Goal: Information Seeking & Learning: Learn about a topic

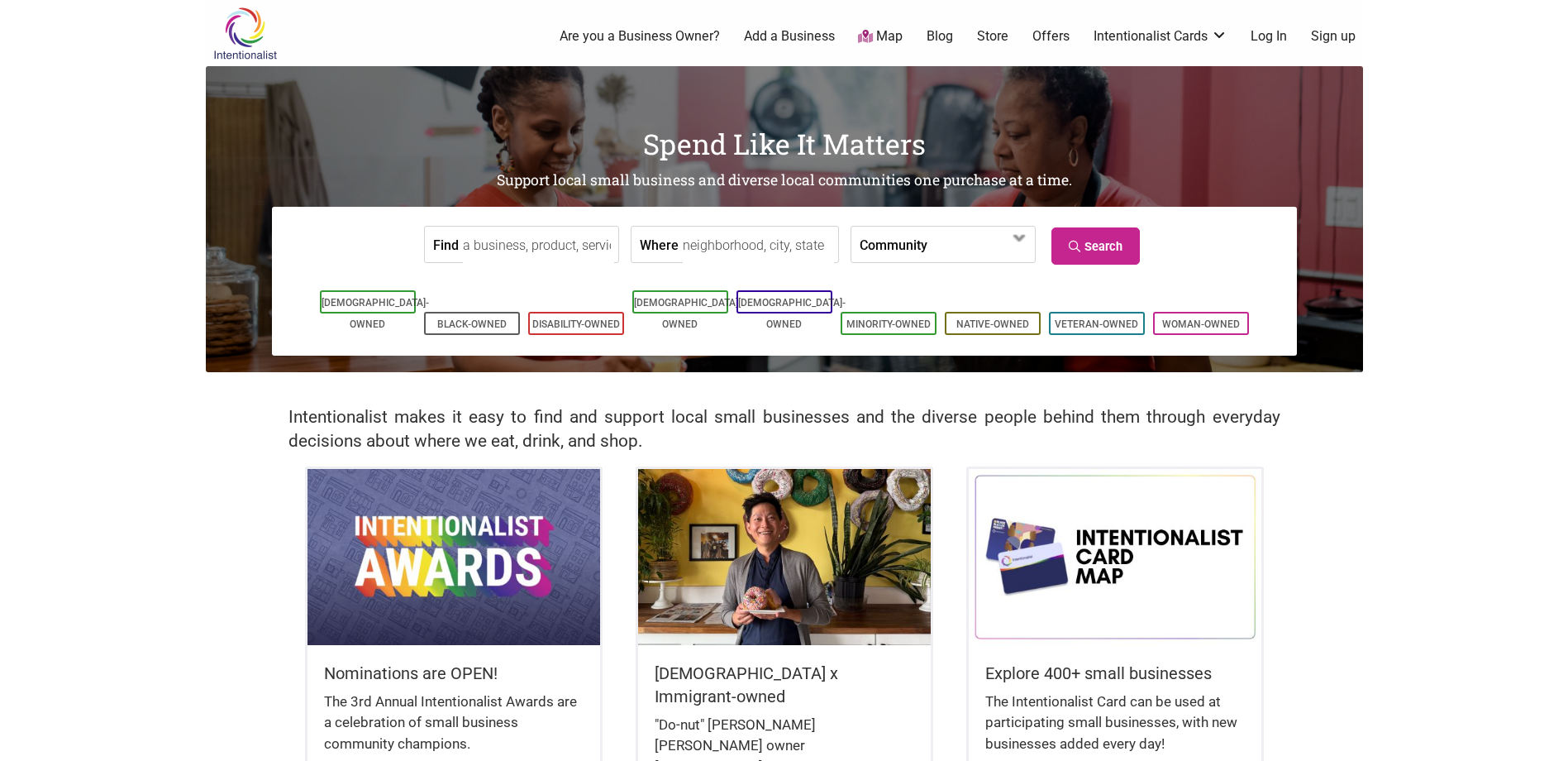
click at [107, 172] on body "× Menu 0 Are you a Business Owner? Add a Business Map Blog Store Offers Intenti…" at bounding box center [784, 380] width 1568 height 761
click at [530, 234] on input "Find" at bounding box center [538, 245] width 152 height 37
click at [889, 252] on label "Community" at bounding box center [893, 244] width 68 height 35
click at [752, 245] on input "Where" at bounding box center [759, 245] width 152 height 37
click at [112, 177] on body "× Menu 0 Are you a Business Owner? Add a Business Map Blog Store Offers Intenti…" at bounding box center [784, 380] width 1568 height 761
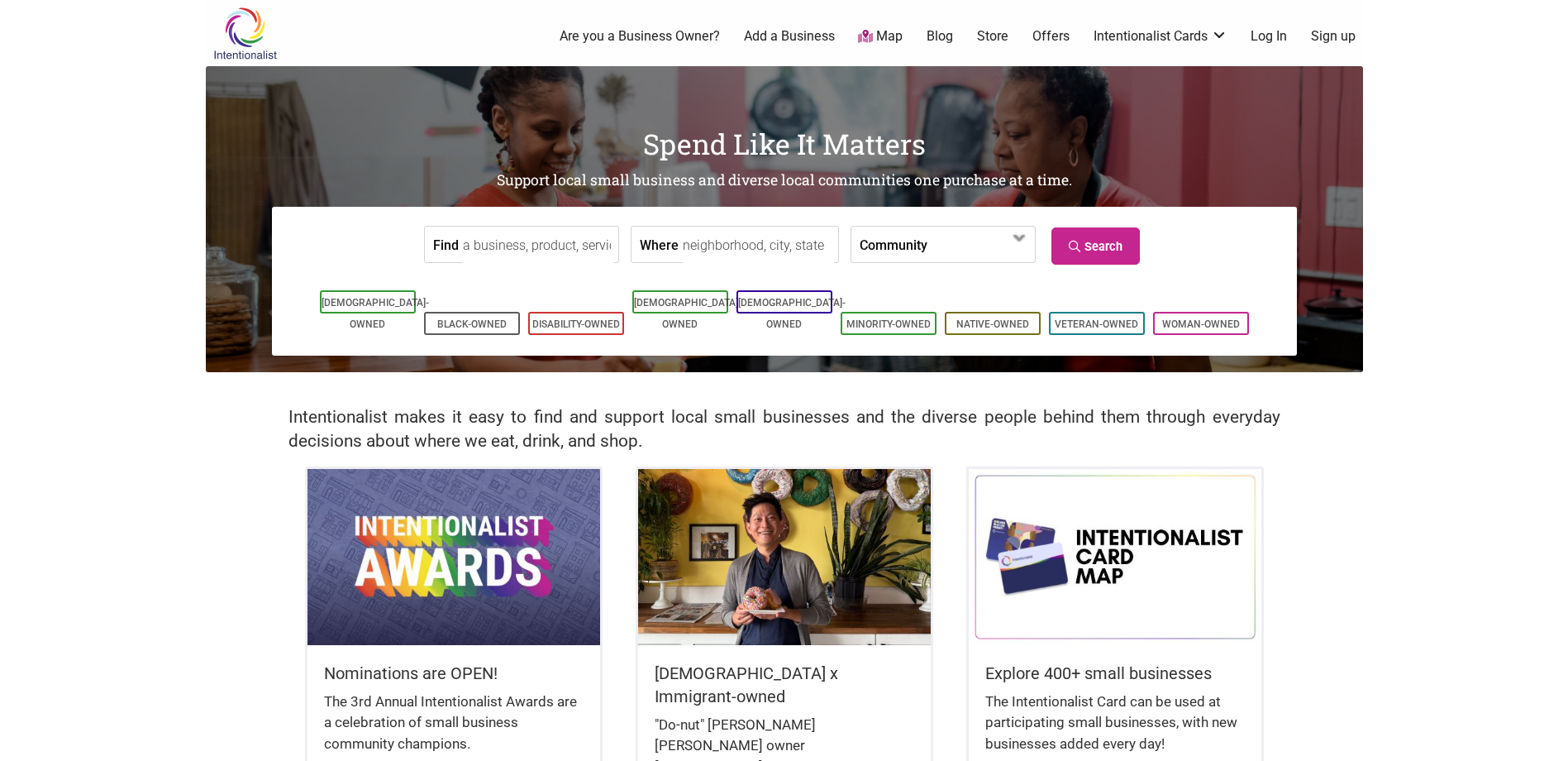
drag, startPoint x: 96, startPoint y: 169, endPoint x: 94, endPoint y: 146, distance: 23.1
click at [84, 143] on body "× Menu 0 Are you a Business Owner? Add a Business Map Blog Store Offers Intenti…" at bounding box center [784, 380] width 1568 height 761
click at [55, 209] on body "× Menu 0 Are you a Business Owner? Add a Business Map Blog Store Offers Intenti…" at bounding box center [784, 380] width 1568 height 761
drag, startPoint x: 66, startPoint y: 167, endPoint x: 36, endPoint y: 117, distance: 58.3
click at [36, 117] on body "× Menu 0 Are you a Business Owner? Add a Business Map Blog Store Offers Intenti…" at bounding box center [784, 380] width 1568 height 761
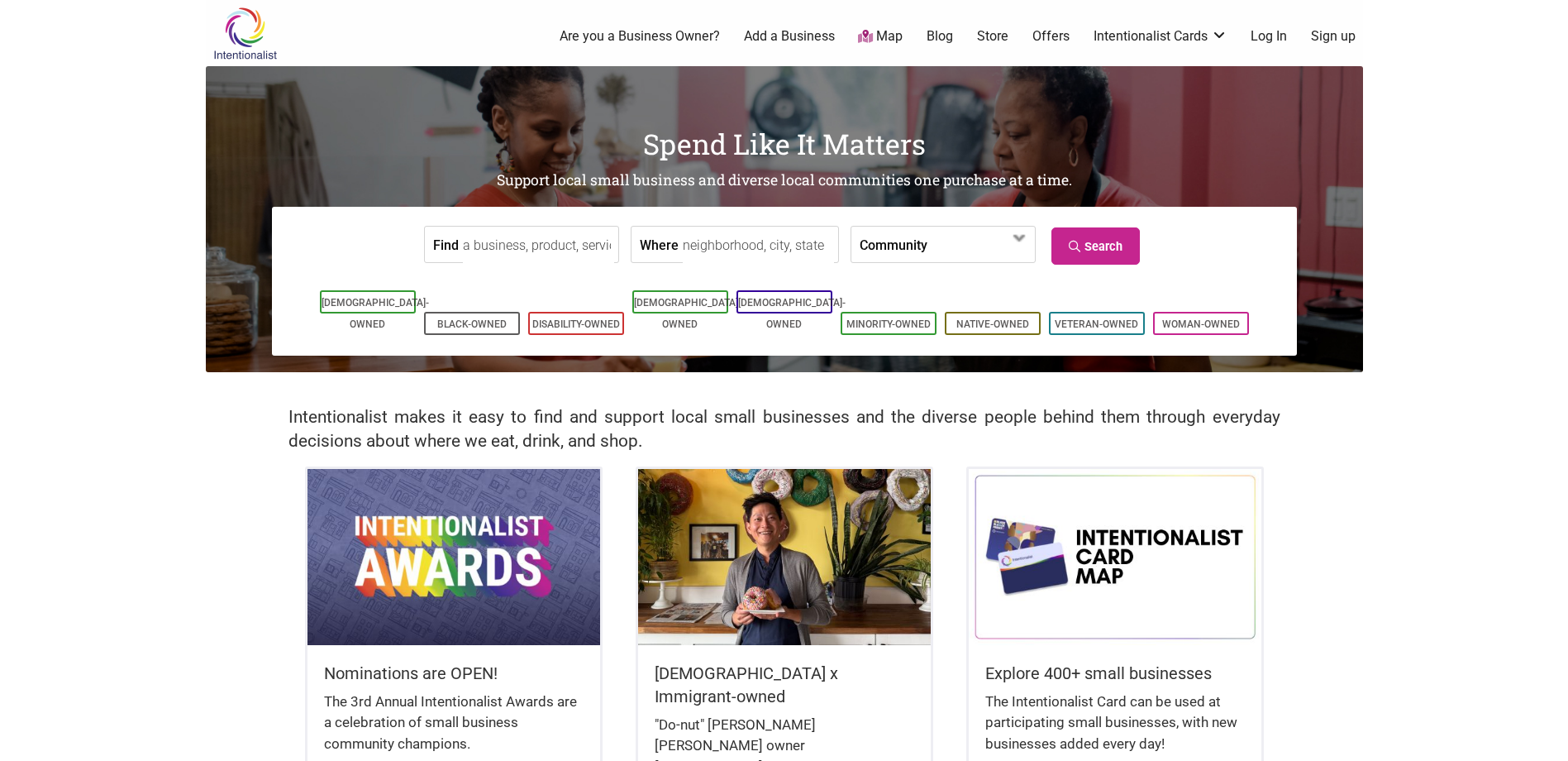
drag, startPoint x: 111, startPoint y: 140, endPoint x: 95, endPoint y: 121, distance: 24.8
drag, startPoint x: 95, startPoint y: 121, endPoint x: 87, endPoint y: 107, distance: 16.1
drag, startPoint x: 87, startPoint y: 107, endPoint x: 77, endPoint y: 91, distance: 18.9
click at [75, 89] on body "× Menu 0 Are you a Business Owner? Add a Business Map Blog Store Offers Intenti…" at bounding box center [784, 380] width 1568 height 761
drag, startPoint x: 105, startPoint y: 181, endPoint x: 101, endPoint y: 173, distance: 8.9
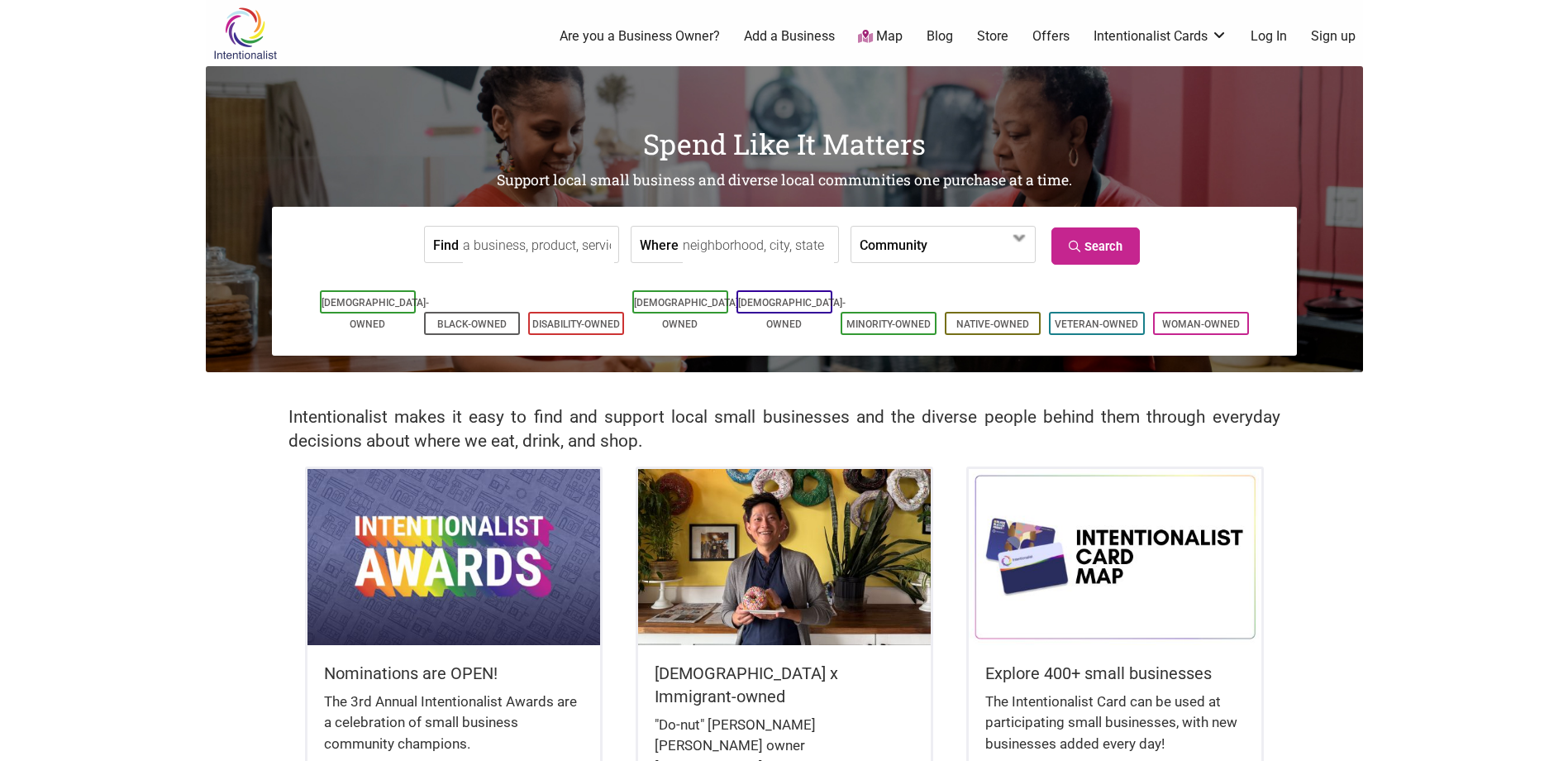
click at [101, 173] on body "× Menu 0 Are you a Business Owner? Add a Business Map Blog Store Offers Intenti…" at bounding box center [784, 380] width 1568 height 761
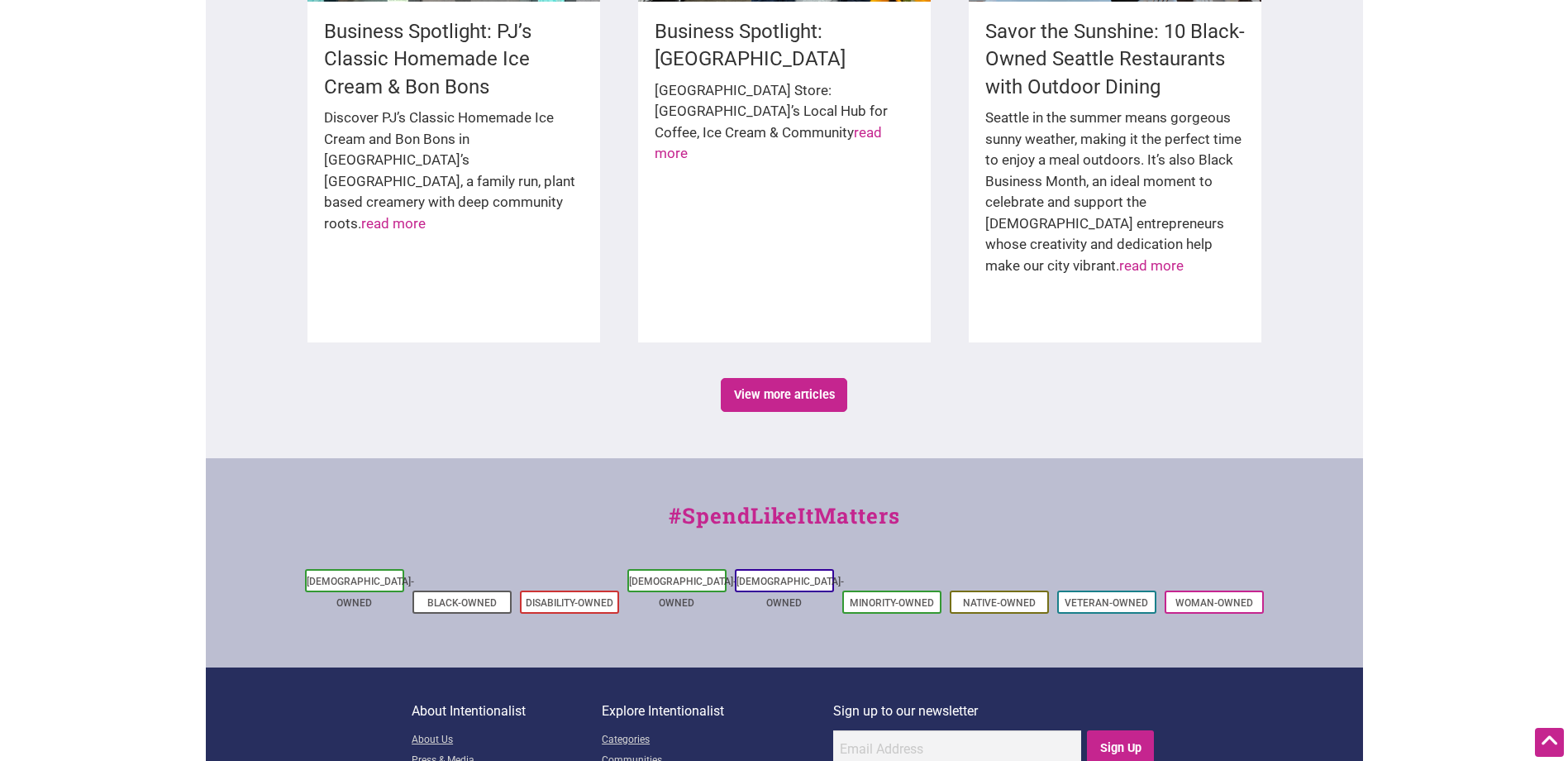
scroll to position [2756, 0]
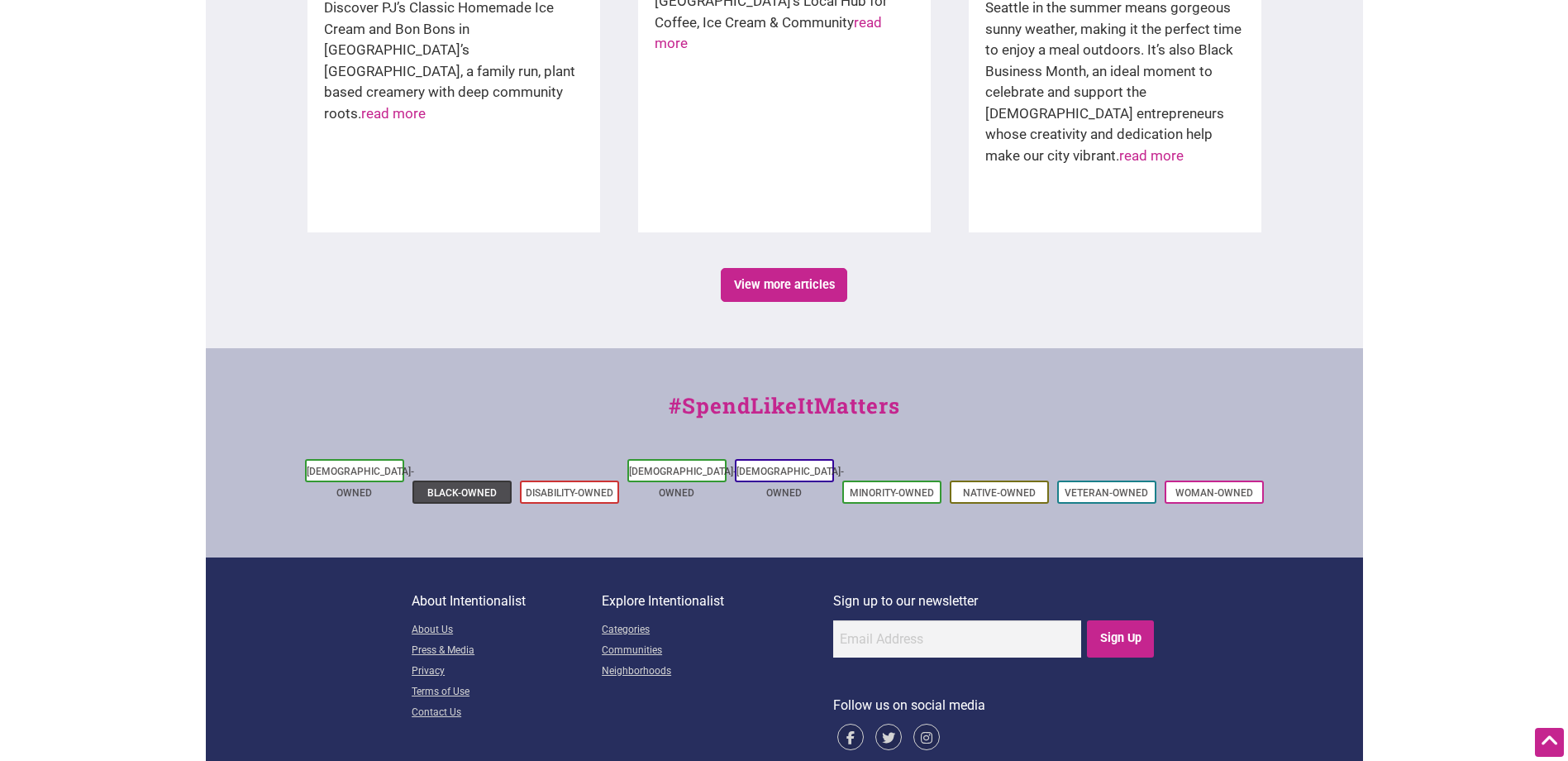
click at [464, 480] on li "Black-Owned" at bounding box center [462, 492] width 99 height 24
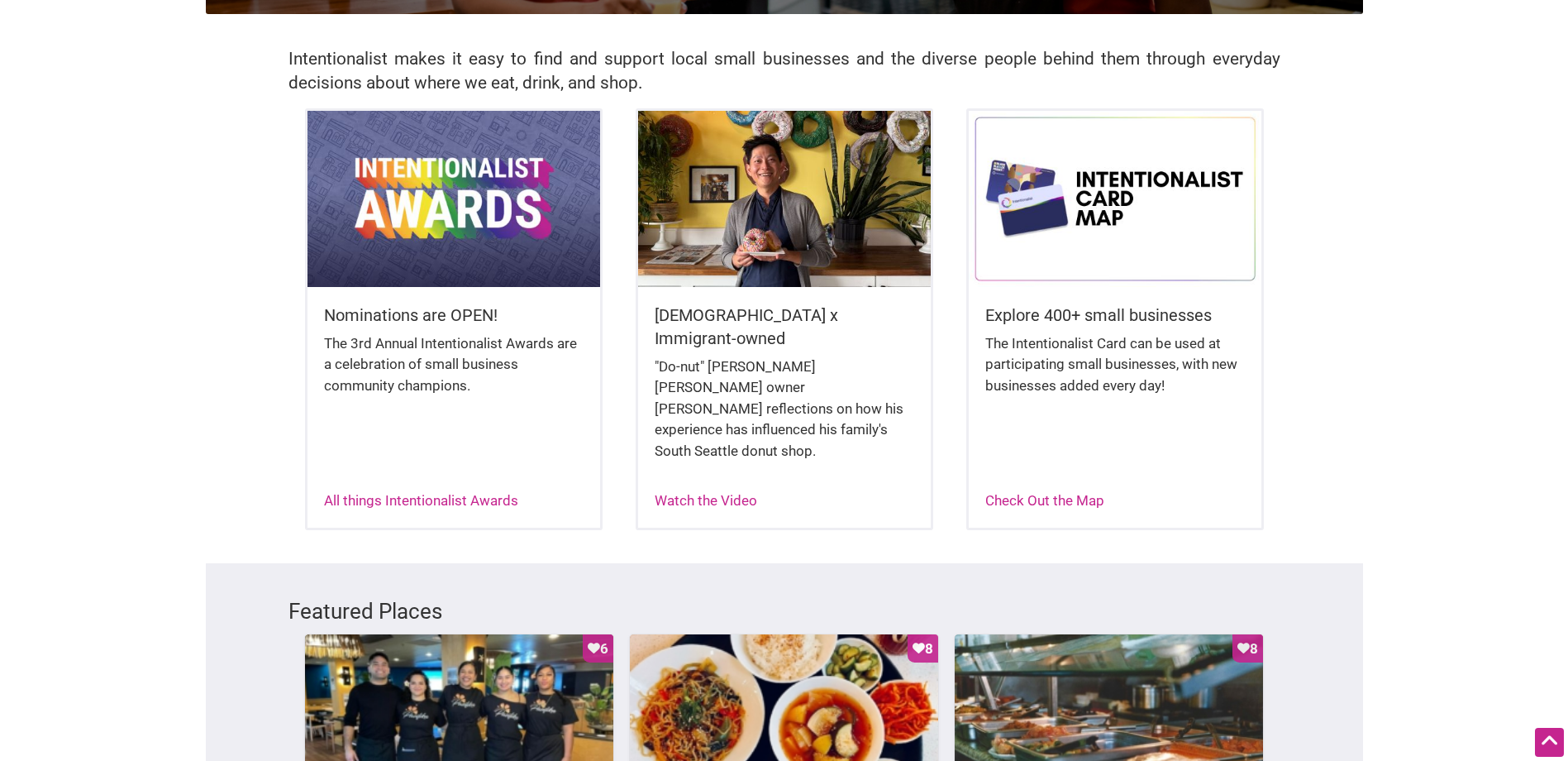
scroll to position [0, 0]
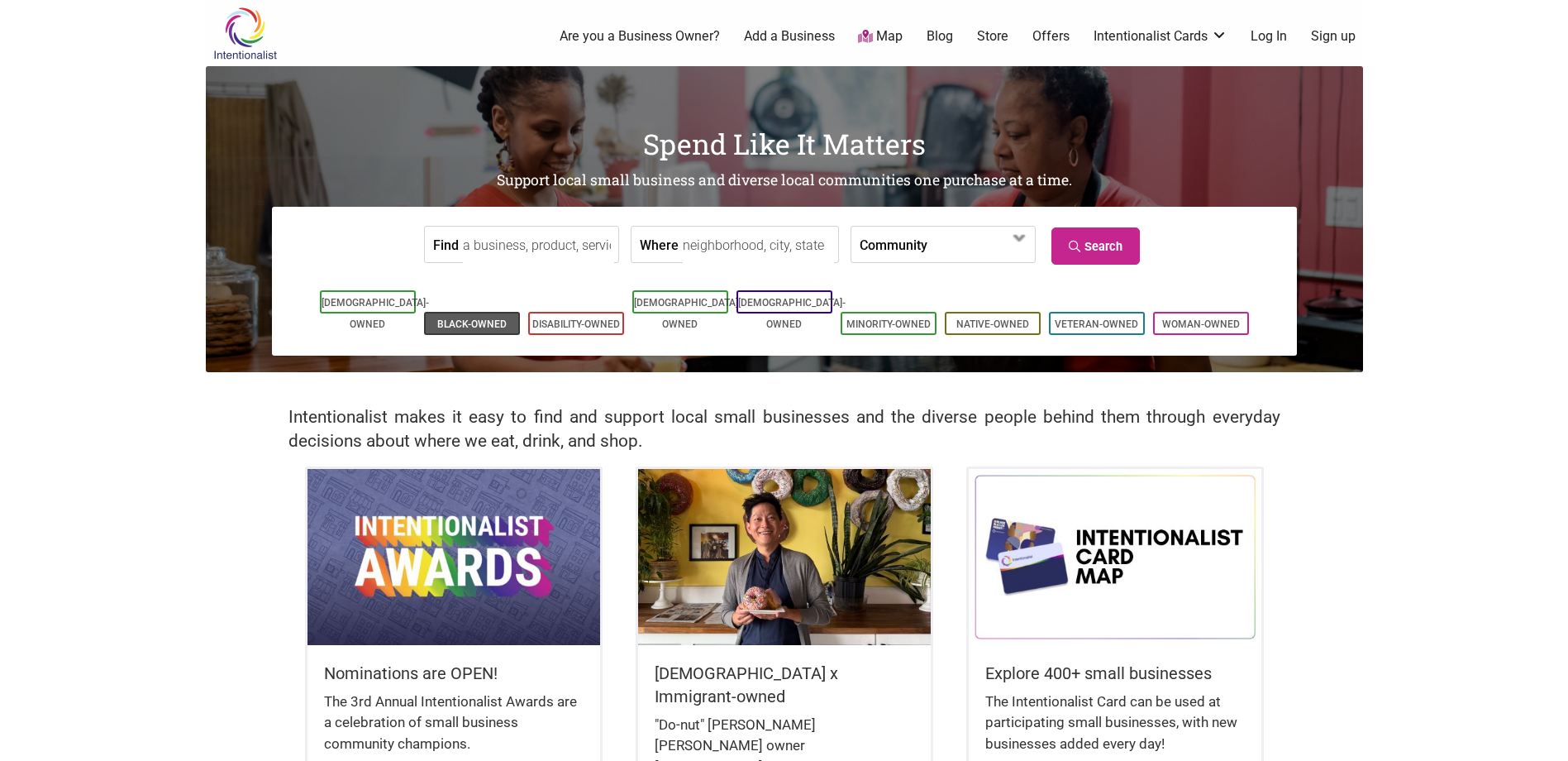
click at [458, 312] on li "Black-Owned" at bounding box center [471, 324] width 95 height 24
click at [475, 318] on link "Black-Owned" at bounding box center [471, 324] width 70 height 12
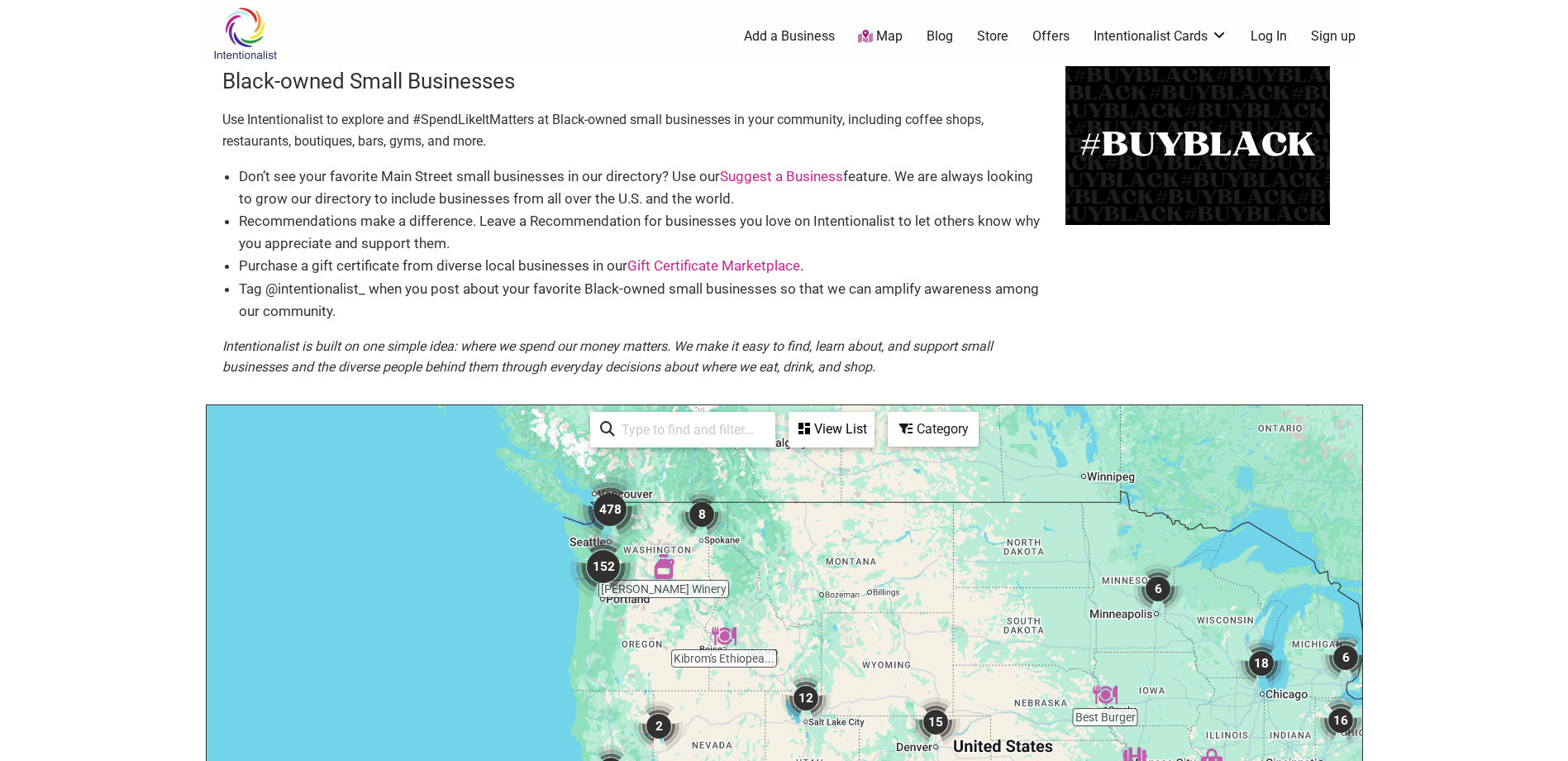
drag, startPoint x: 427, startPoint y: 555, endPoint x: 721, endPoint y: 613, distance: 299.7
click at [721, 613] on div "To navigate, press the arrow keys." at bounding box center [784, 726] width 1156 height 643
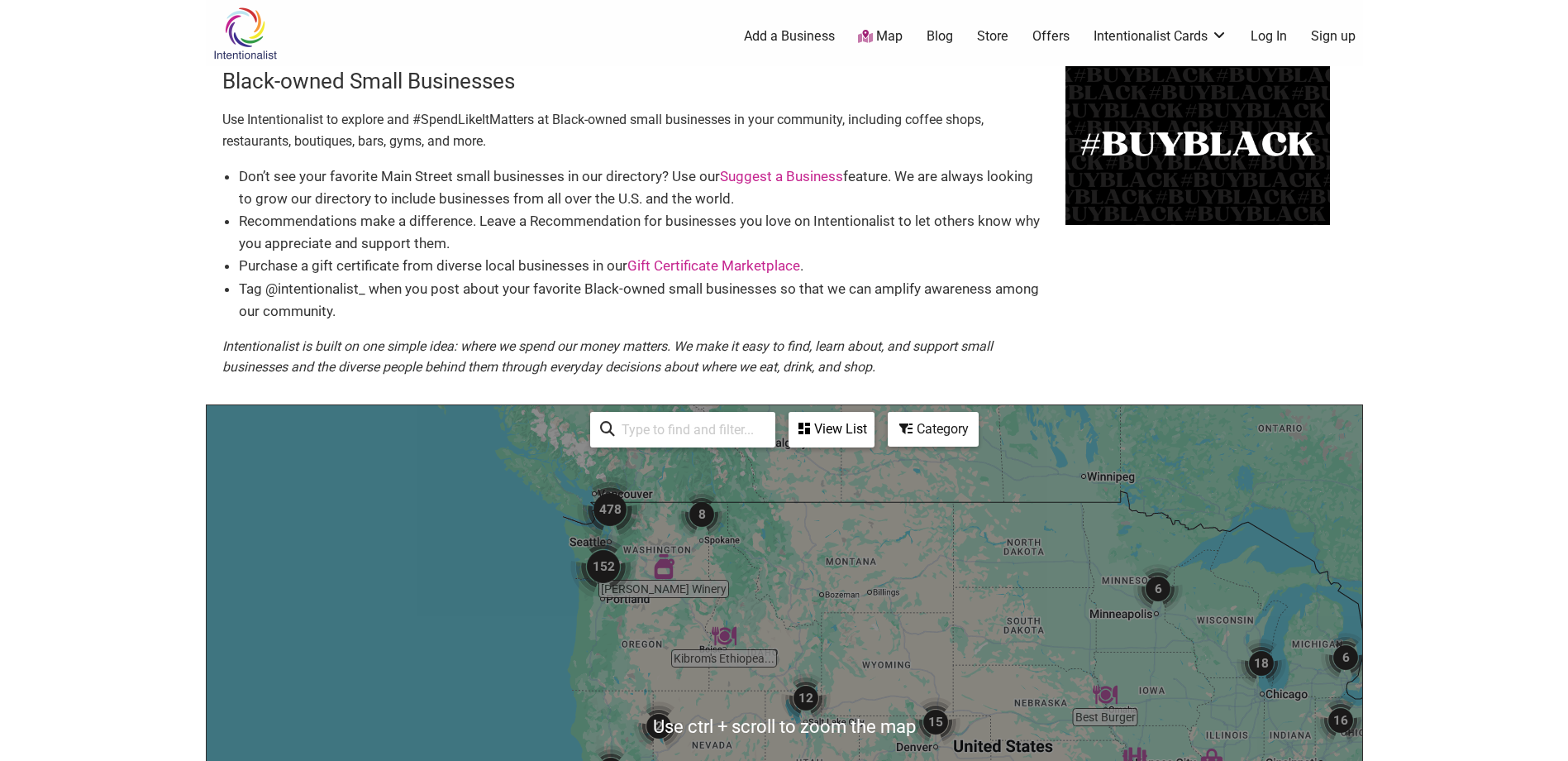
click at [540, 526] on div "To navigate, press the arrow keys." at bounding box center [784, 726] width 1156 height 643
click at [541, 526] on div "To navigate, press the arrow keys." at bounding box center [784, 726] width 1156 height 643
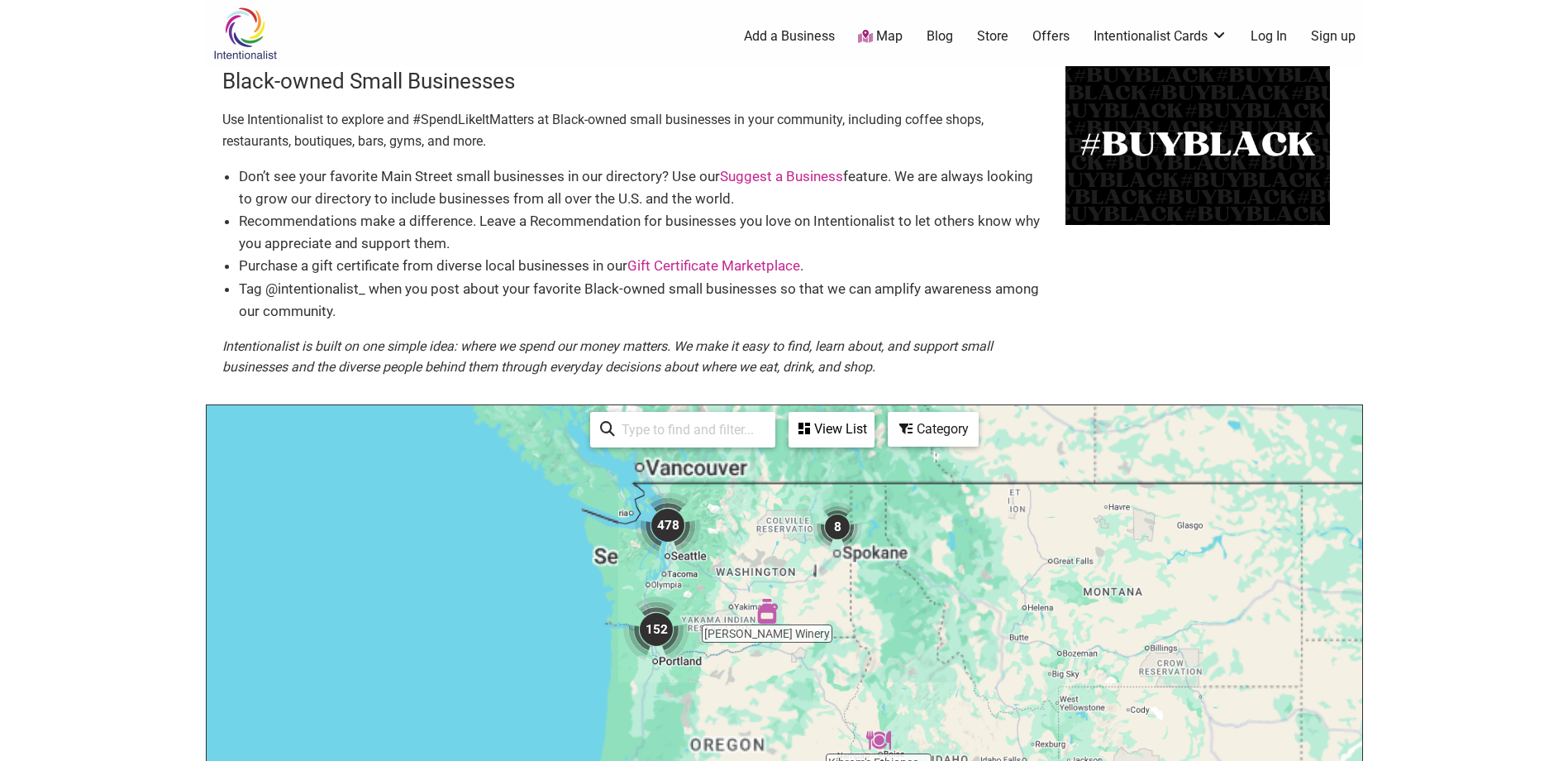
click at [542, 526] on div "To navigate, press the arrow keys." at bounding box center [784, 726] width 1156 height 643
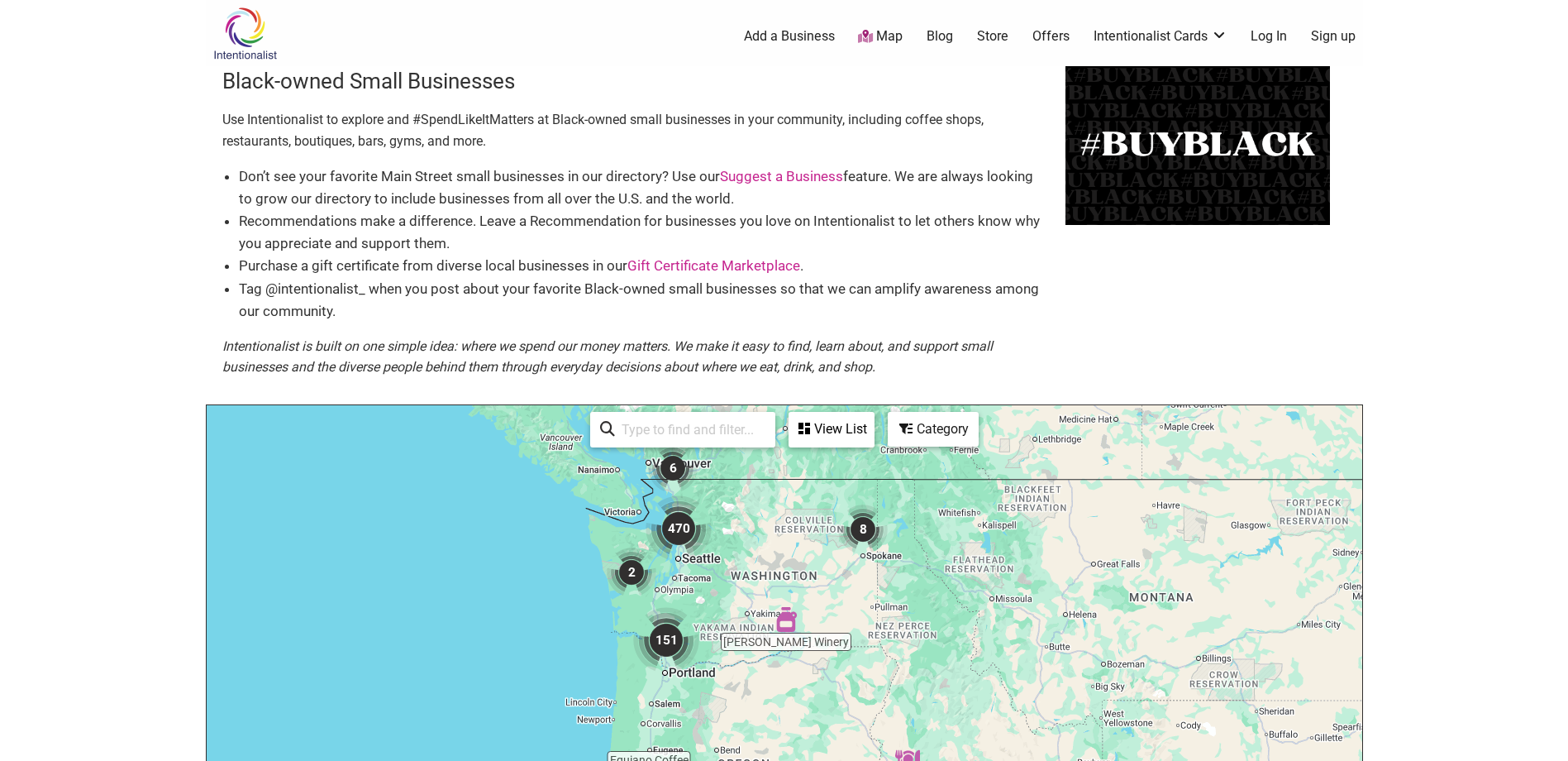
click at [544, 526] on div "To navigate, press the arrow keys." at bounding box center [784, 726] width 1156 height 643
click at [545, 526] on div "To navigate, press the arrow keys." at bounding box center [784, 726] width 1156 height 643
click at [550, 529] on div "To navigate, press the arrow keys." at bounding box center [784, 726] width 1156 height 643
click at [551, 529] on div "To navigate, press the arrow keys." at bounding box center [784, 726] width 1156 height 643
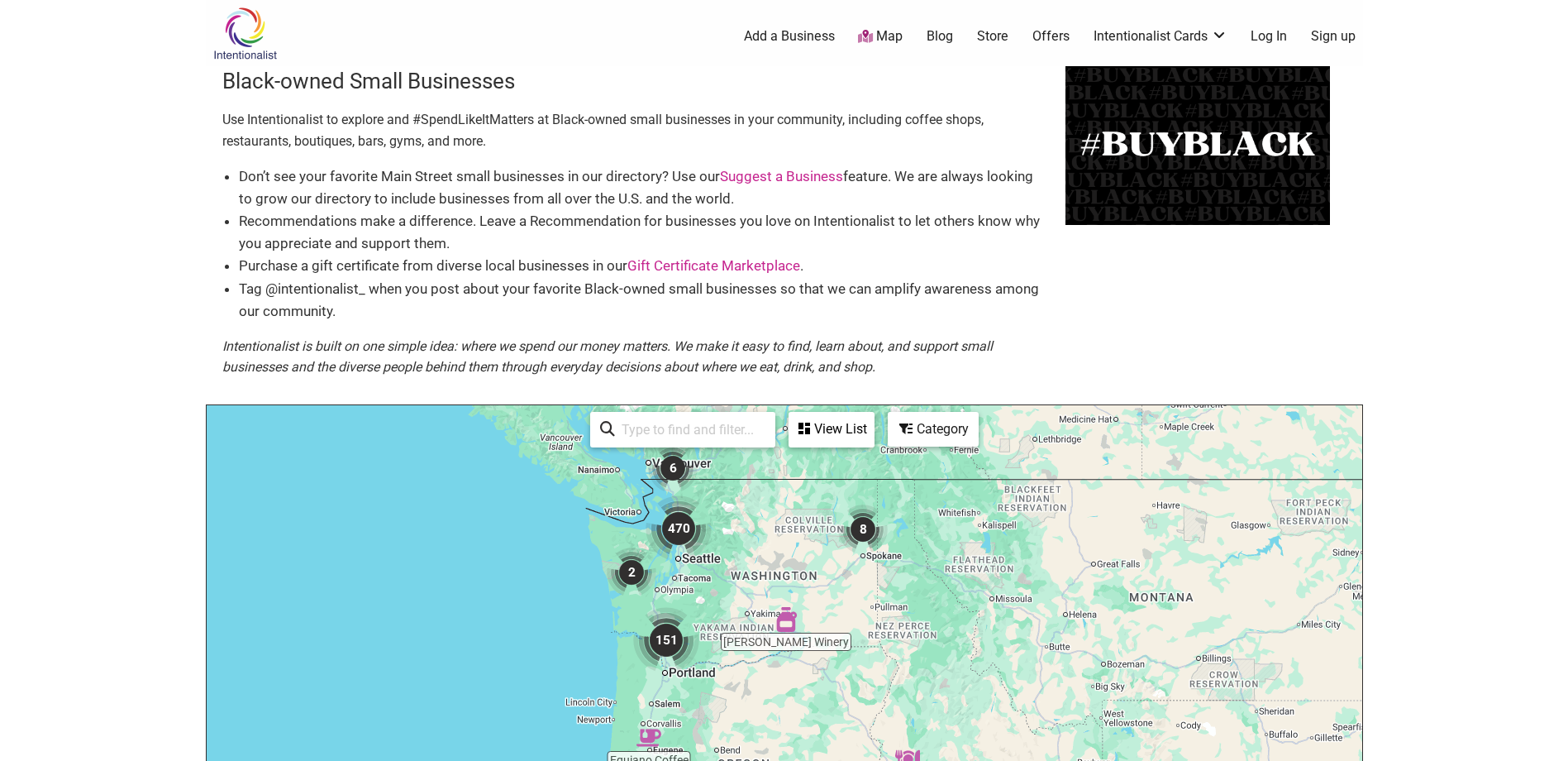
click at [552, 529] on div "To navigate, press the arrow keys." at bounding box center [784, 726] width 1156 height 643
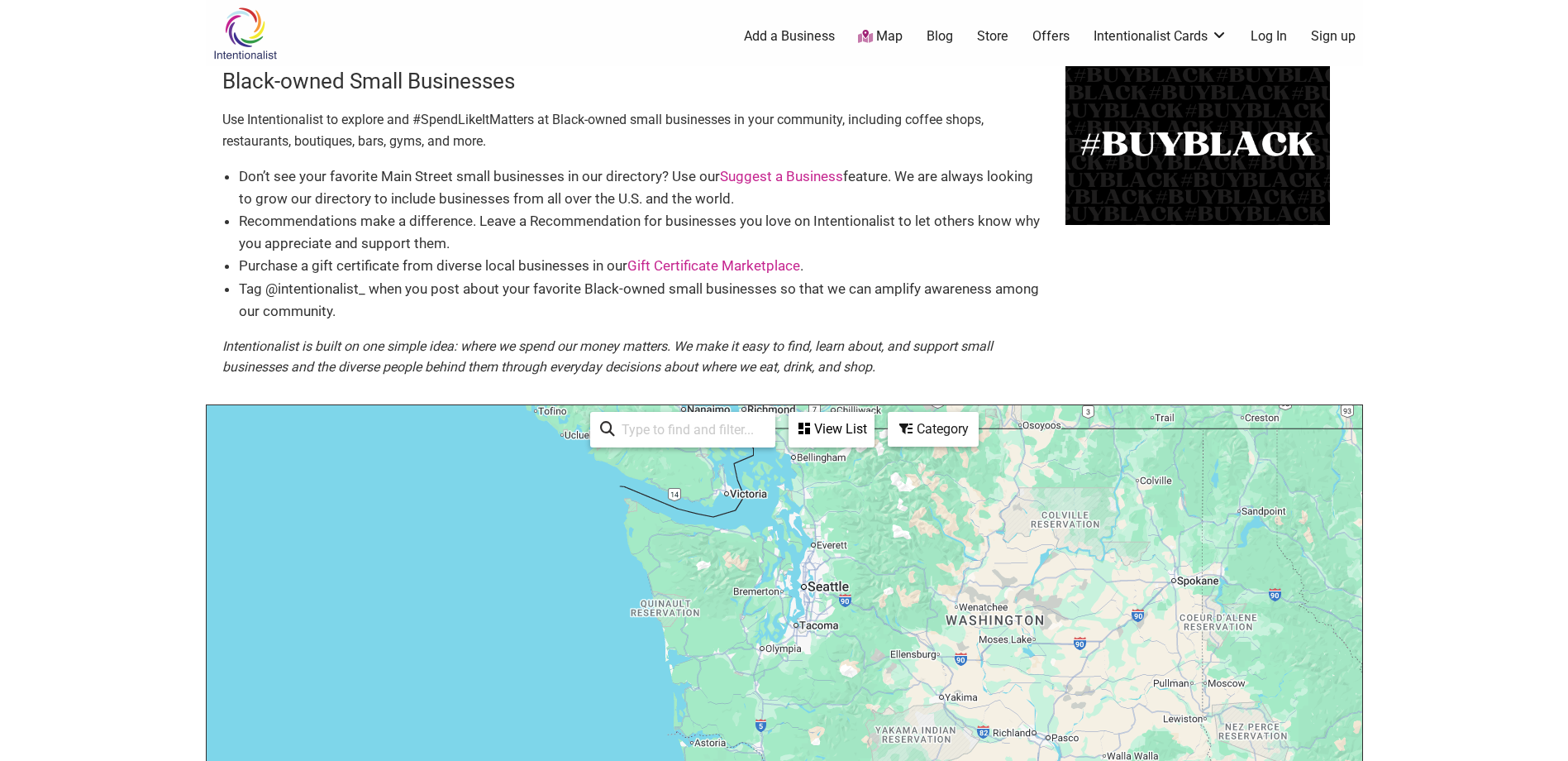
click at [552, 529] on div "To navigate, press the arrow keys." at bounding box center [784, 726] width 1156 height 643
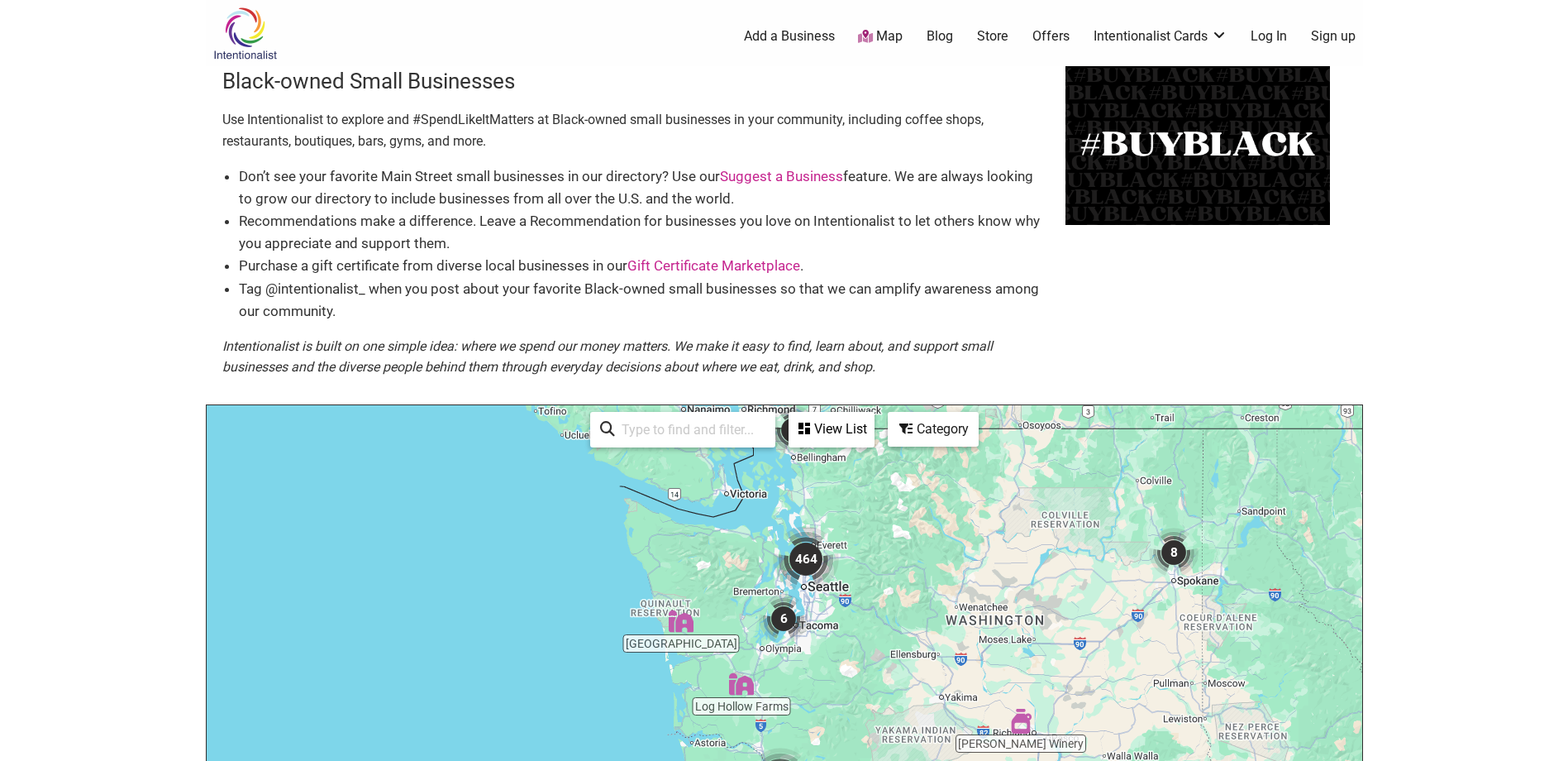
click at [833, 548] on img "464" at bounding box center [805, 558] width 66 height 66
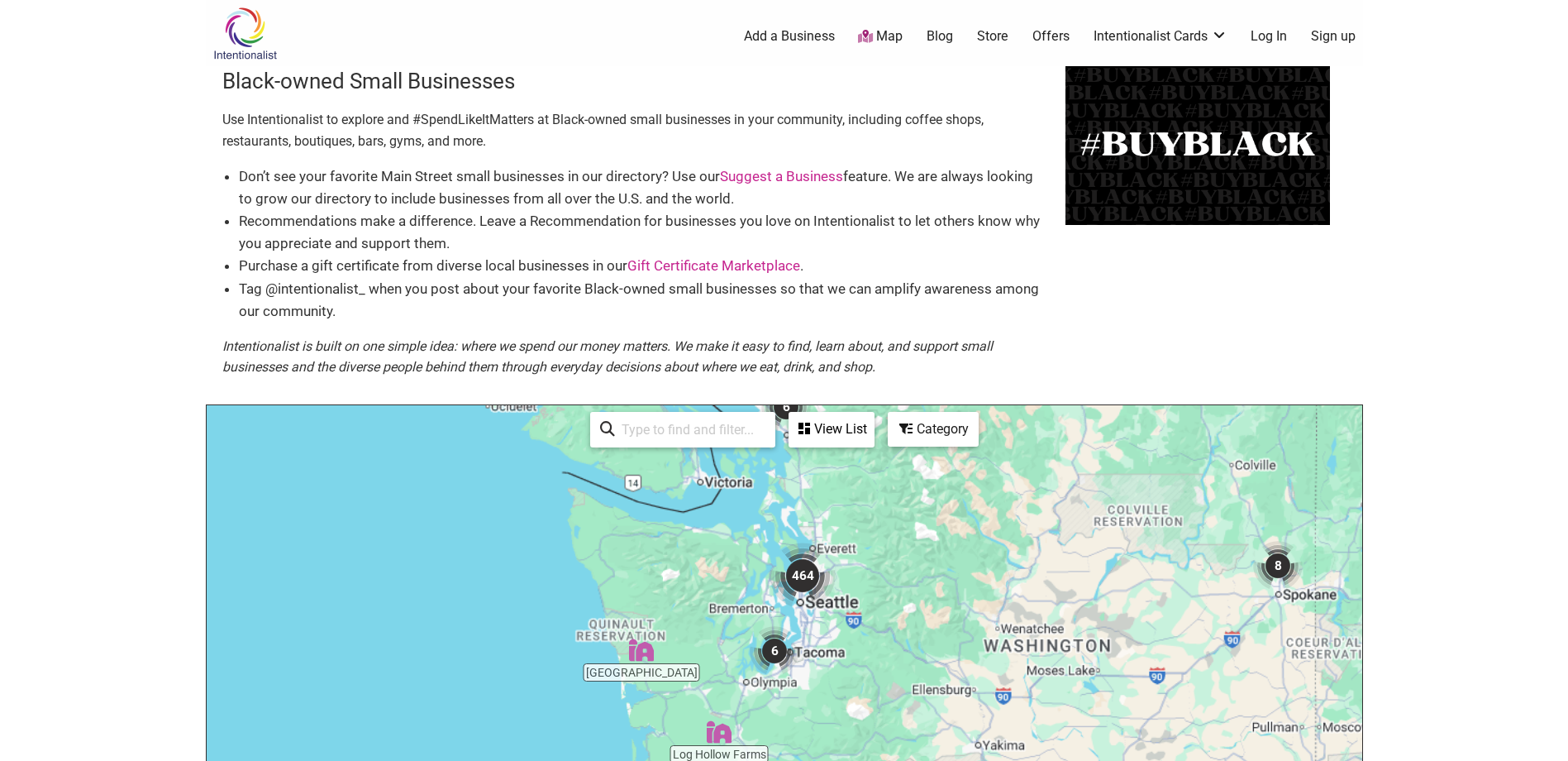
click at [834, 548] on img "464" at bounding box center [802, 575] width 66 height 66
click at [834, 548] on div "To navigate, press the arrow keys." at bounding box center [784, 726] width 1156 height 643
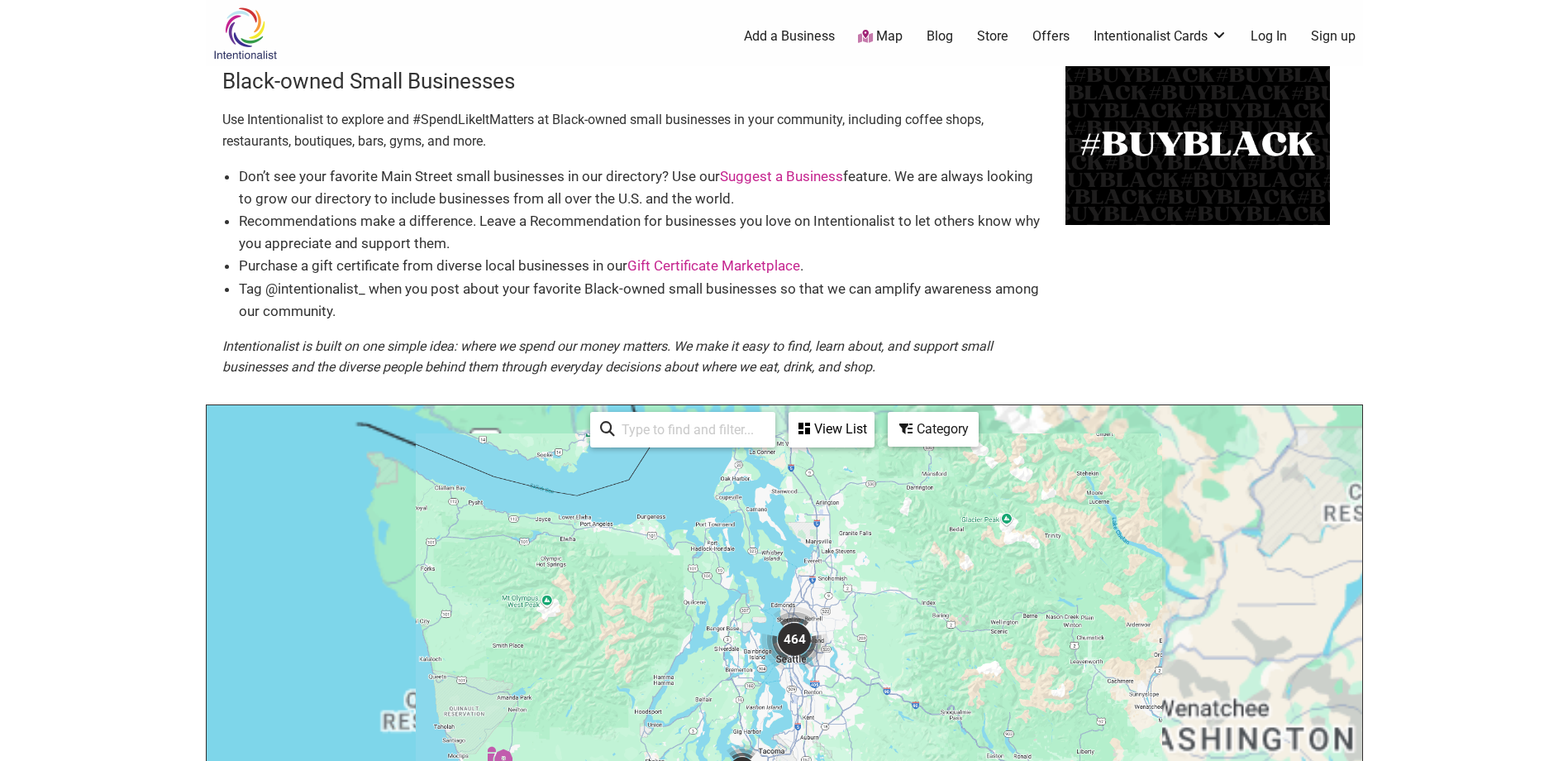
click at [837, 548] on div "To navigate, press the arrow keys." at bounding box center [784, 726] width 1156 height 643
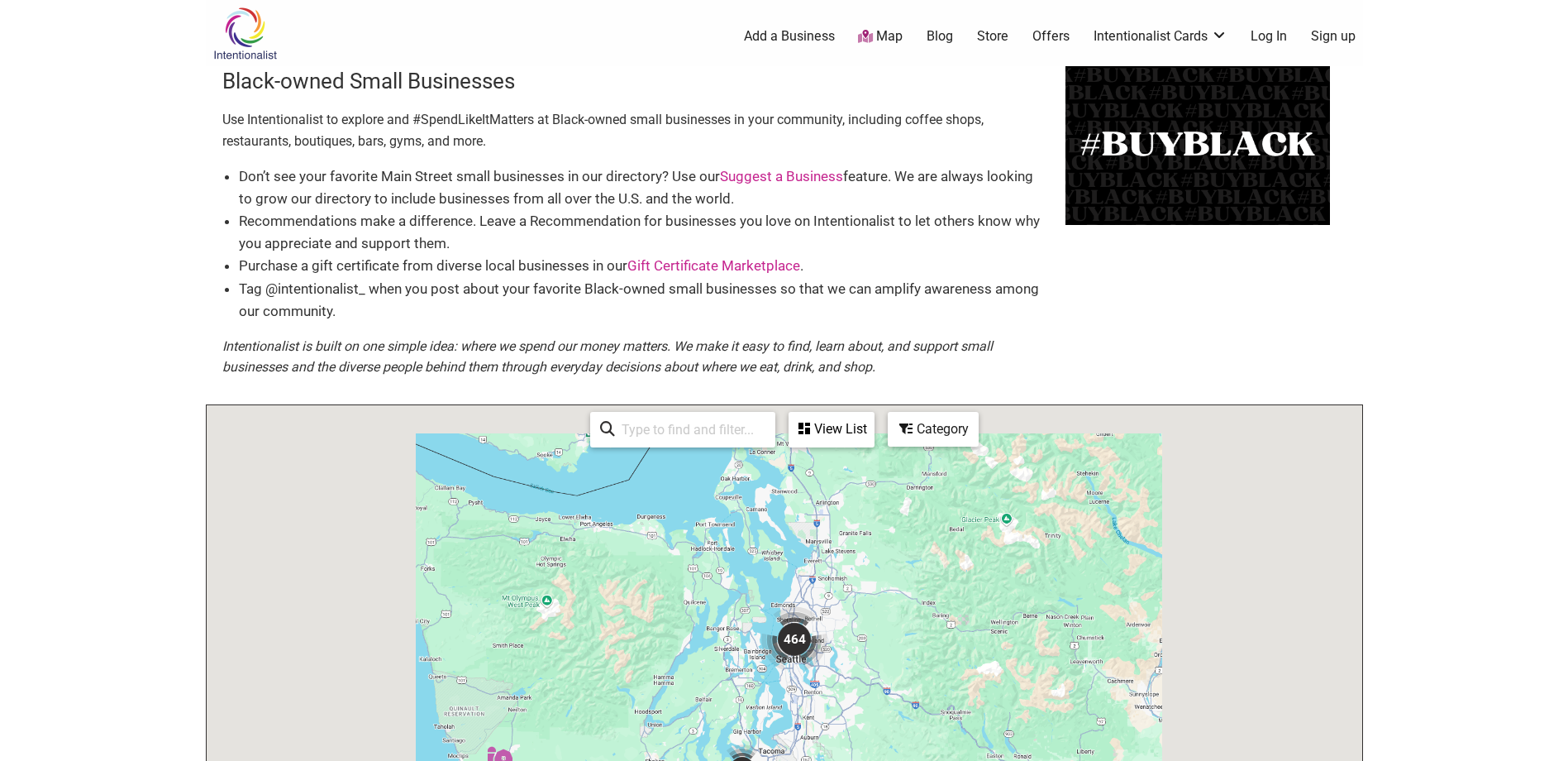
click at [837, 548] on div "To navigate, press the arrow keys." at bounding box center [784, 726] width 1156 height 643
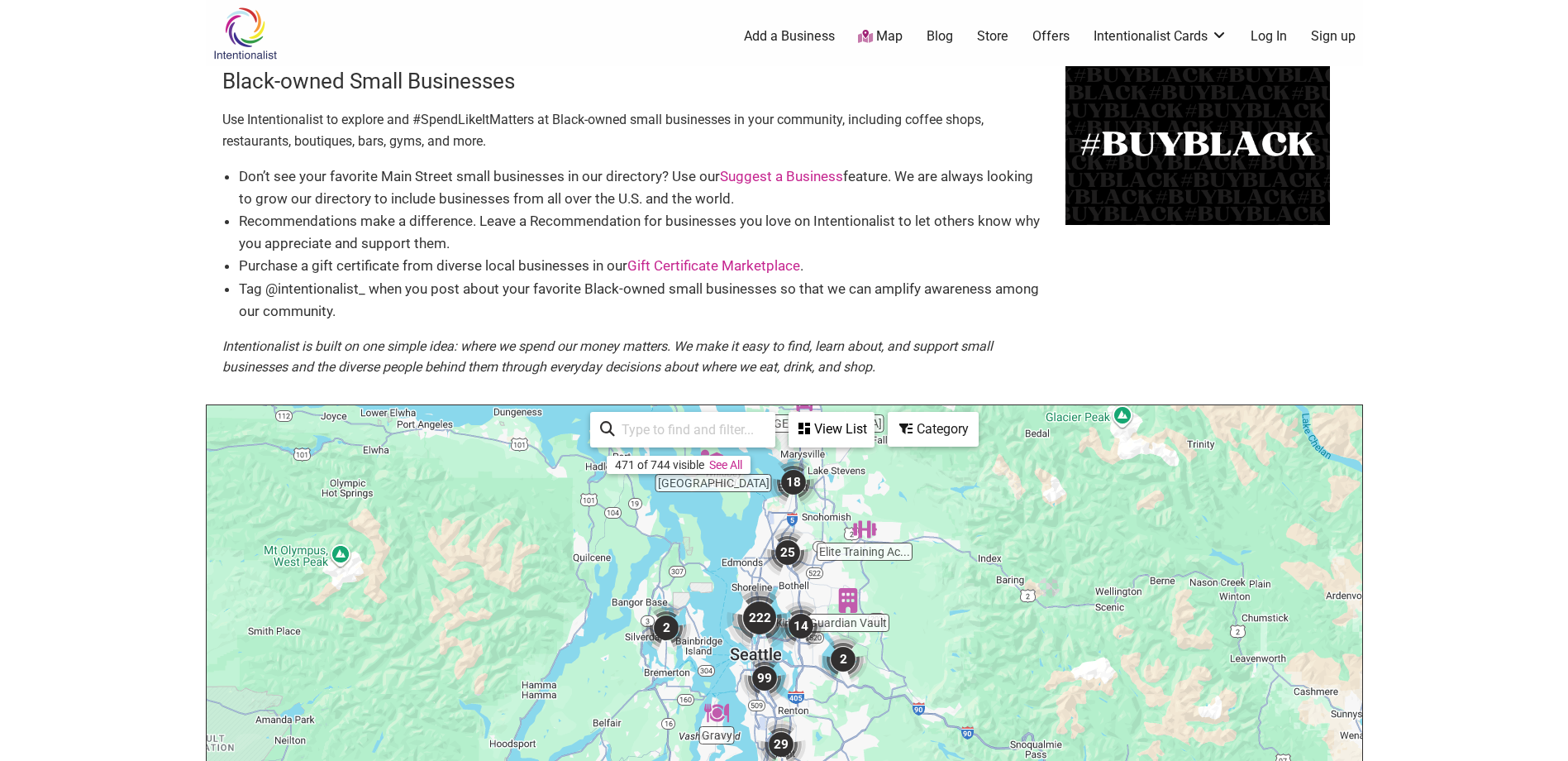
drag, startPoint x: 878, startPoint y: 633, endPoint x: 876, endPoint y: 497, distance: 136.0
click at [876, 497] on div "To navigate, press the arrow keys." at bounding box center [784, 726] width 1156 height 643
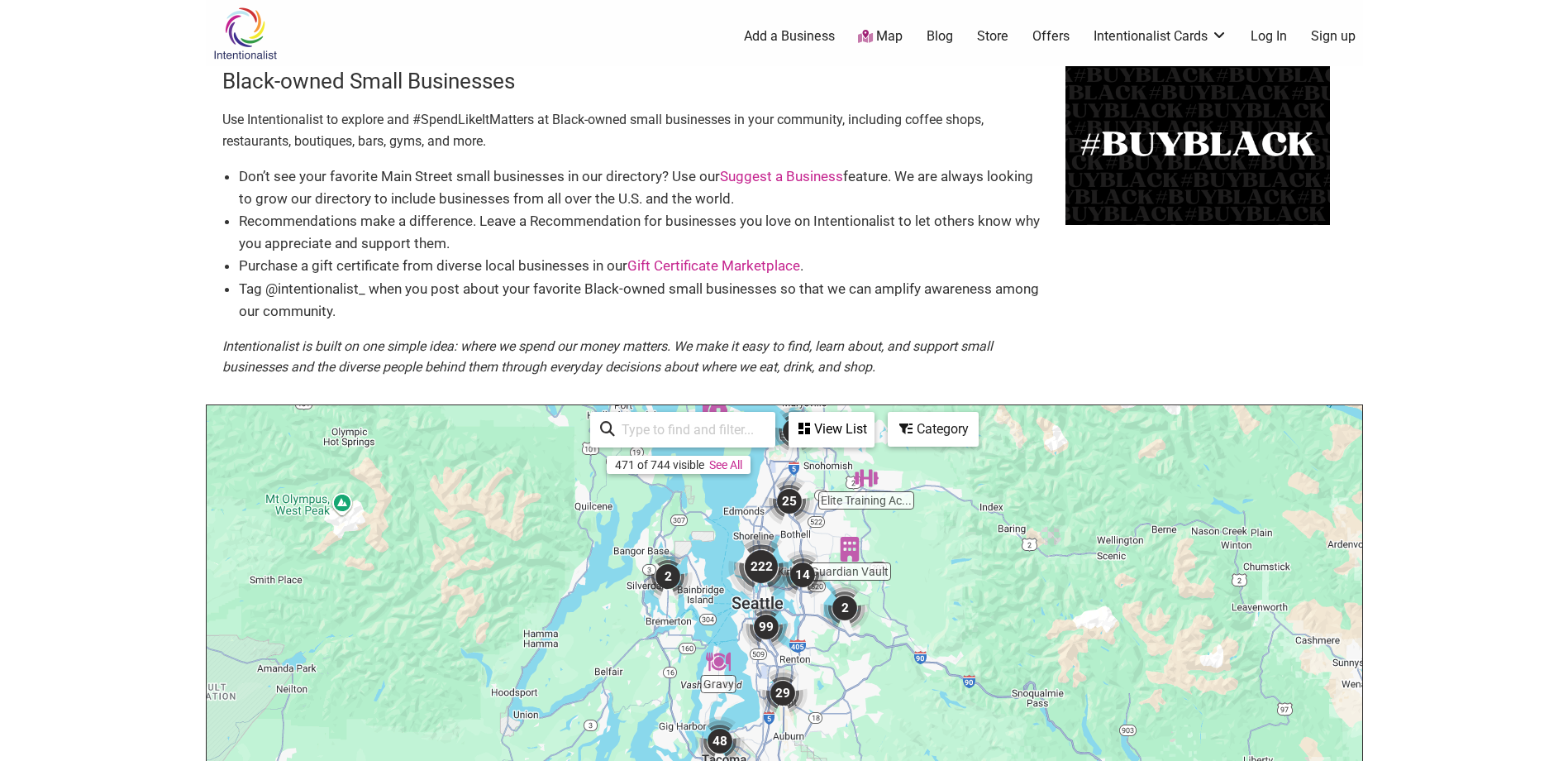
click at [682, 539] on div "To navigate, press the arrow keys." at bounding box center [784, 726] width 1156 height 643
click at [685, 539] on div "To navigate, press the arrow keys." at bounding box center [784, 726] width 1156 height 643
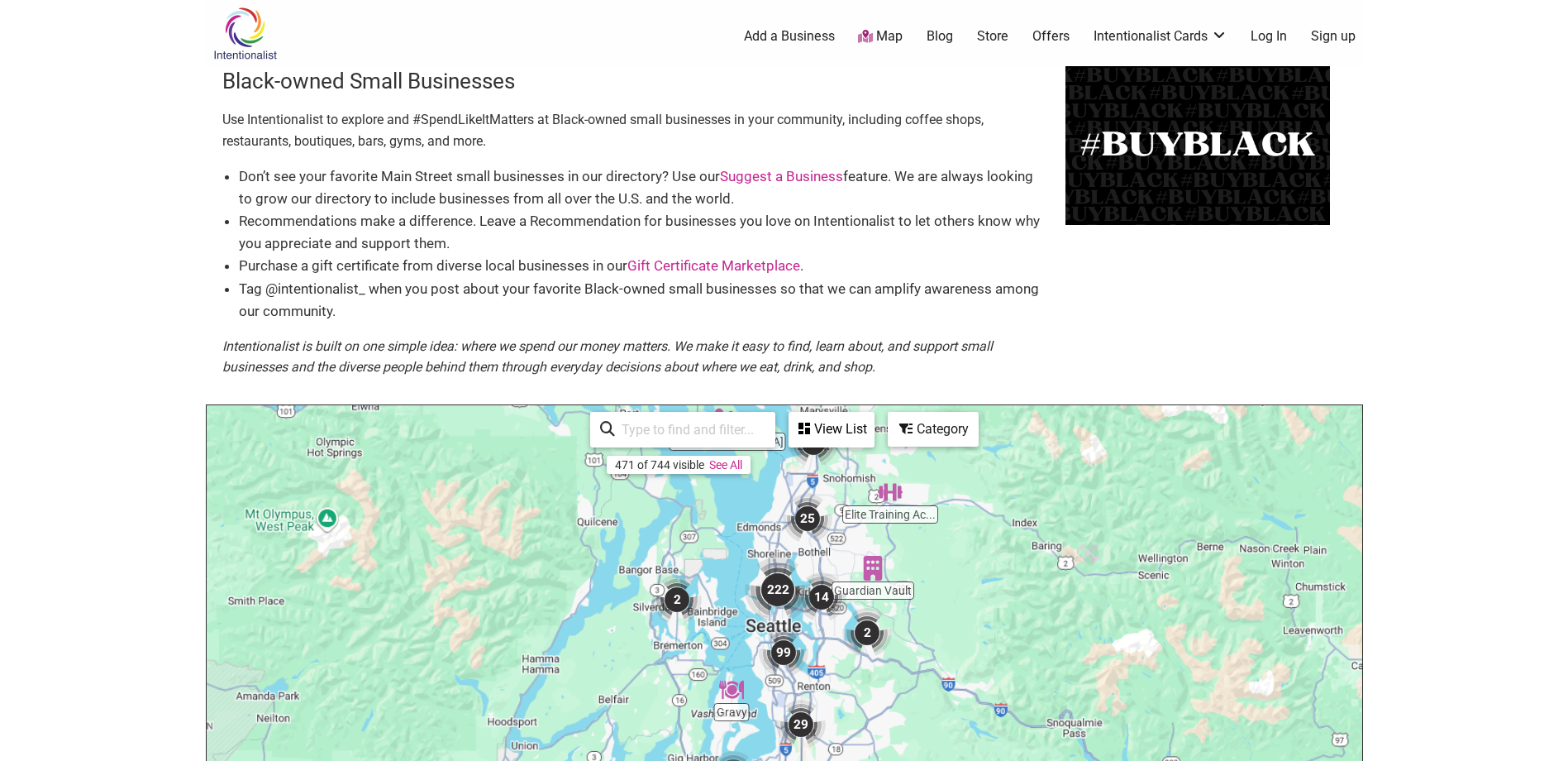
click at [686, 539] on div "To navigate, press the arrow keys." at bounding box center [784, 726] width 1156 height 643
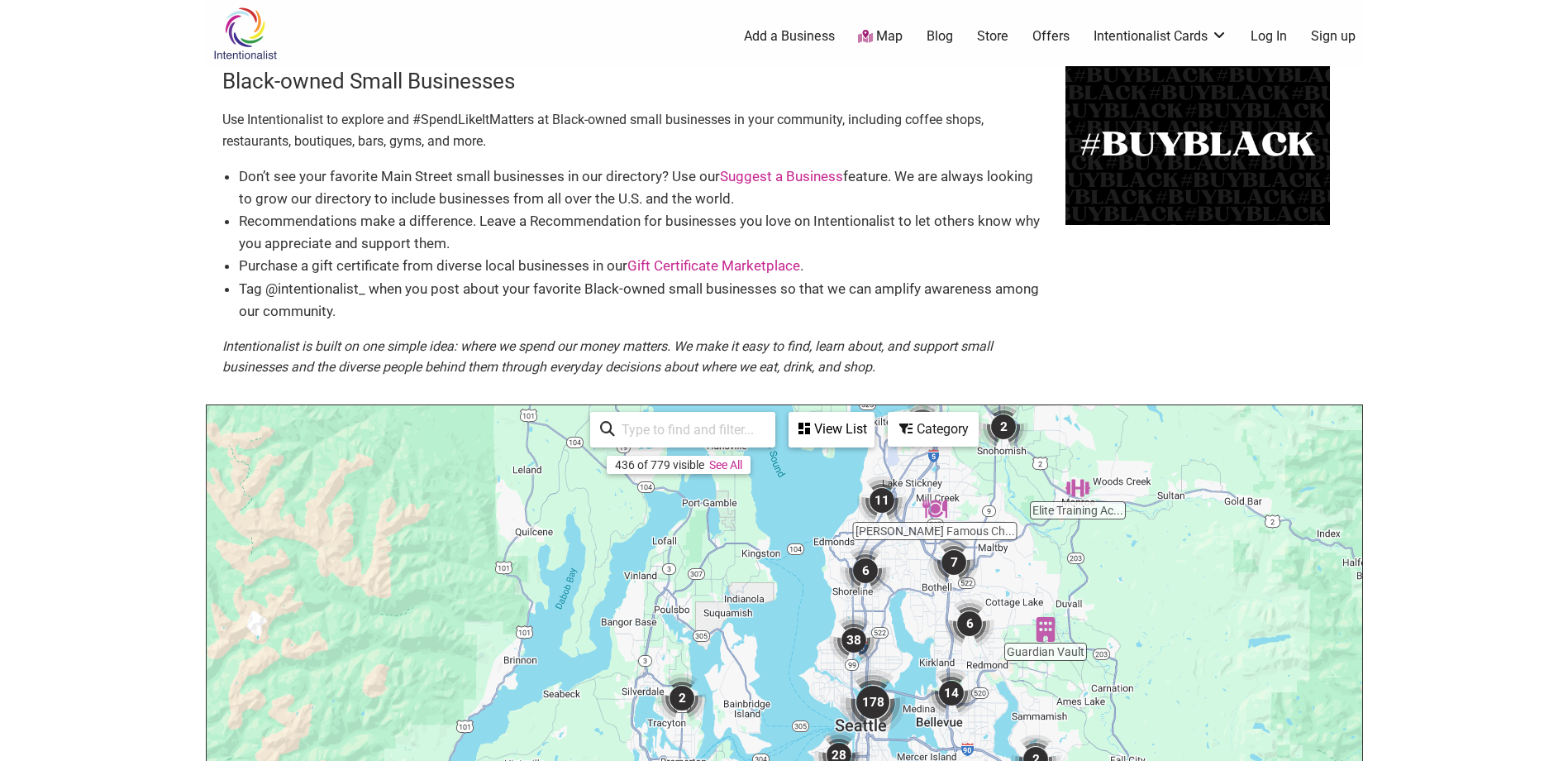
click at [977, 621] on img "6" at bounding box center [970, 623] width 49 height 49
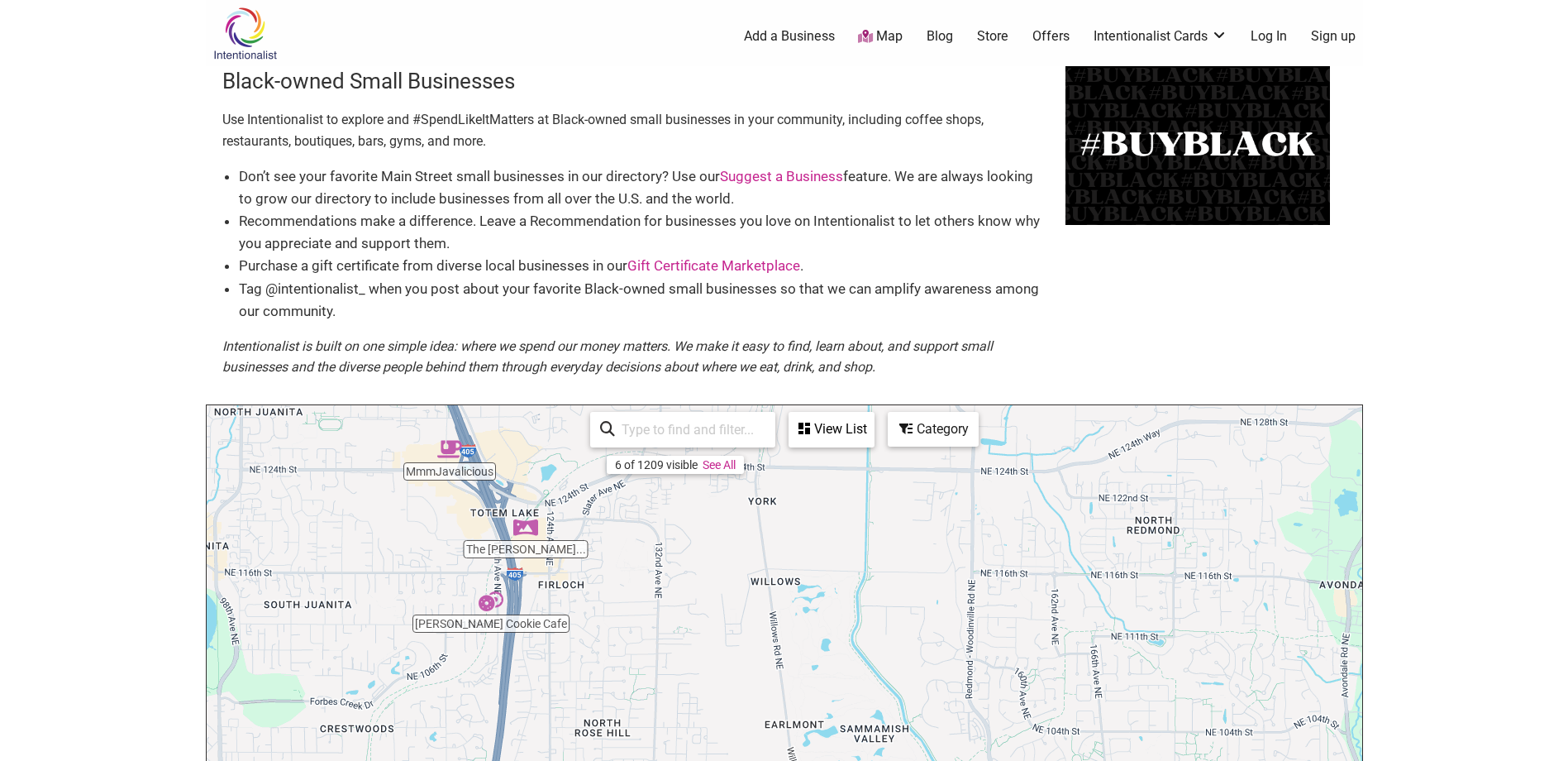
click at [471, 477] on div "To navigate, press the arrow keys." at bounding box center [784, 726] width 1156 height 643
click at [446, 453] on img "MmmJavalicious" at bounding box center [449, 448] width 25 height 25
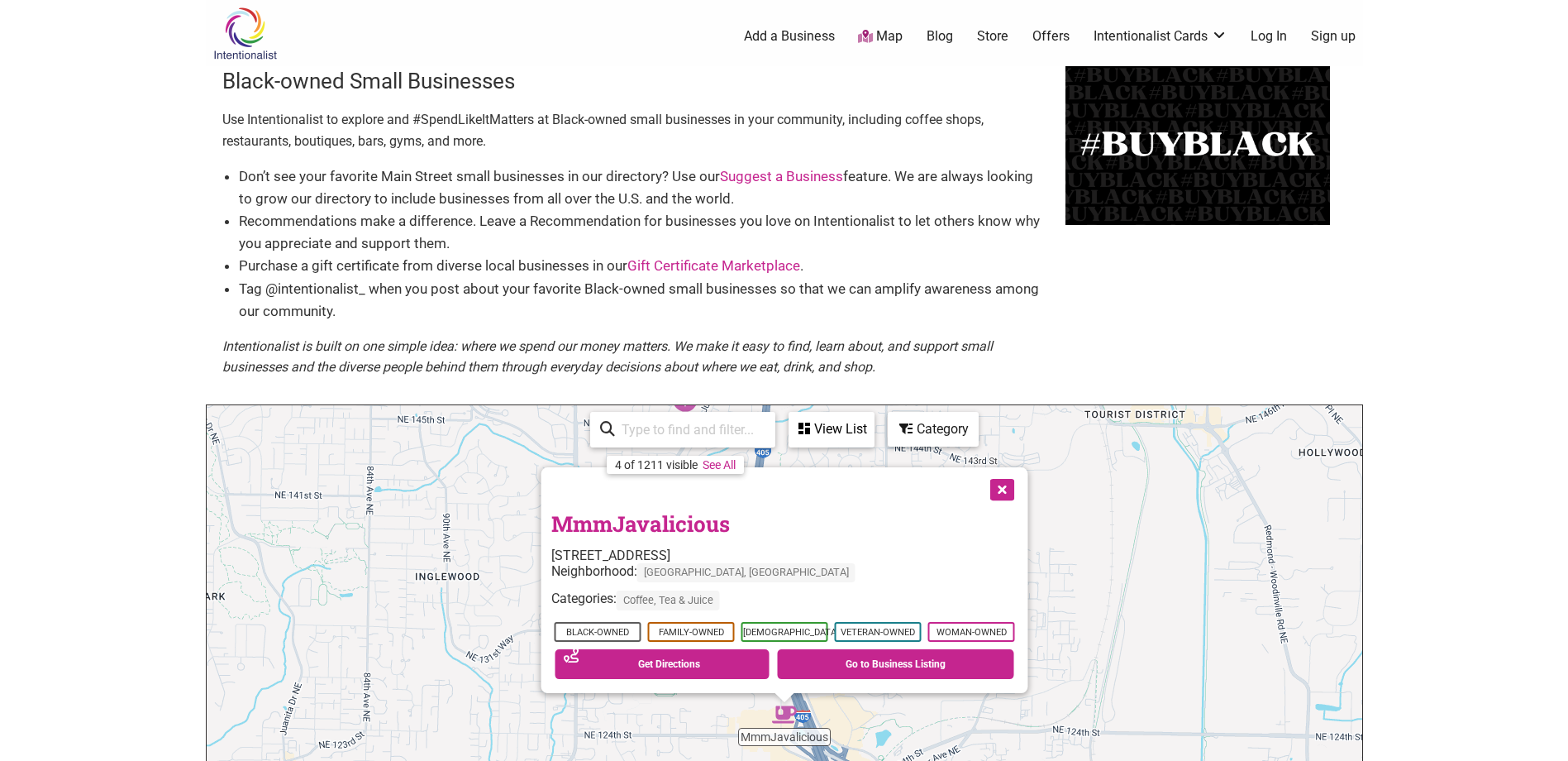
click at [998, 480] on button "Close" at bounding box center [1000, 487] width 41 height 41
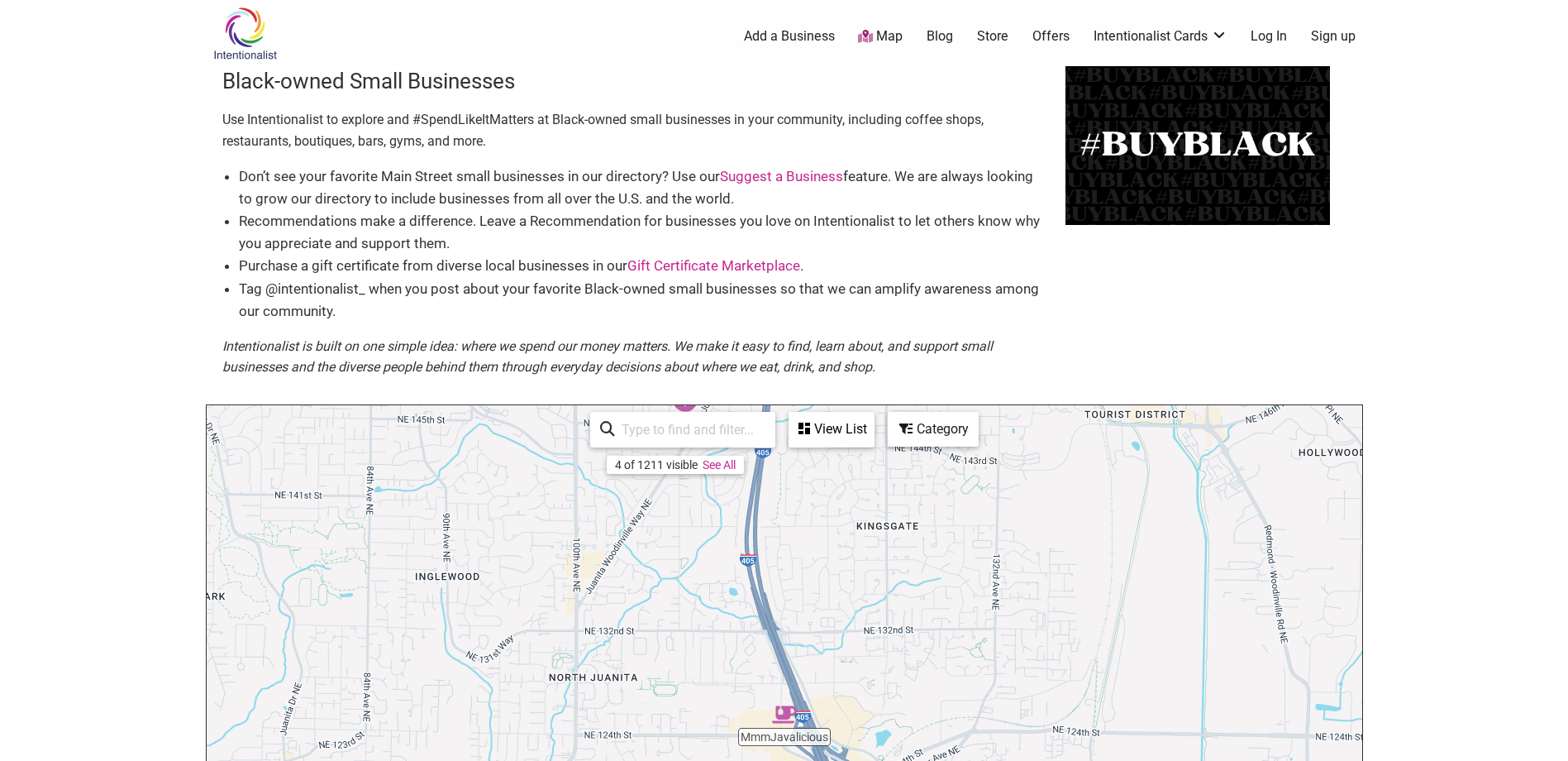
scroll to position [496, 0]
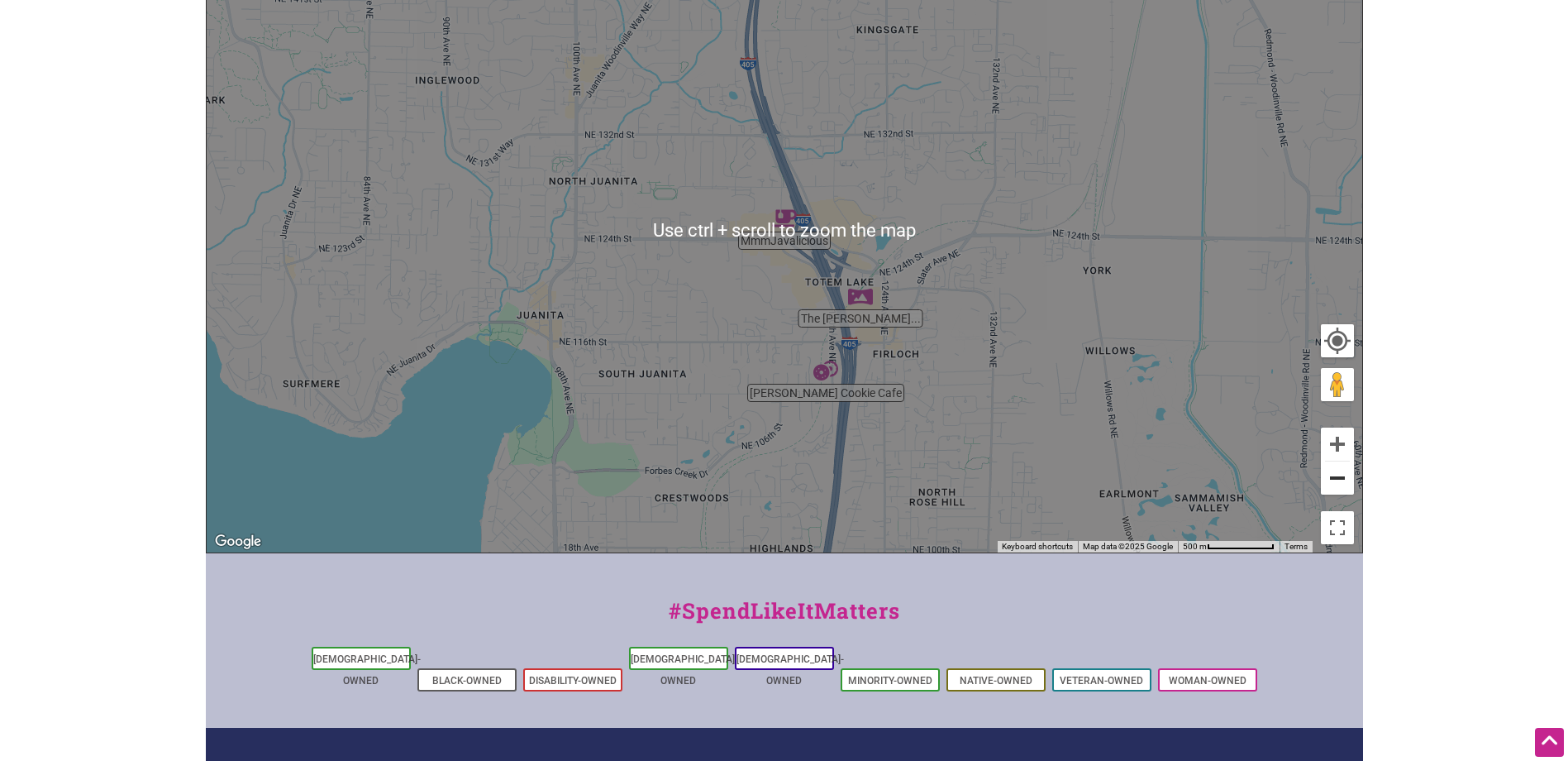
click at [1334, 473] on button "Zoom out" at bounding box center [1338, 478] width 33 height 33
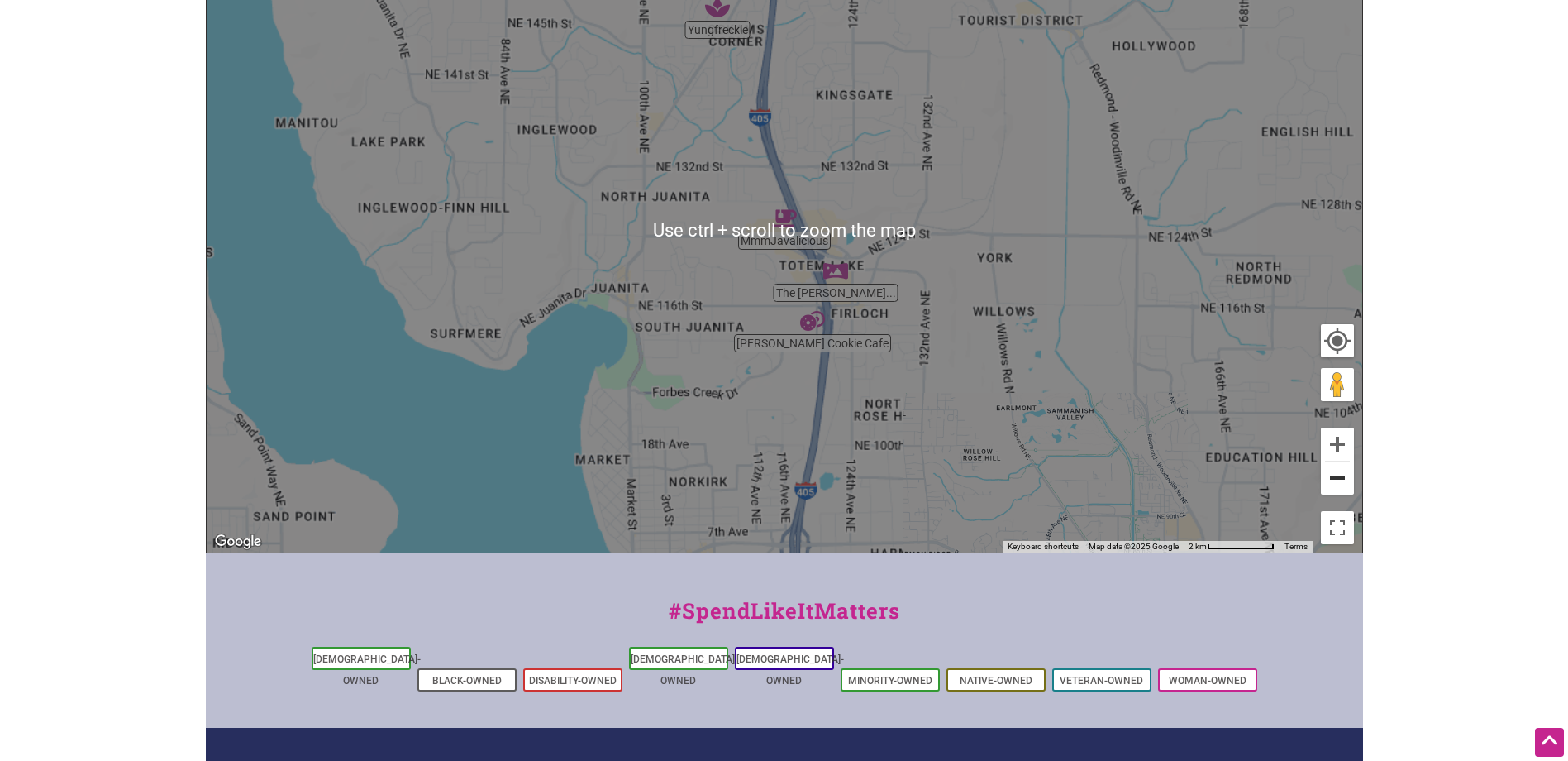
click at [1334, 473] on button "Zoom out" at bounding box center [1338, 478] width 33 height 33
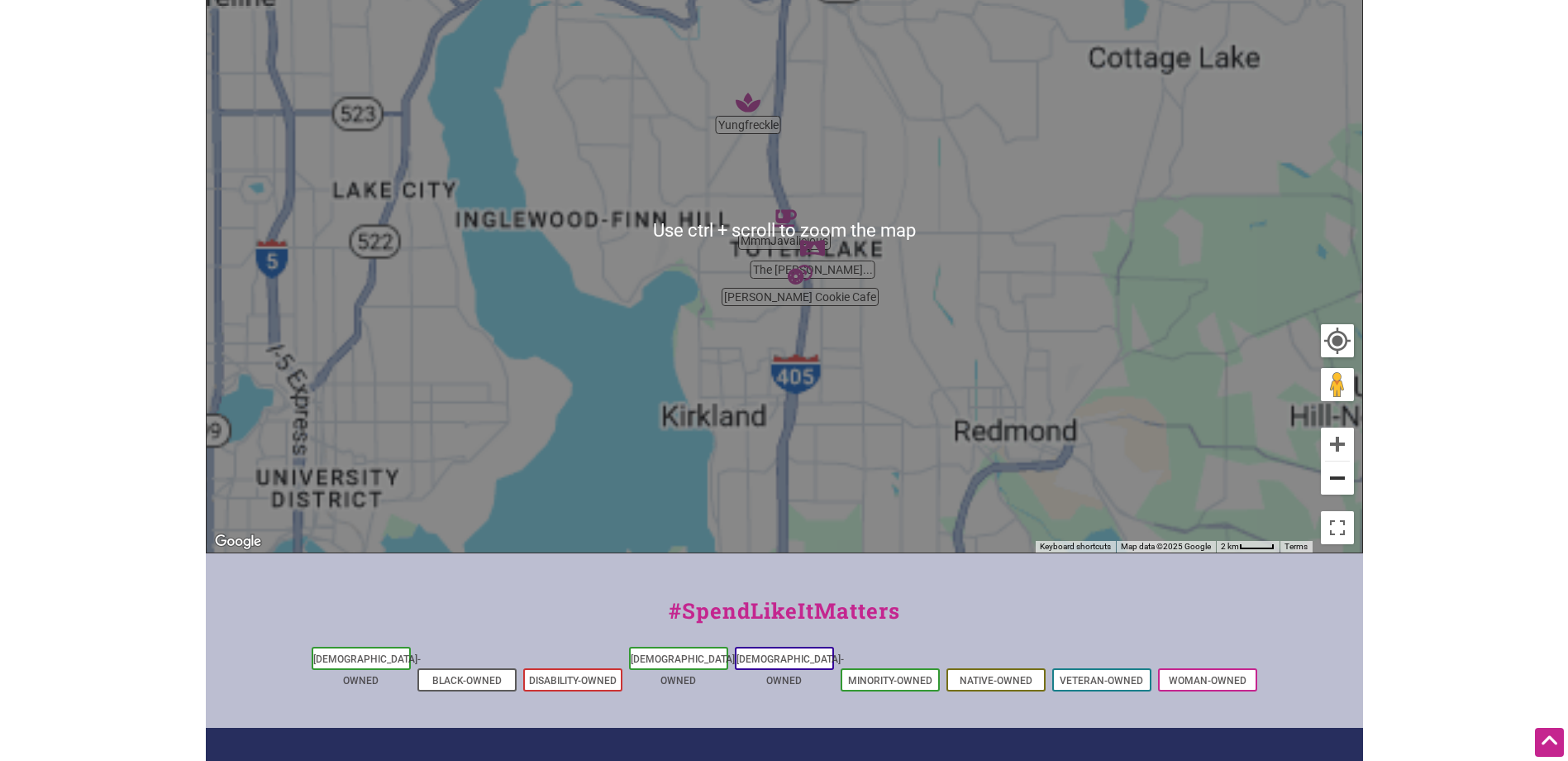
click at [1334, 473] on button "Zoom out" at bounding box center [1338, 478] width 33 height 33
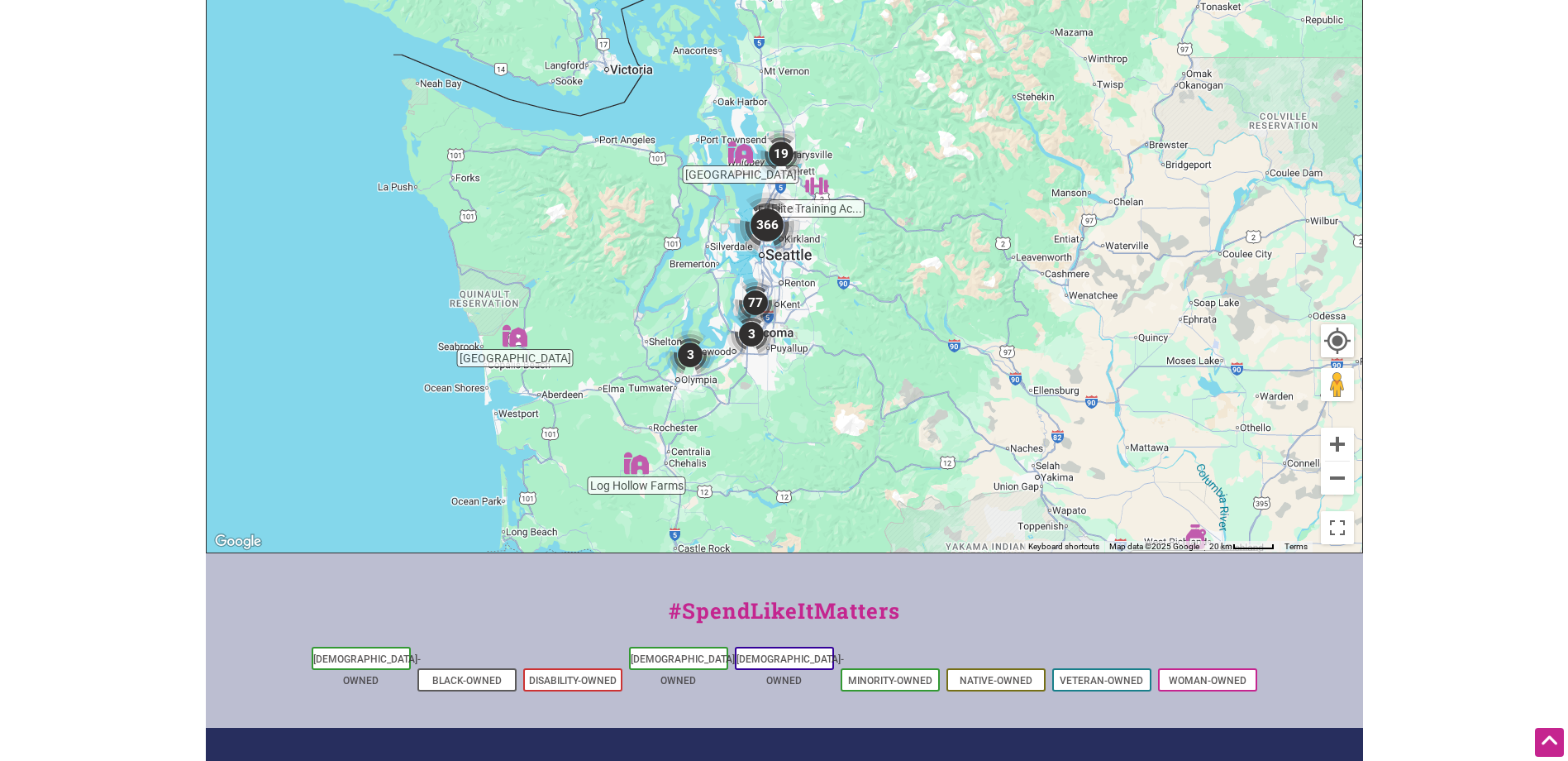
drag, startPoint x: 1433, startPoint y: 294, endPoint x: 1470, endPoint y: 412, distance: 123.7
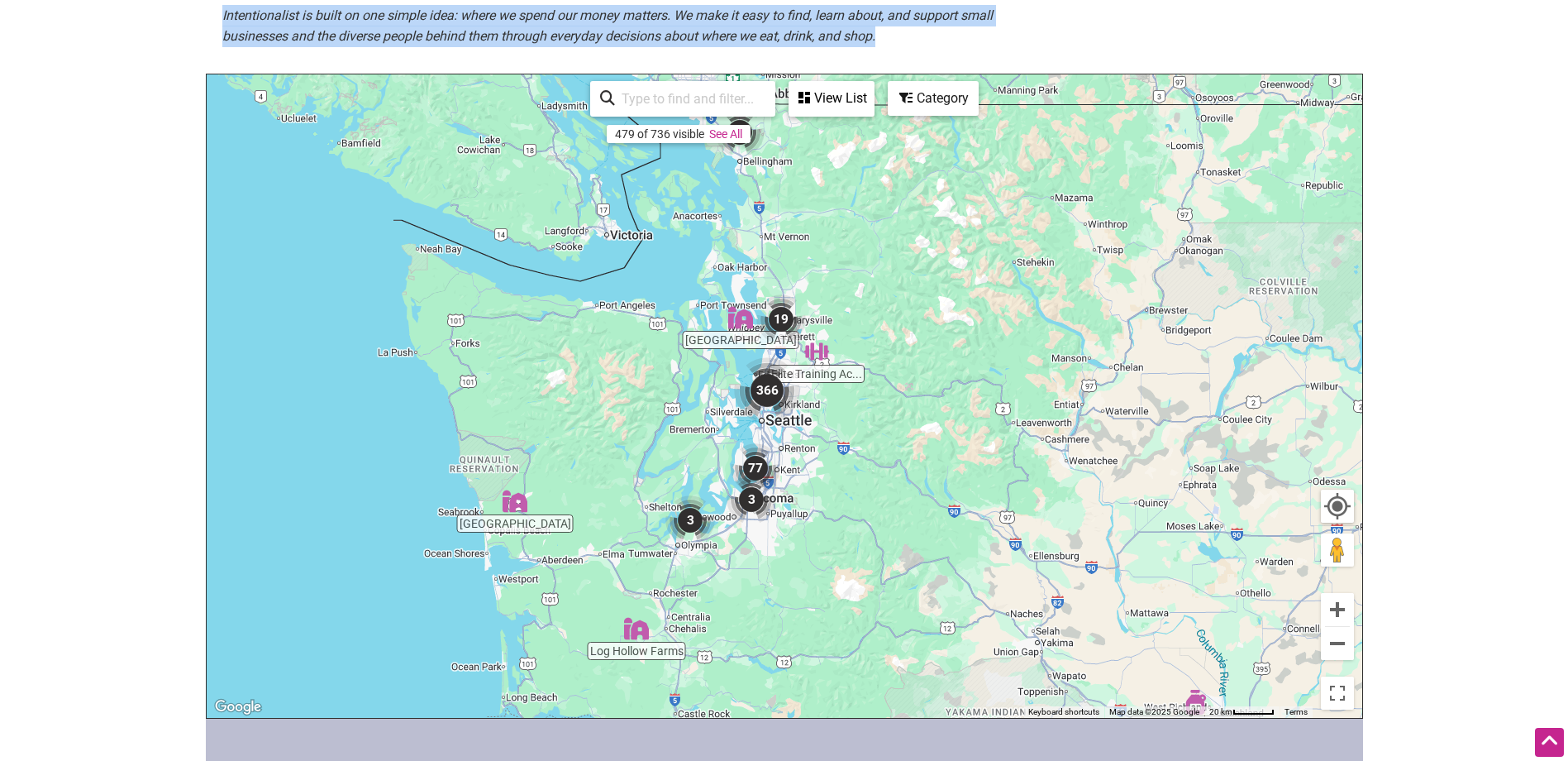
scroll to position [248, 0]
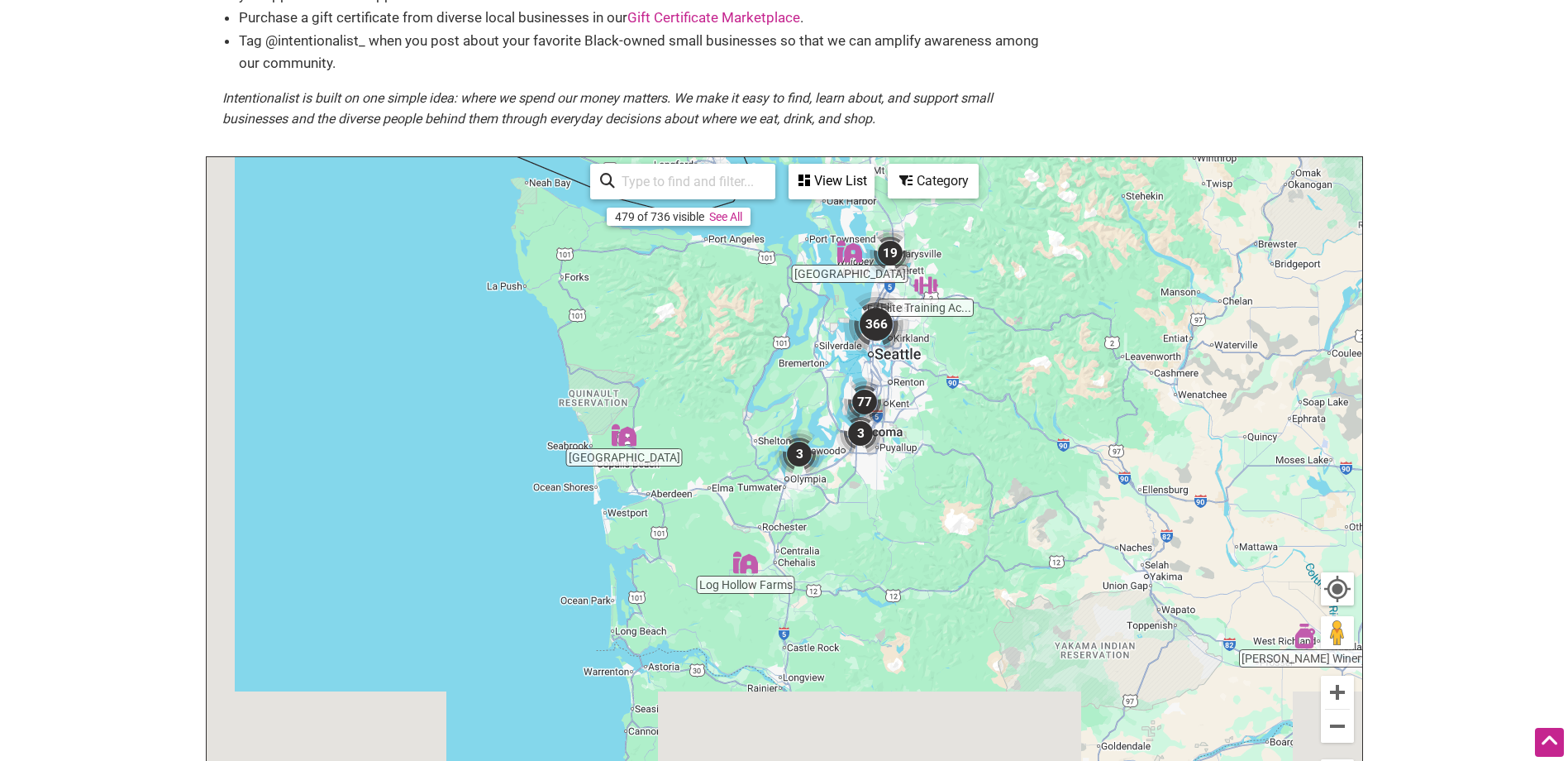
drag, startPoint x: 906, startPoint y: 400, endPoint x: 1017, endPoint y: 250, distance: 186.6
click at [1017, 250] on div "To navigate, press the arrow keys." at bounding box center [784, 478] width 1156 height 643
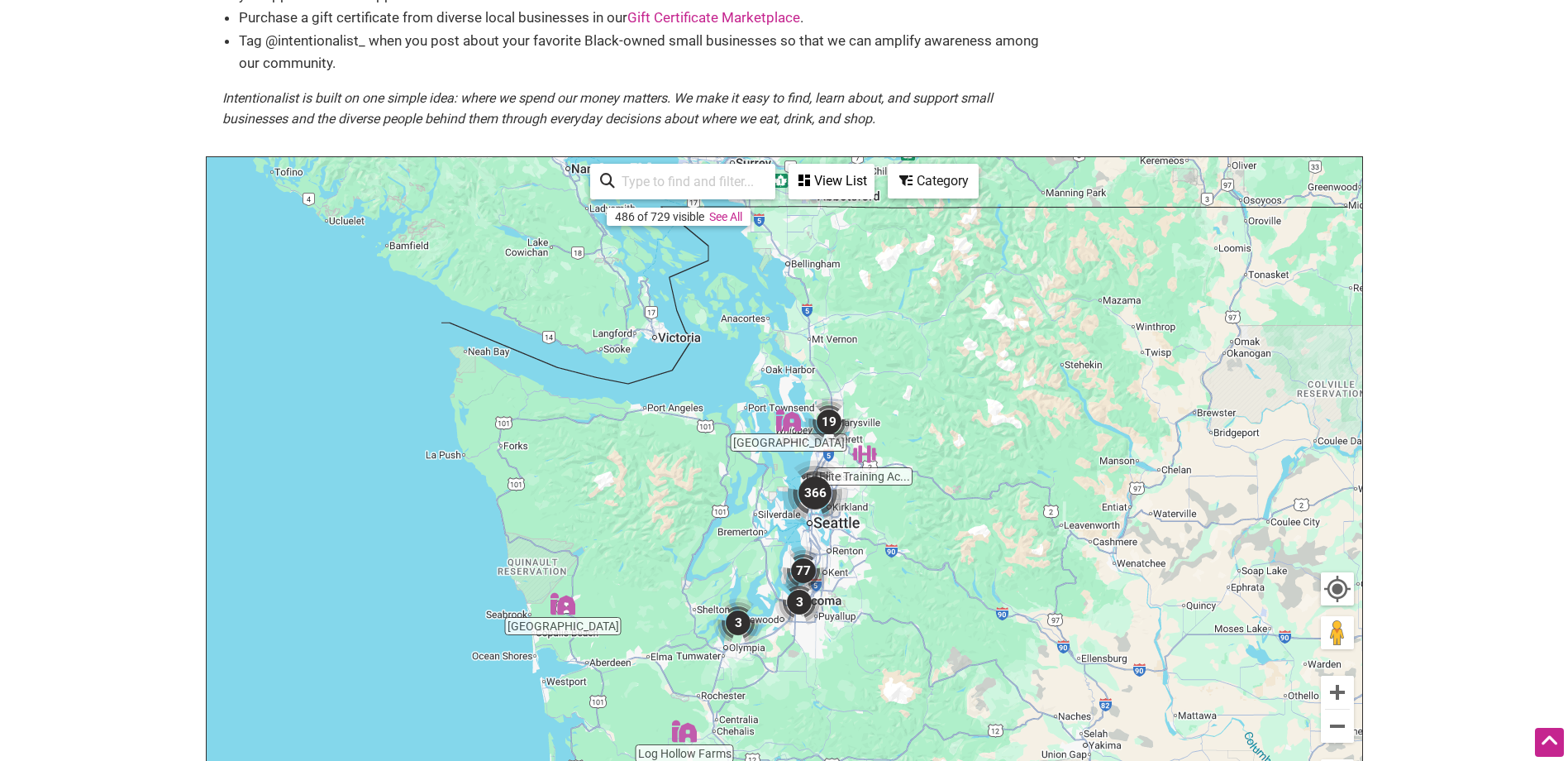
drag, startPoint x: 943, startPoint y: 530, endPoint x: 877, endPoint y: 688, distance: 171.2
click at [879, 689] on div "To navigate, press the arrow keys." at bounding box center [784, 478] width 1156 height 643
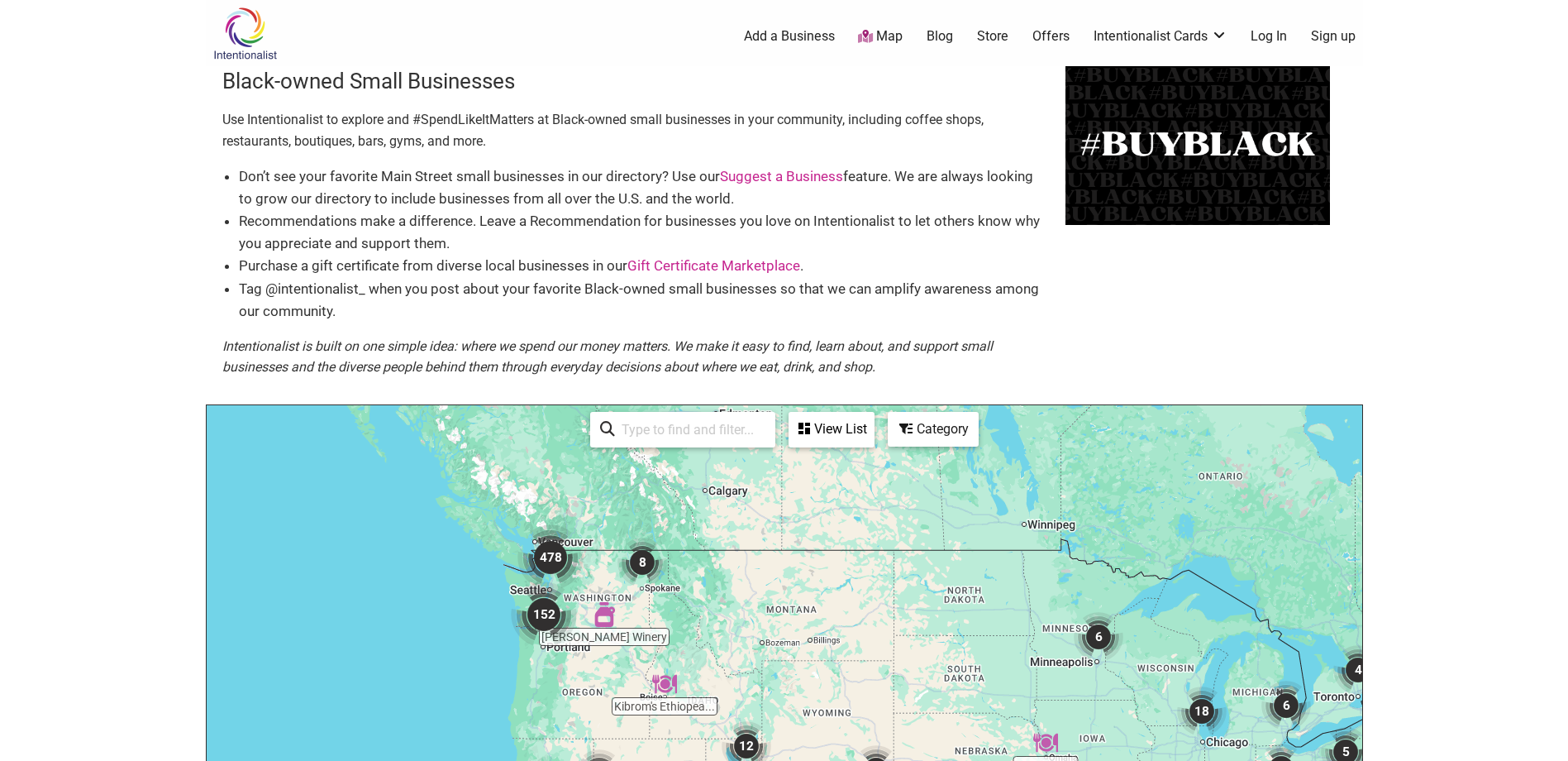
drag, startPoint x: 519, startPoint y: 611, endPoint x: 641, endPoint y: 657, distance: 130.4
click at [641, 657] on div "To navigate, press the arrow keys." at bounding box center [784, 726] width 1156 height 643
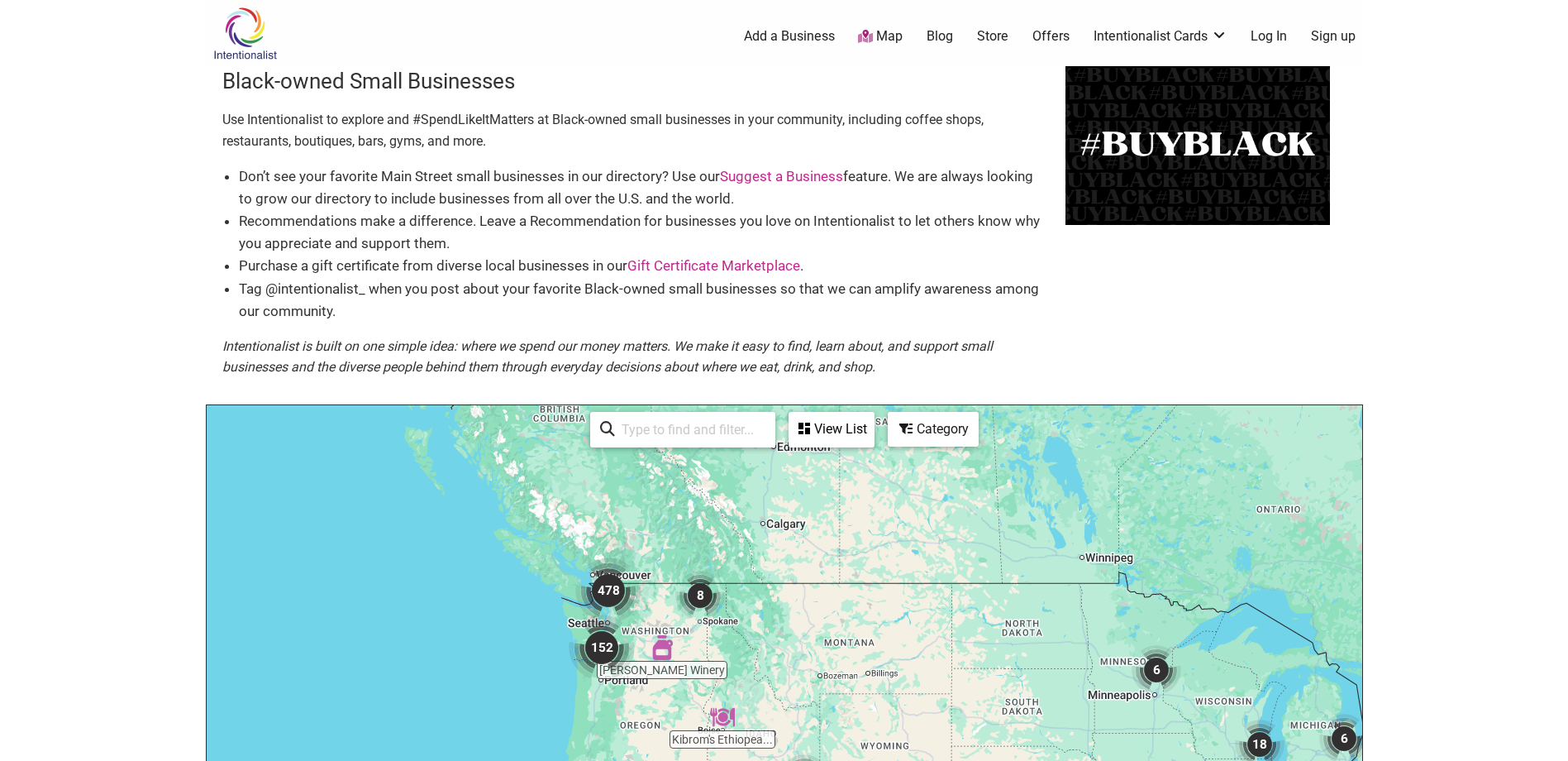
click at [603, 594] on img "478" at bounding box center [607, 590] width 66 height 66
click at [604, 594] on img "478" at bounding box center [607, 590] width 66 height 66
click at [605, 594] on div "To navigate, press the arrow keys." at bounding box center [784, 726] width 1156 height 643
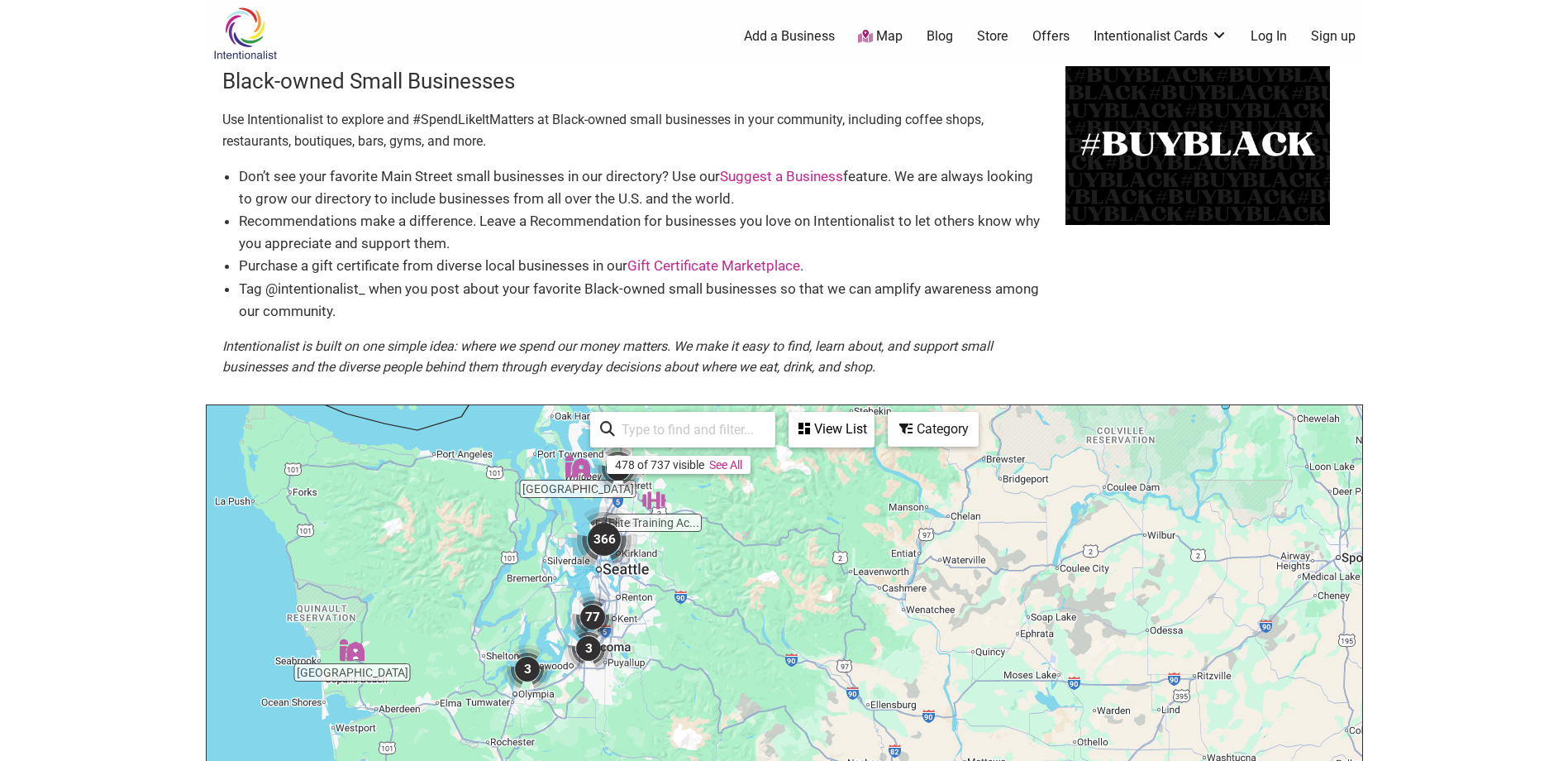
drag, startPoint x: 784, startPoint y: 684, endPoint x: 524, endPoint y: 519, distance: 307.9
click at [524, 519] on div "To navigate, press the arrow keys." at bounding box center [784, 726] width 1156 height 643
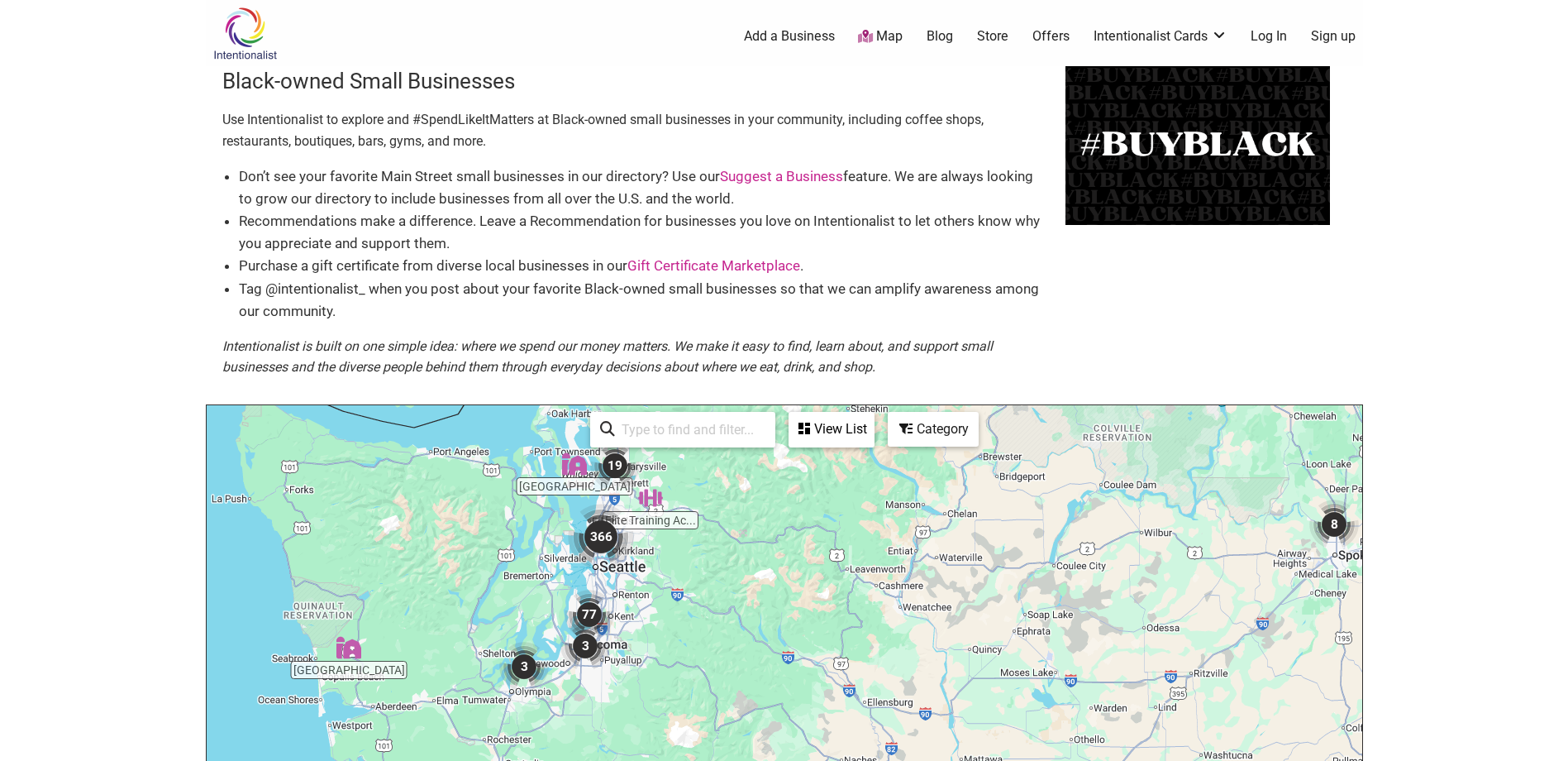
click at [610, 543] on img "366" at bounding box center [600, 536] width 66 height 66
click at [612, 543] on img "366" at bounding box center [600, 536] width 66 height 66
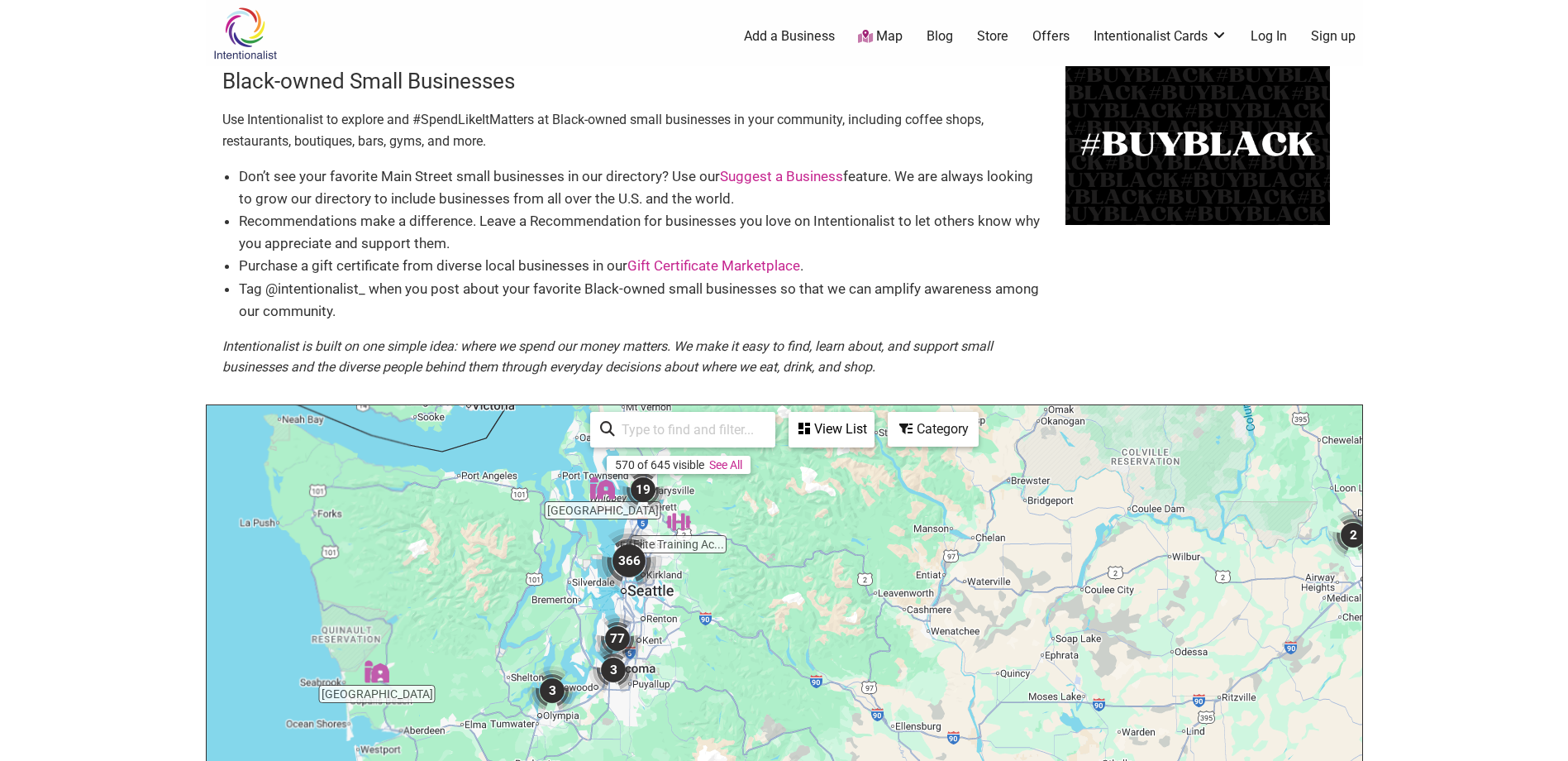
click at [628, 571] on img "366" at bounding box center [628, 560] width 66 height 66
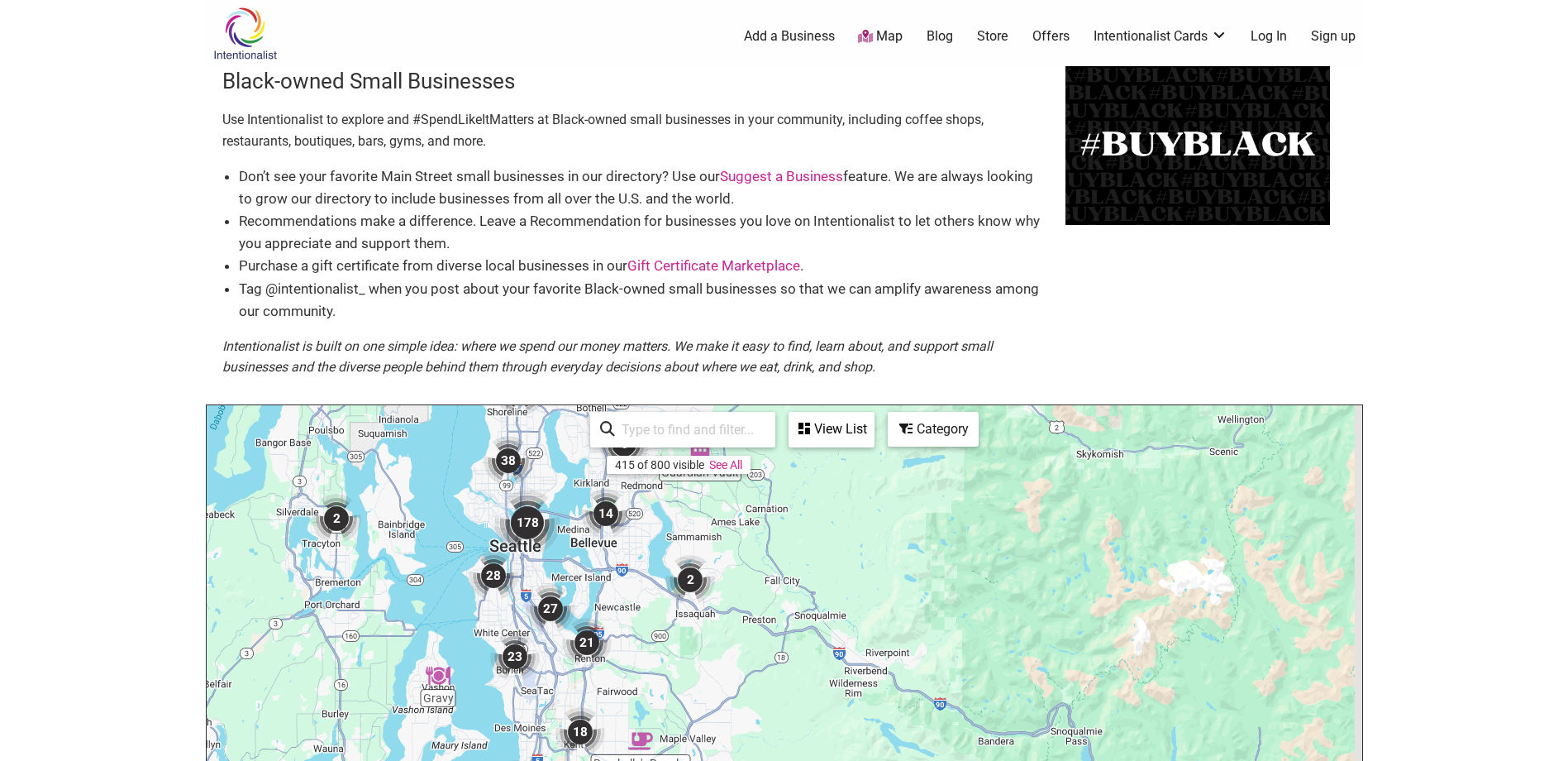
drag, startPoint x: 699, startPoint y: 663, endPoint x: 406, endPoint y: 425, distance: 377.5
click at [406, 425] on div "To navigate, press the arrow keys." at bounding box center [784, 726] width 1156 height 643
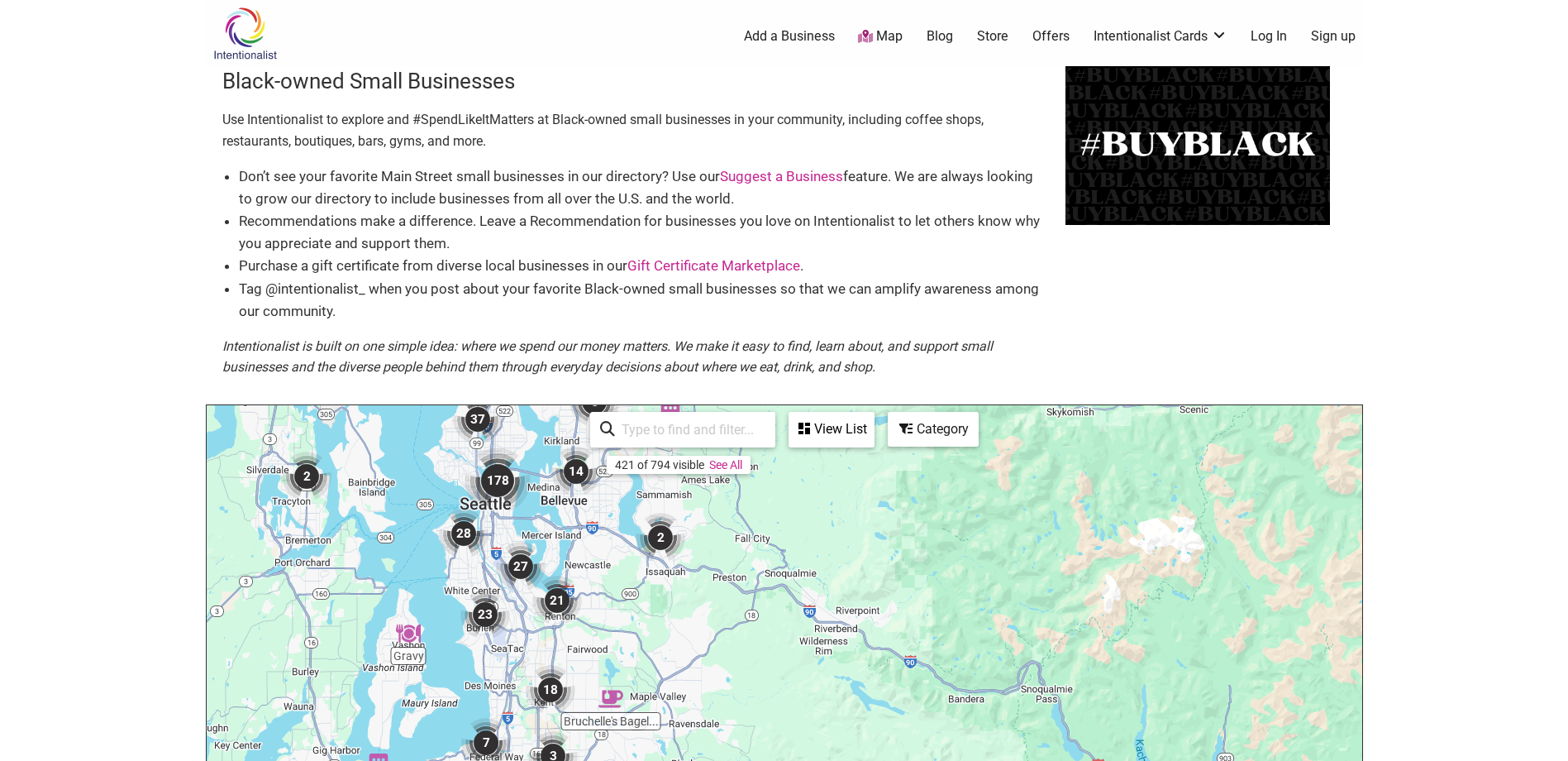
click at [457, 491] on div "To navigate, press the arrow keys." at bounding box center [784, 726] width 1156 height 643
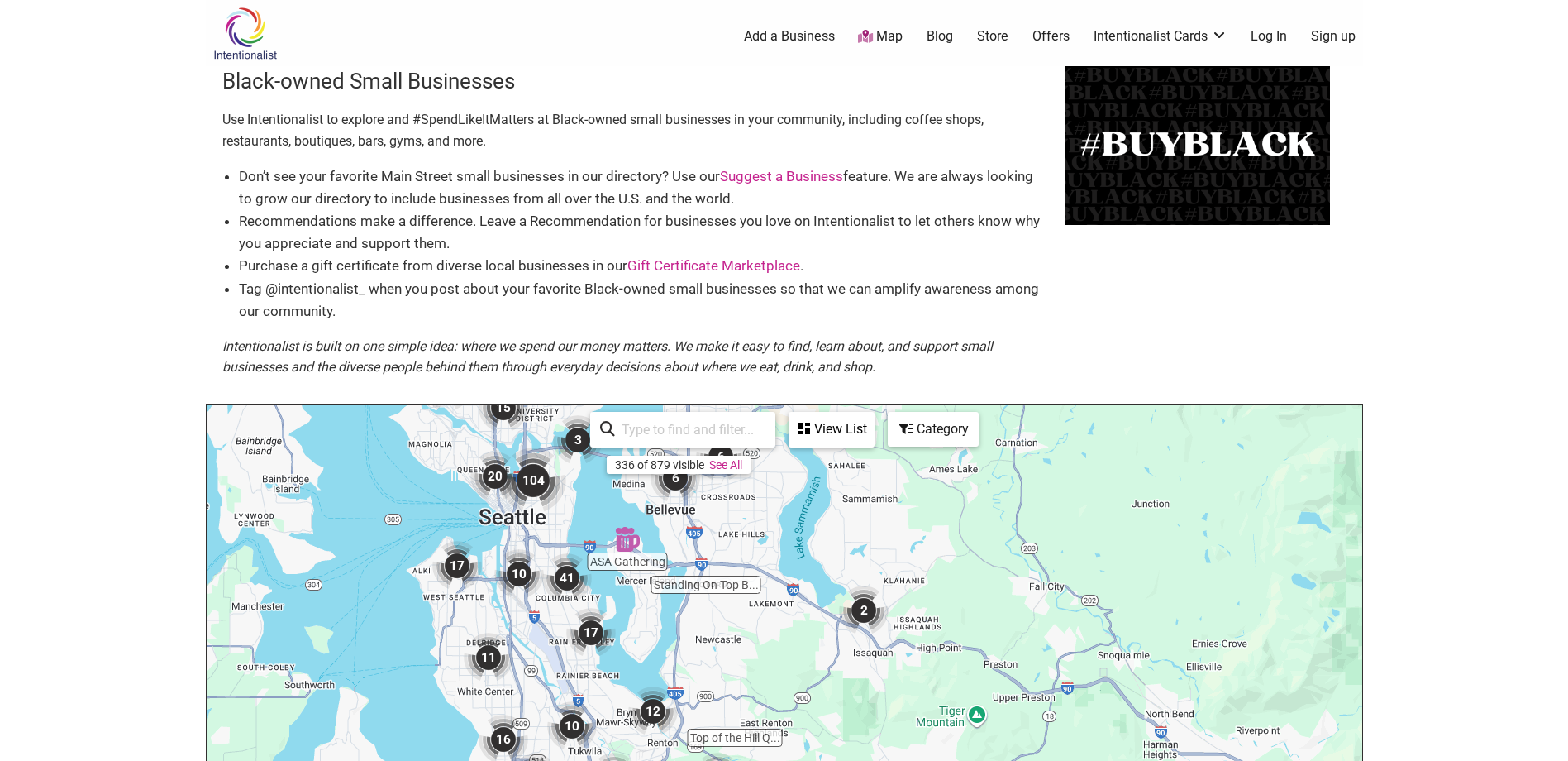
click at [482, 539] on div "To navigate, press the arrow keys." at bounding box center [784, 726] width 1156 height 643
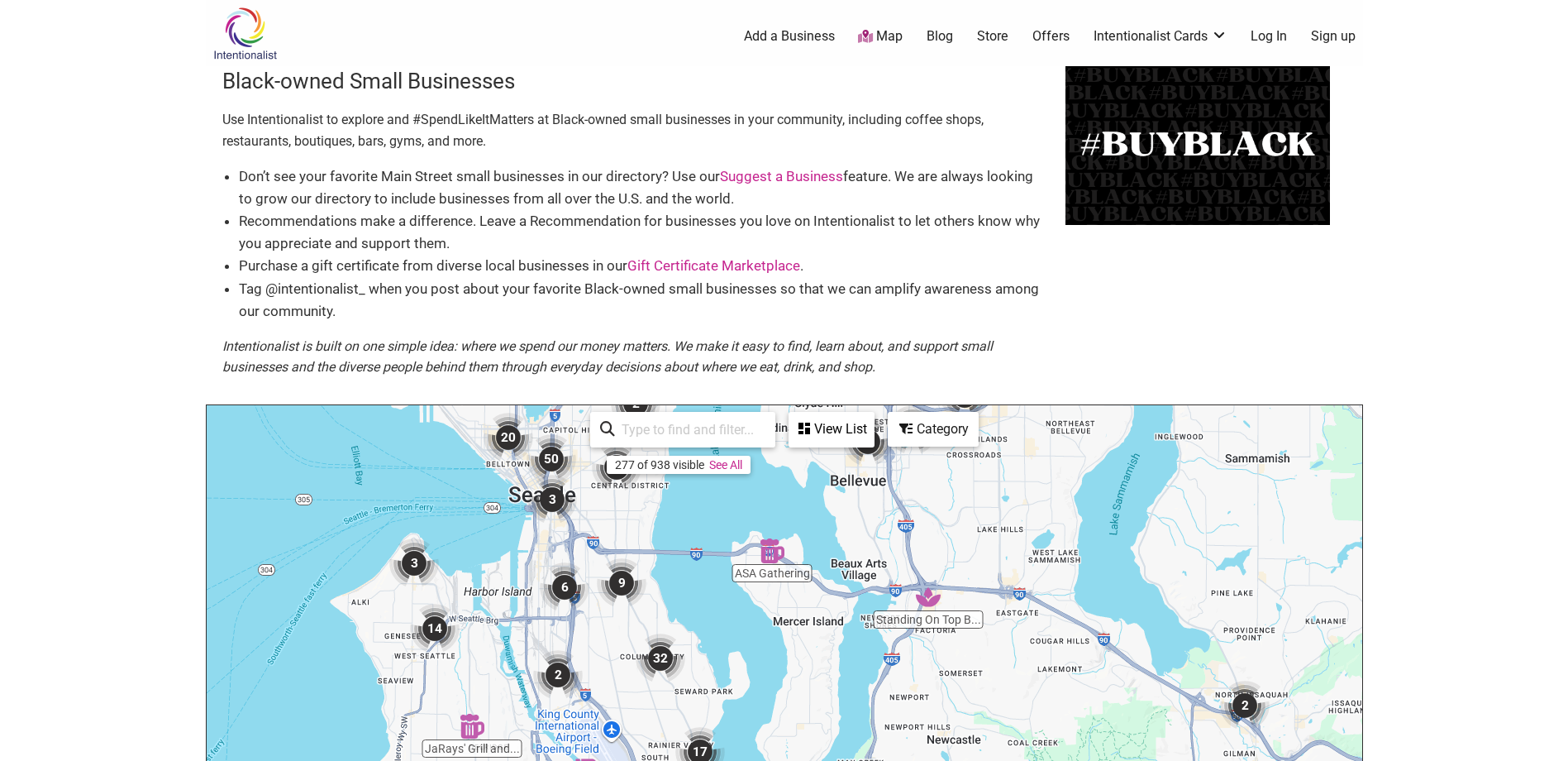
click at [571, 538] on div "To navigate, press the arrow keys." at bounding box center [784, 726] width 1156 height 643
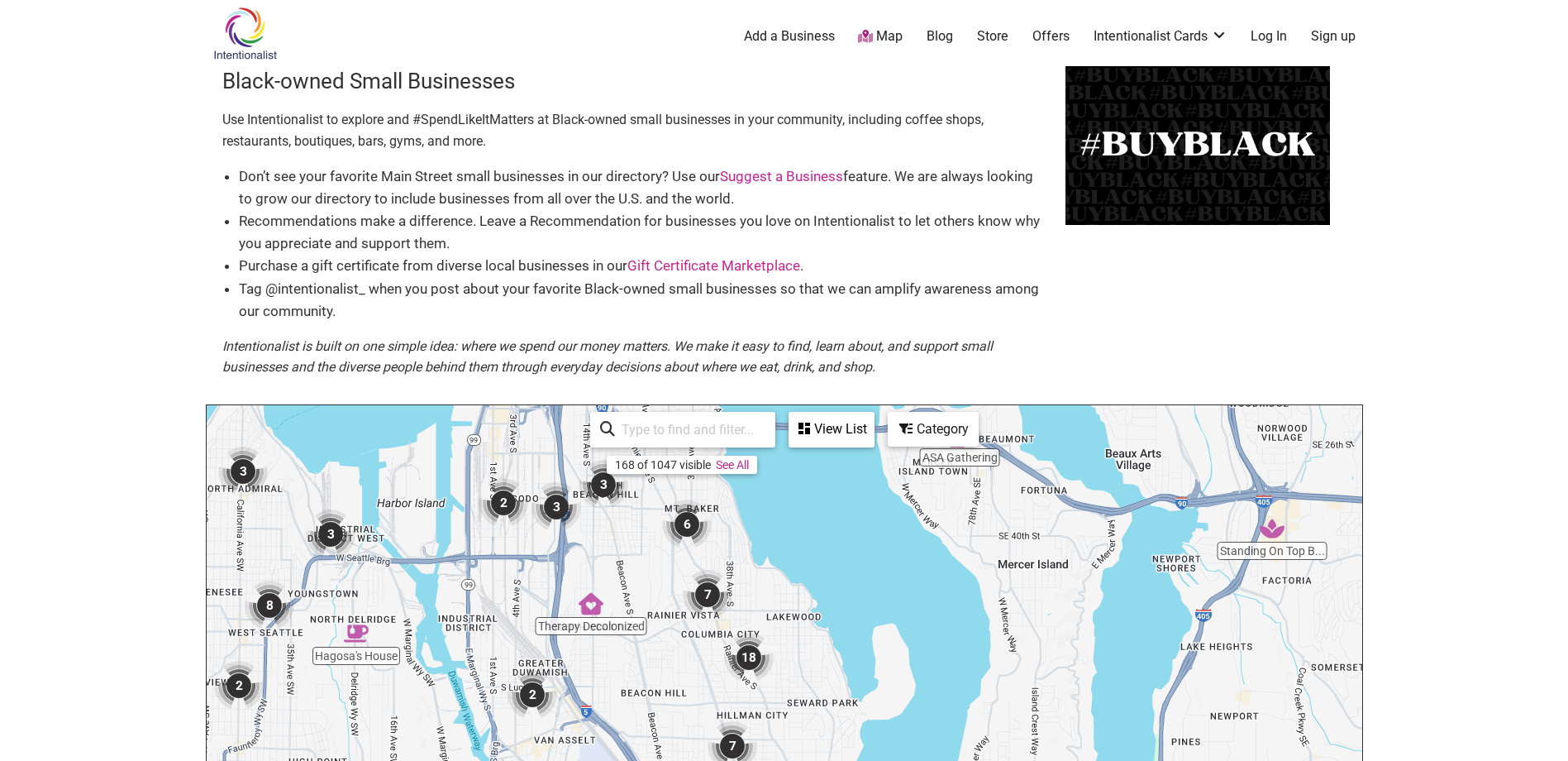
drag, startPoint x: 588, startPoint y: 599, endPoint x: 576, endPoint y: 446, distance: 153.5
click at [576, 446] on div "To navigate, press the arrow keys." at bounding box center [784, 726] width 1156 height 643
click at [549, 578] on div "To navigate, press the arrow keys." at bounding box center [784, 726] width 1156 height 643
click at [549, 577] on div "To navigate, press the arrow keys." at bounding box center [784, 726] width 1156 height 643
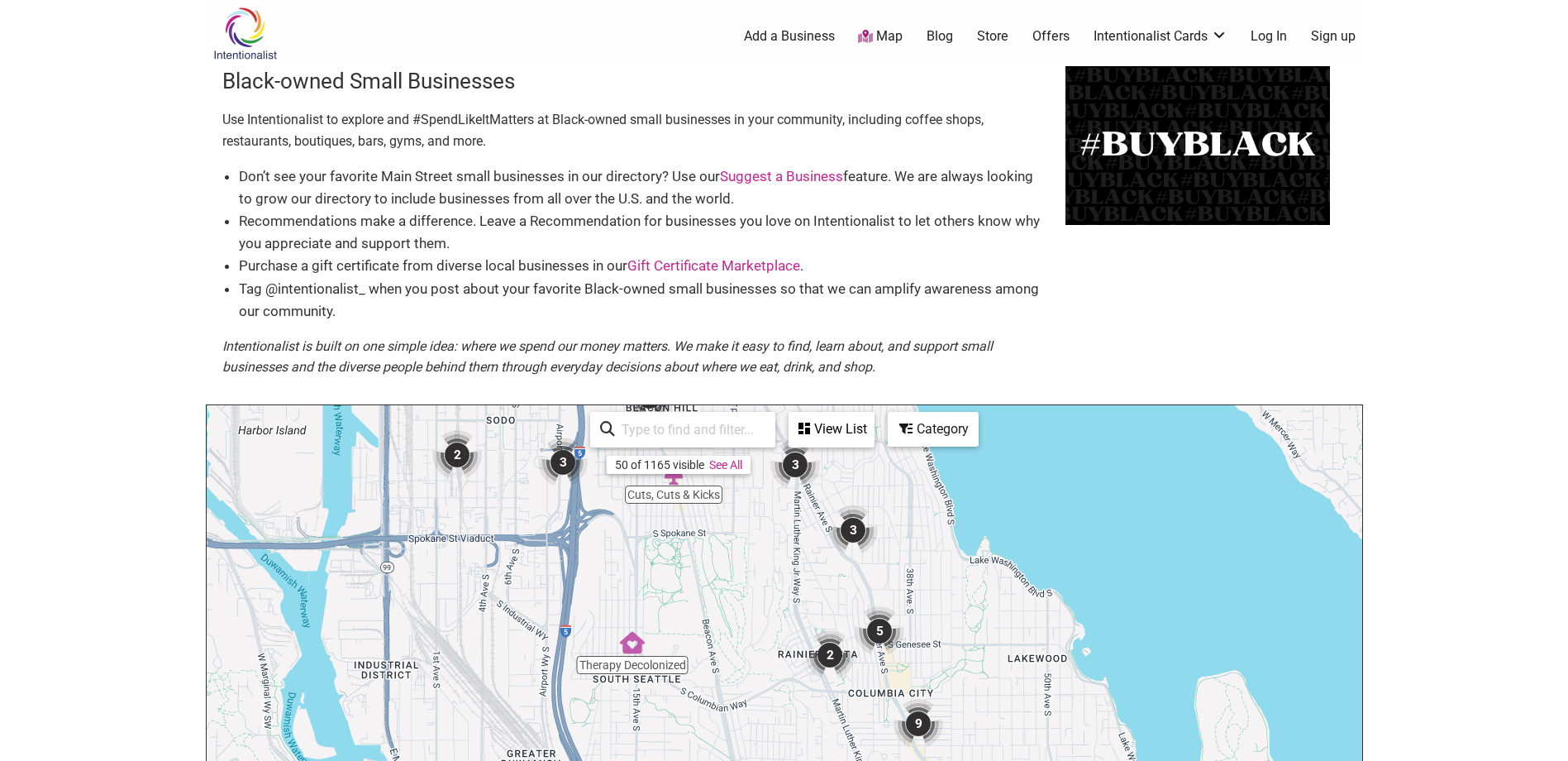
click at [464, 458] on img "2" at bounding box center [457, 455] width 49 height 49
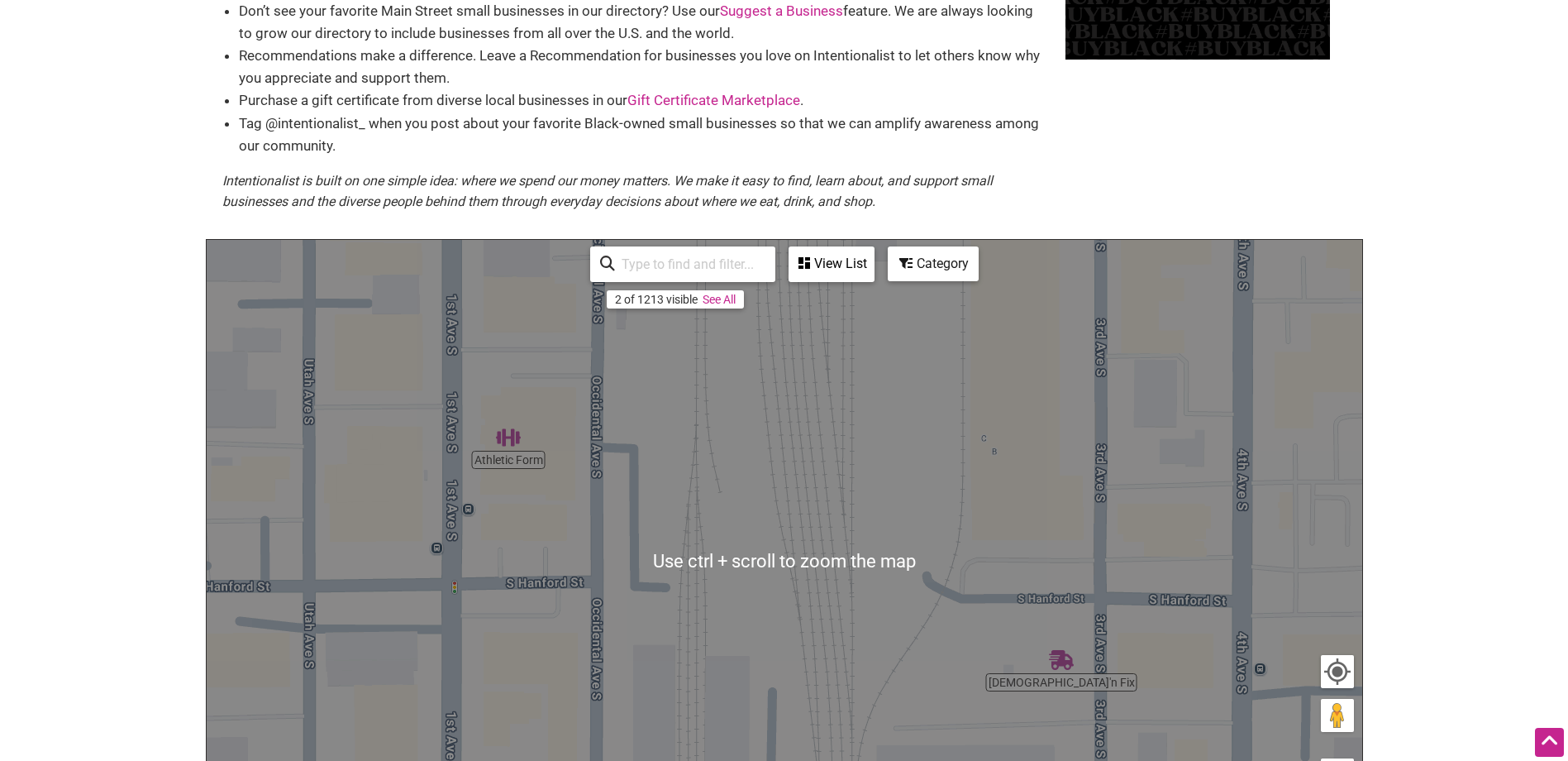
scroll to position [331, 0]
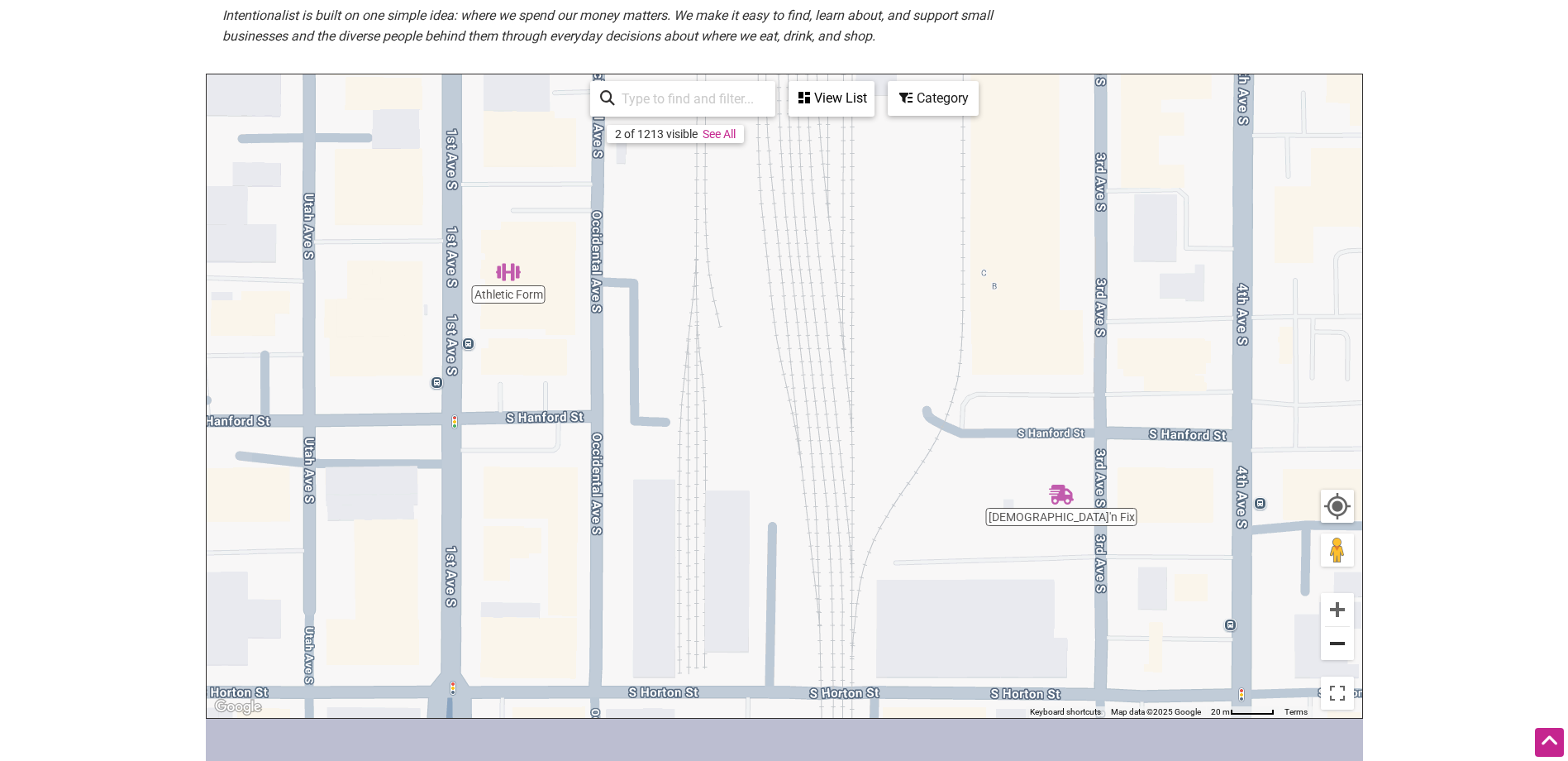
click at [1329, 644] on button "Zoom out" at bounding box center [1338, 644] width 33 height 33
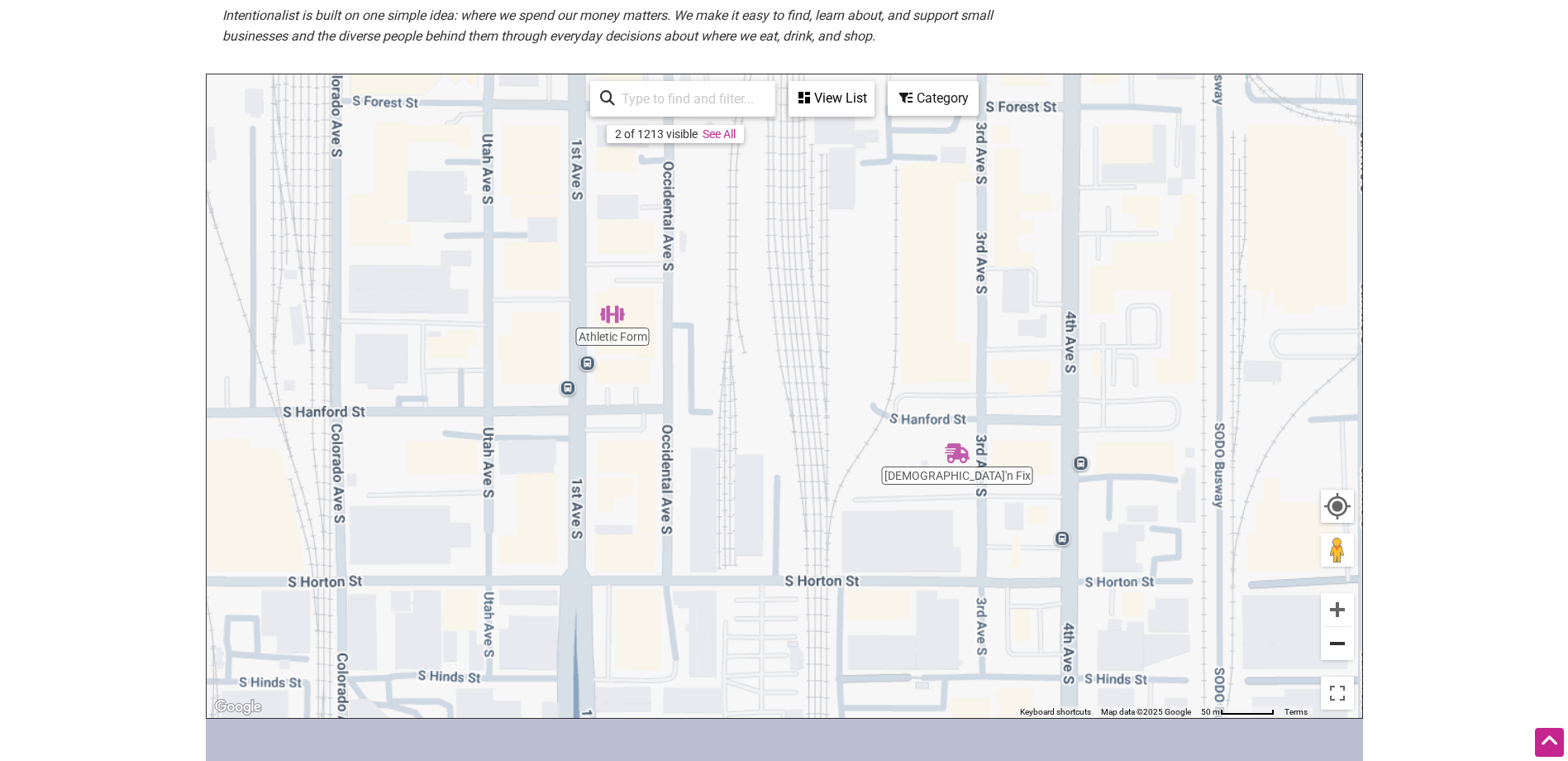
click at [1331, 644] on button "Zoom out" at bounding box center [1338, 644] width 33 height 33
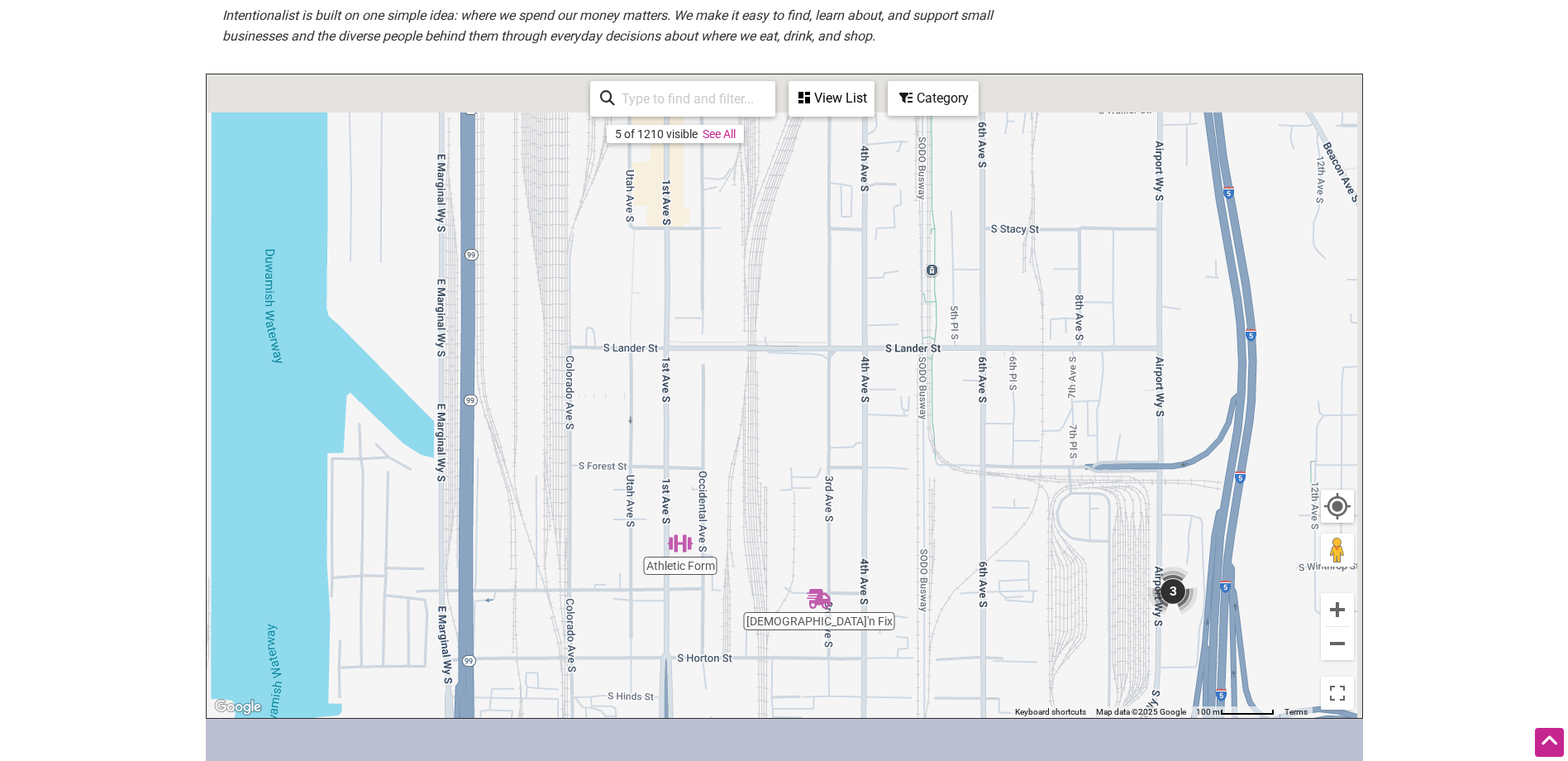
drag, startPoint x: 1003, startPoint y: 410, endPoint x: 945, endPoint y: 602, distance: 200.6
click at [947, 596] on div "To navigate, press the arrow keys." at bounding box center [784, 396] width 1156 height 643
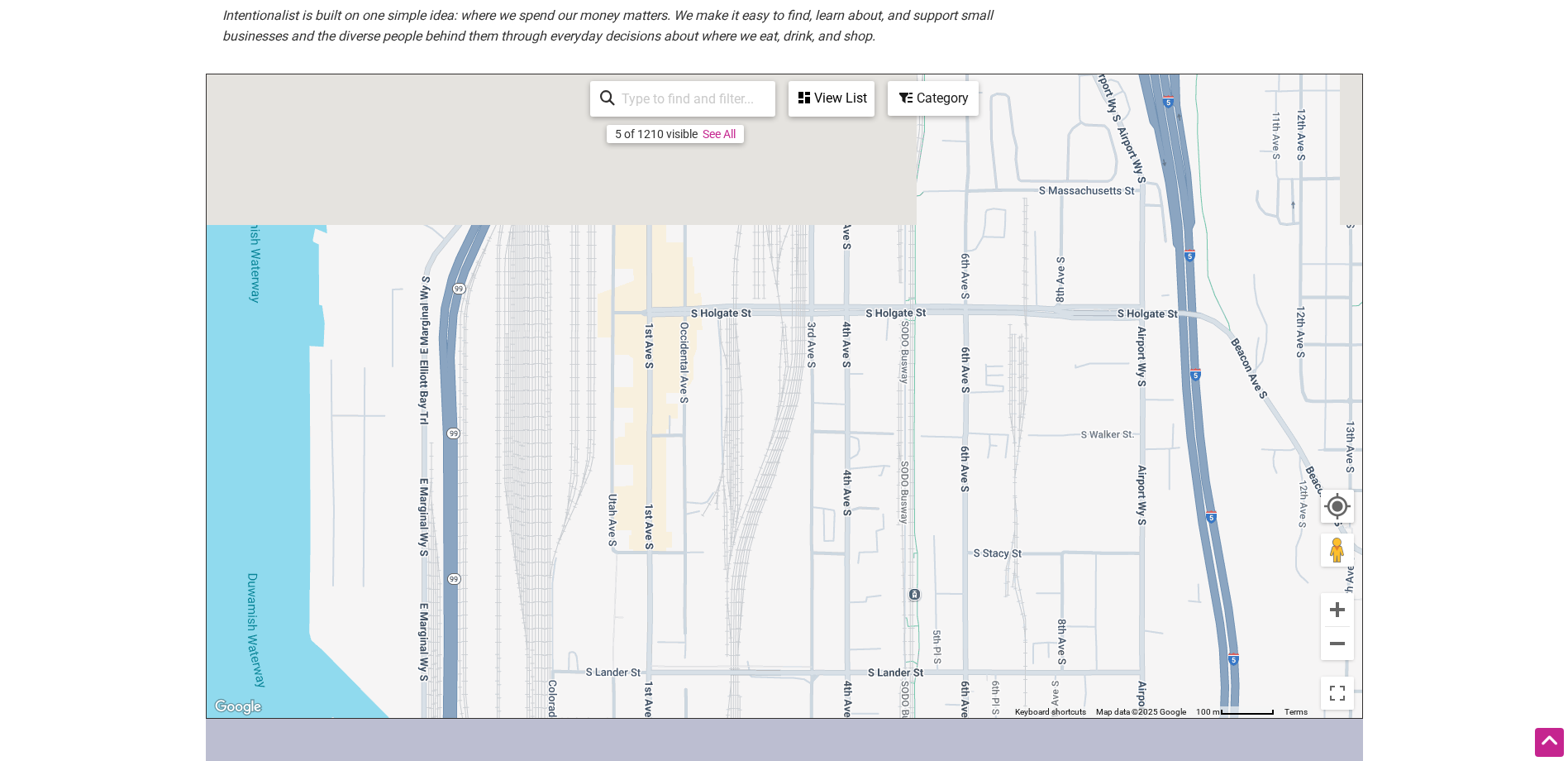
drag, startPoint x: 812, startPoint y: 358, endPoint x: 804, endPoint y: 642, distance: 284.1
click at [807, 641] on div "To navigate, press the arrow keys." at bounding box center [784, 396] width 1156 height 643
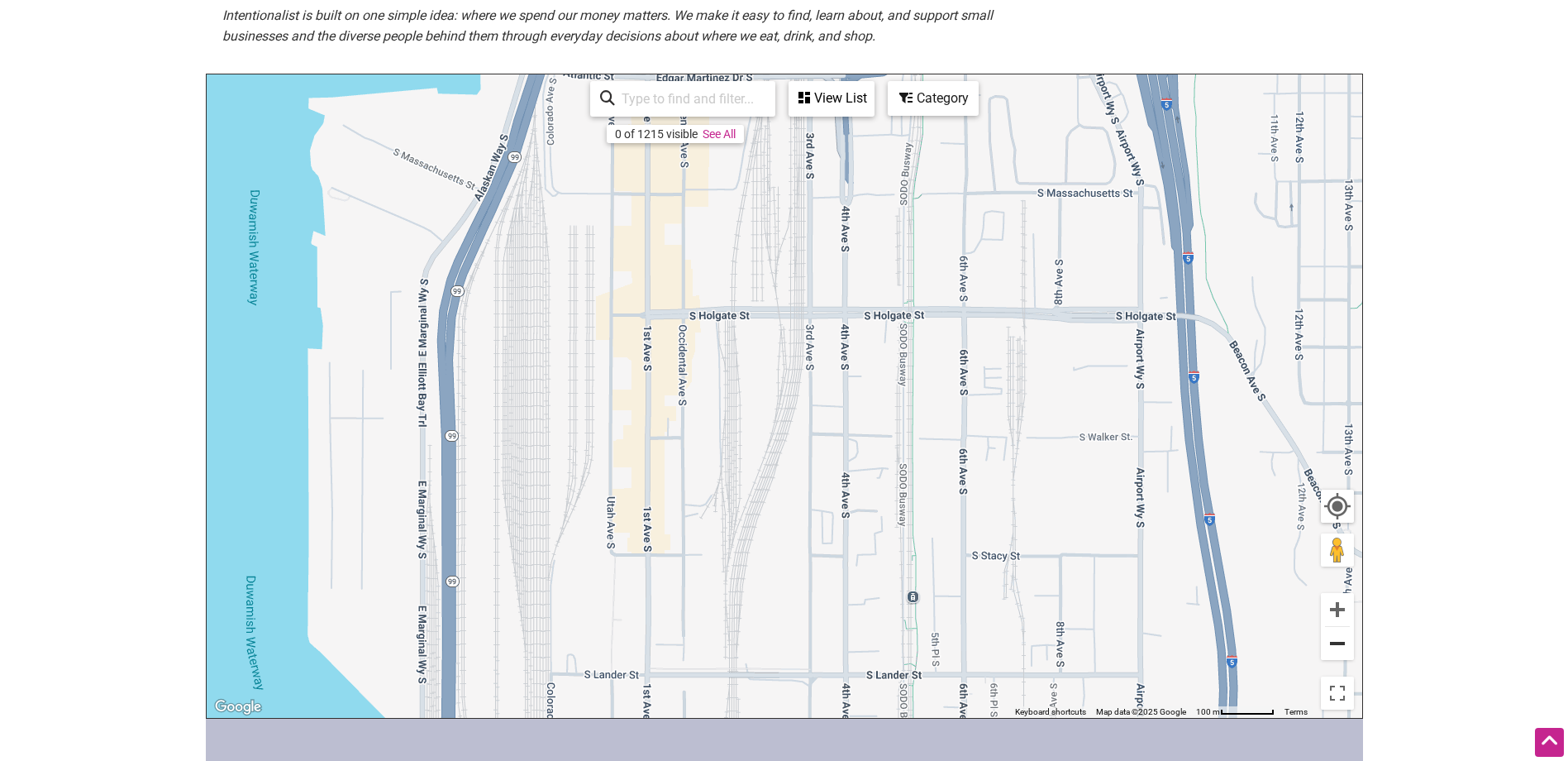
click at [1334, 656] on button "Zoom out" at bounding box center [1338, 644] width 33 height 33
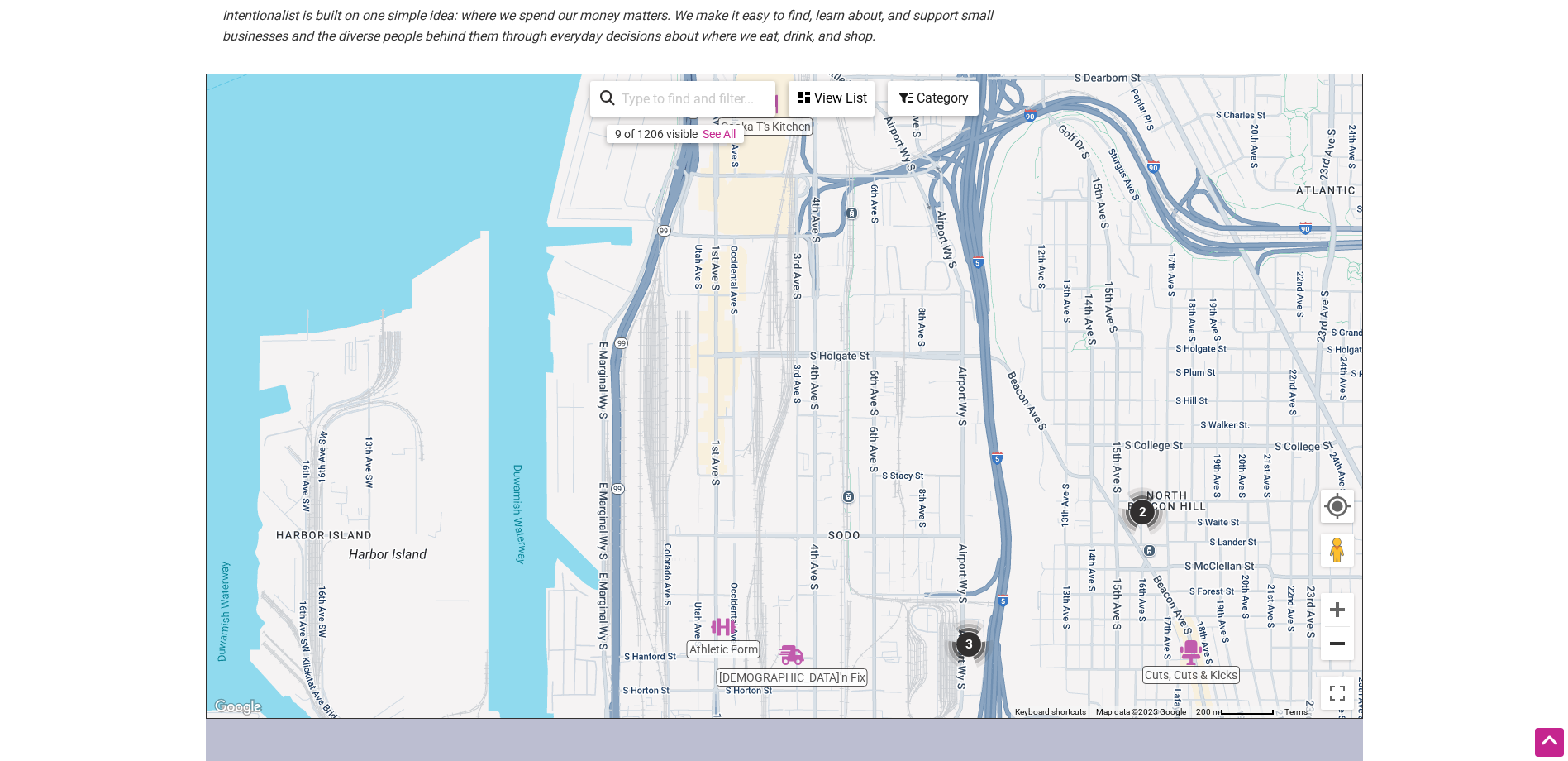
click at [1334, 656] on button "Zoom out" at bounding box center [1338, 644] width 33 height 33
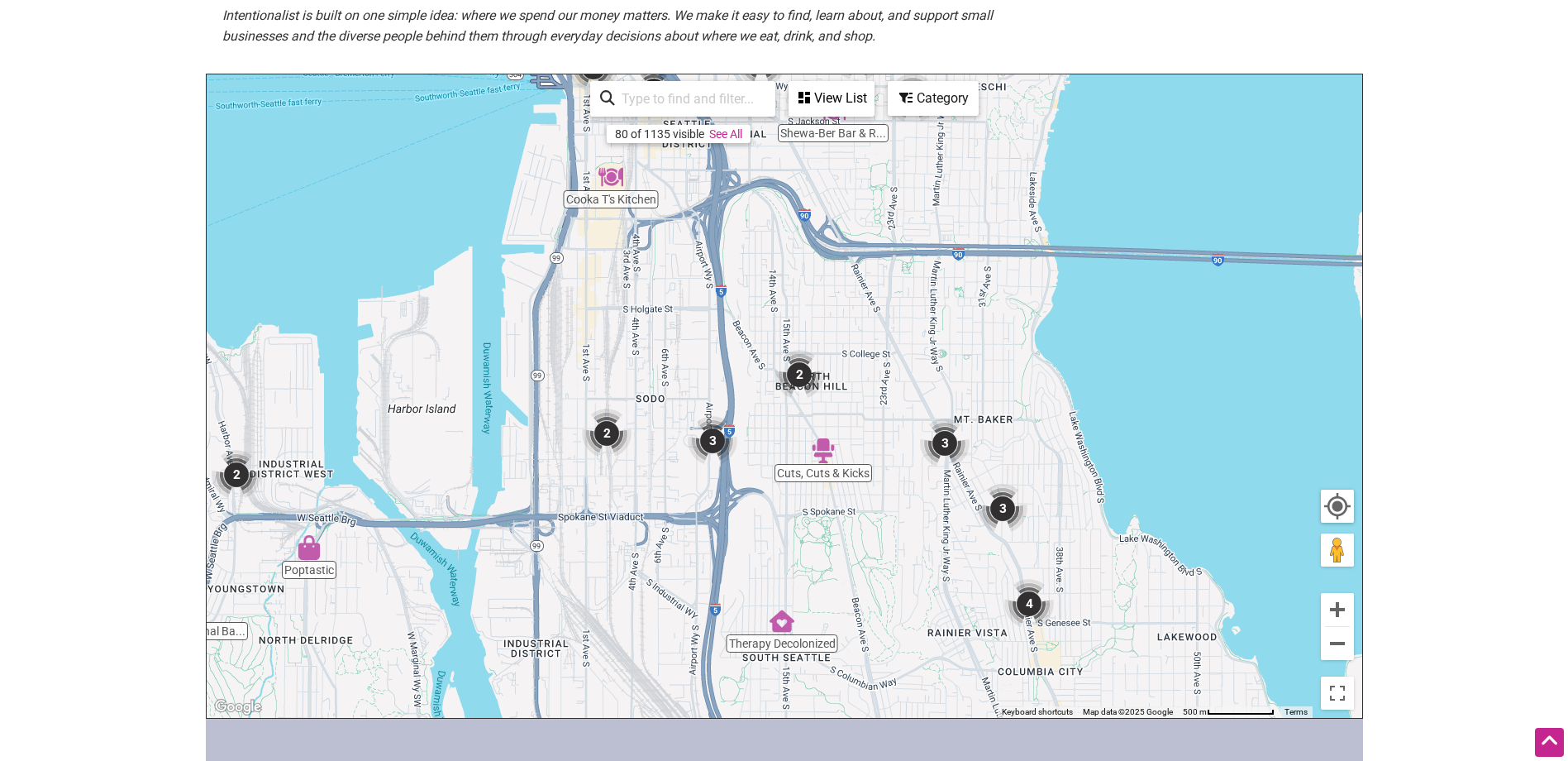
drag, startPoint x: 890, startPoint y: 410, endPoint x: 724, endPoint y: 341, distance: 179.8
click at [724, 341] on div "To navigate, press the arrow keys." at bounding box center [784, 396] width 1156 height 643
click at [807, 384] on img "2" at bounding box center [799, 374] width 49 height 49
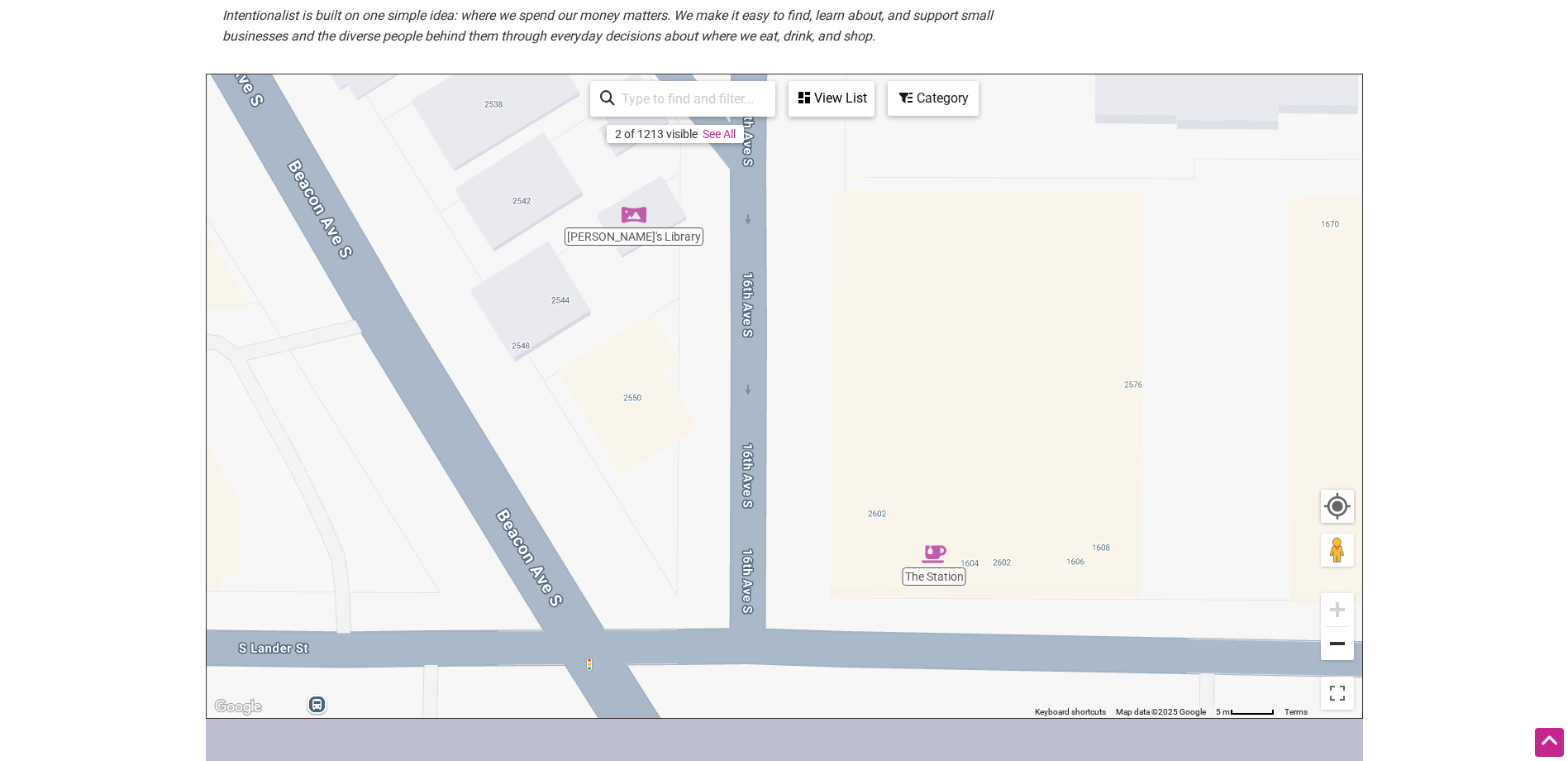
click at [1334, 643] on button "Zoom out" at bounding box center [1338, 644] width 33 height 33
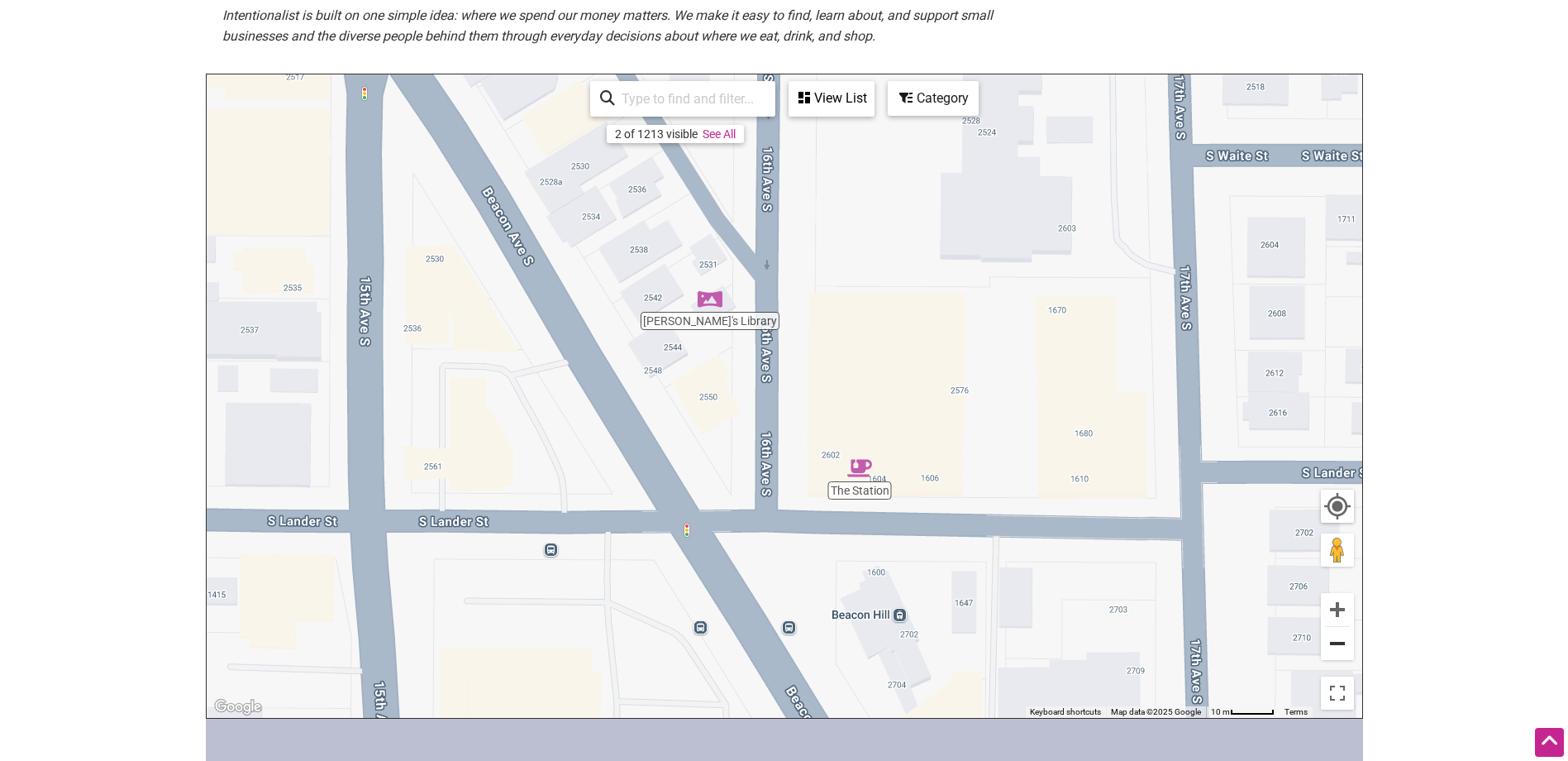
click at [1339, 643] on button "Zoom out" at bounding box center [1338, 644] width 33 height 33
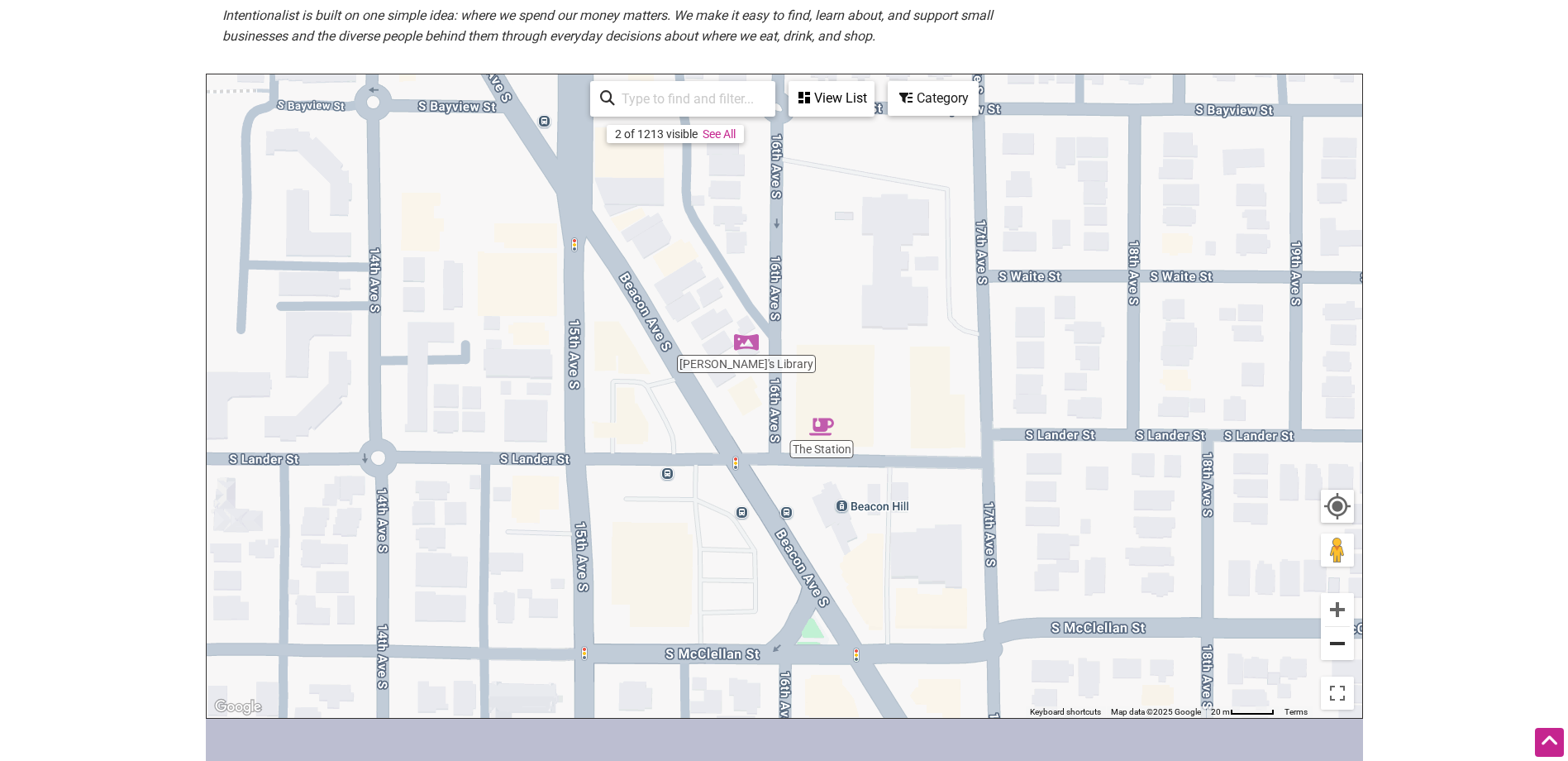
click at [1341, 643] on button "Zoom out" at bounding box center [1338, 644] width 33 height 33
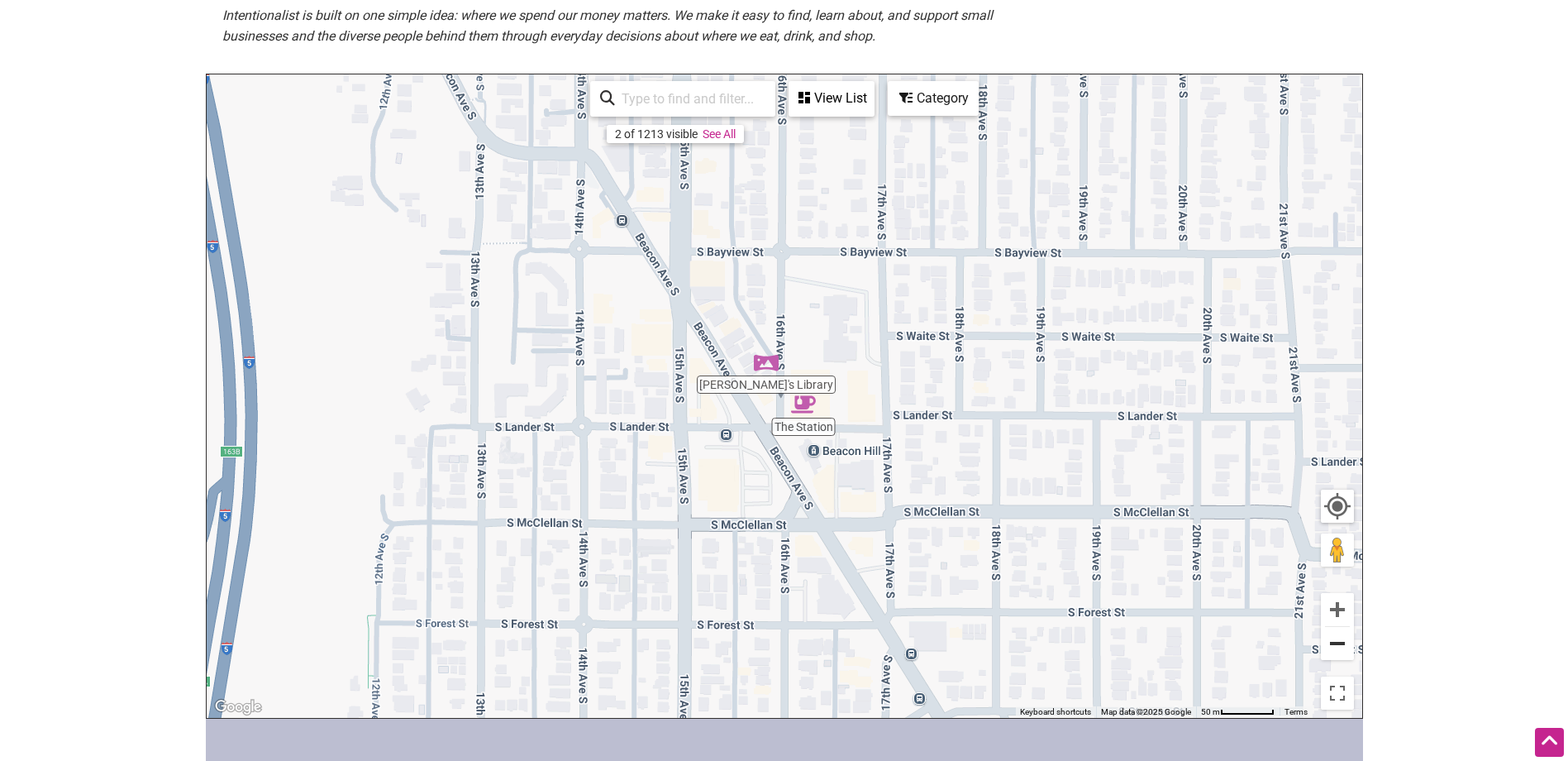
click at [1342, 642] on button "Zoom out" at bounding box center [1338, 644] width 33 height 33
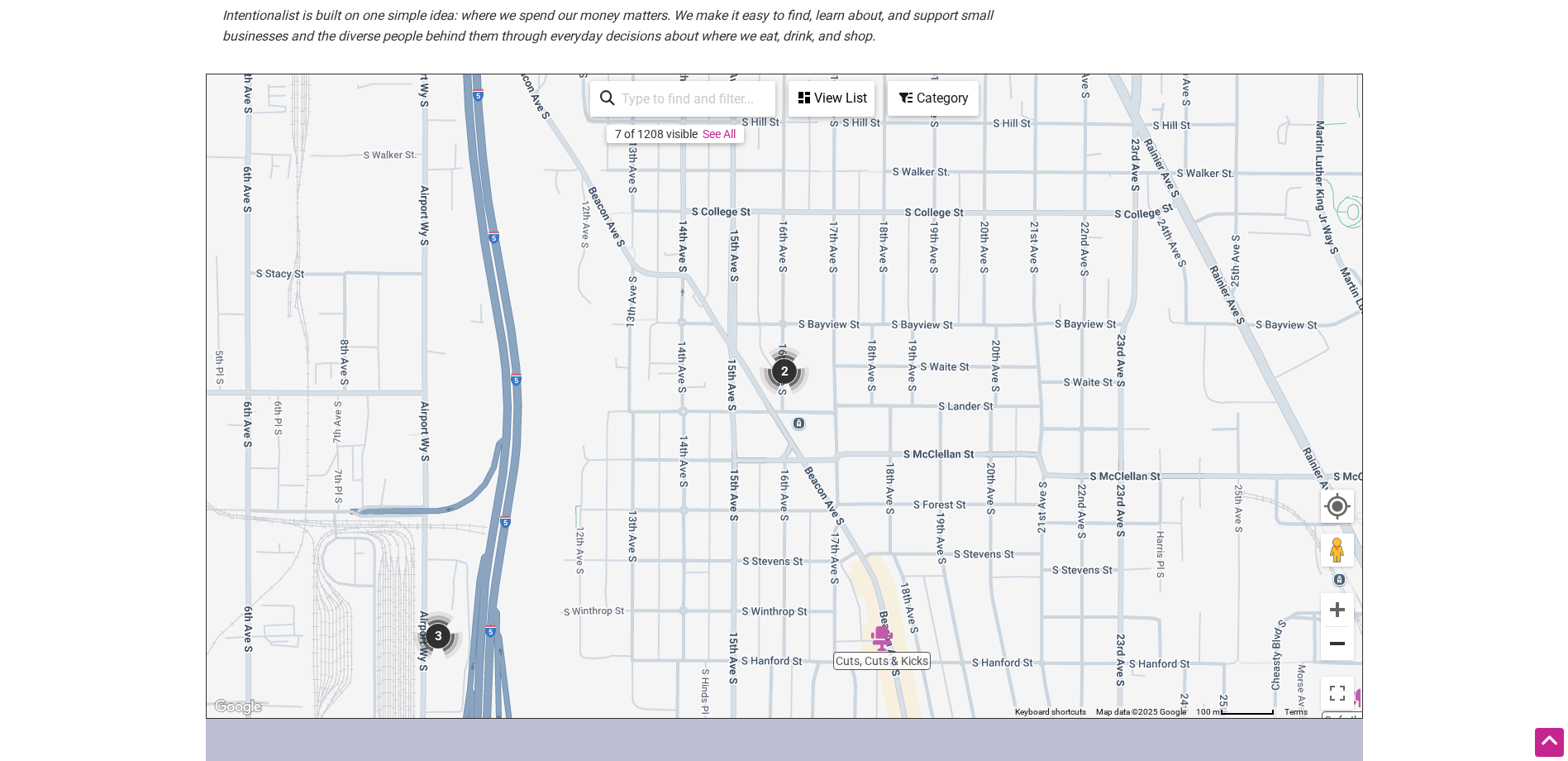
click at [1342, 642] on button "Zoom out" at bounding box center [1338, 644] width 33 height 33
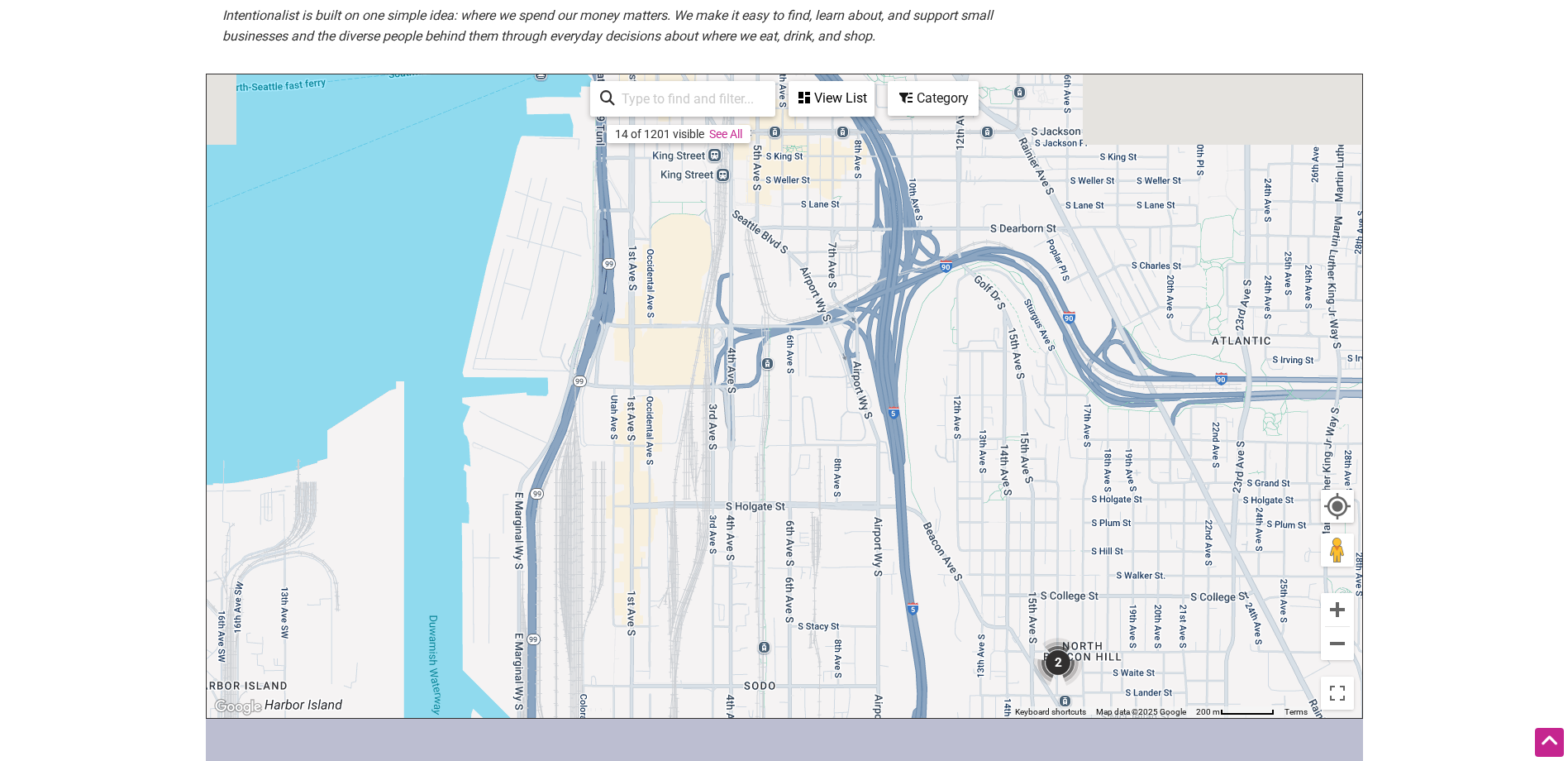
drag, startPoint x: 674, startPoint y: 338, endPoint x: 899, endPoint y: 606, distance: 349.9
click at [906, 611] on div "To navigate, press the arrow keys." at bounding box center [784, 396] width 1156 height 643
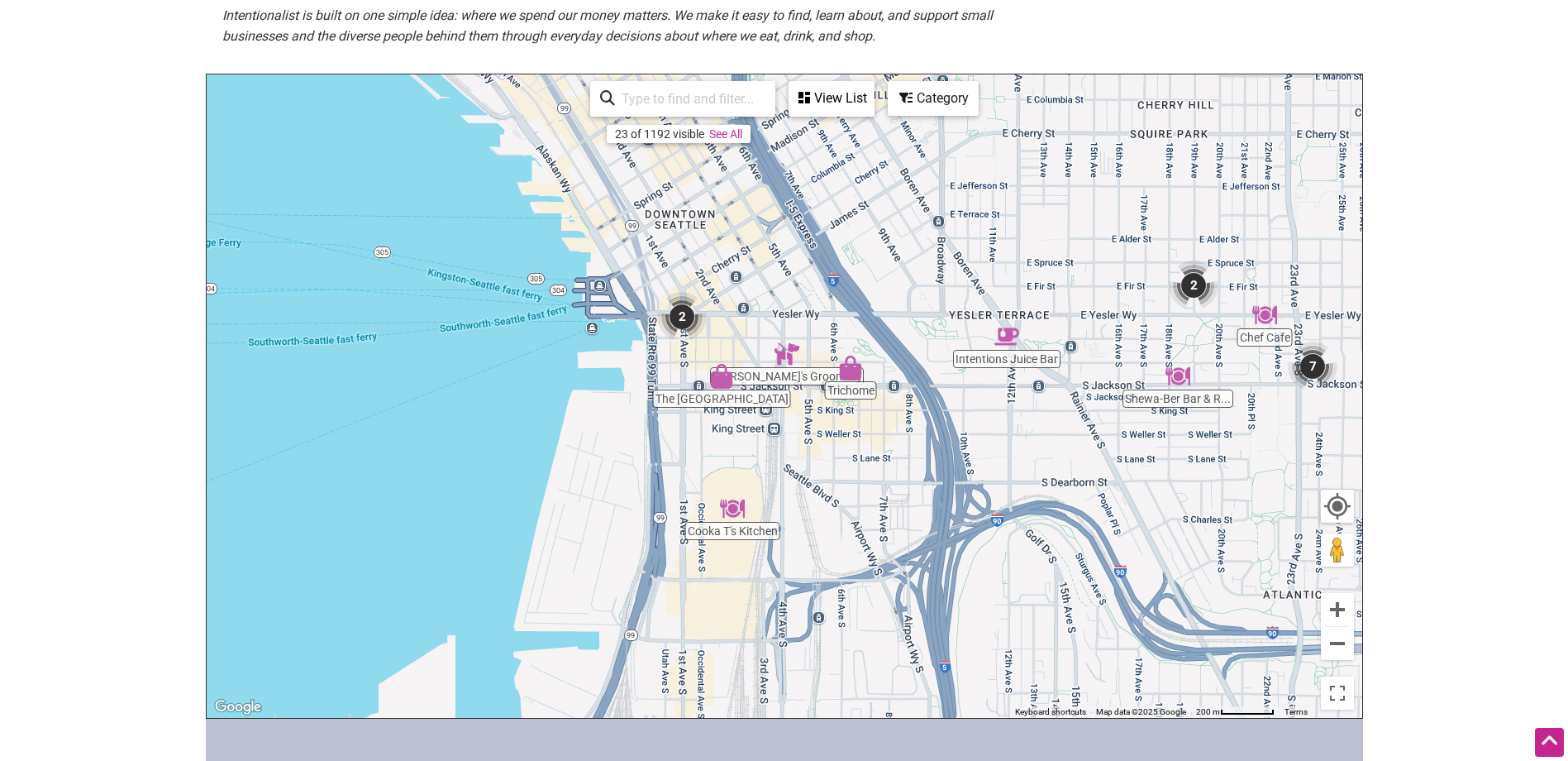
drag, startPoint x: 847, startPoint y: 297, endPoint x: 898, endPoint y: 533, distance: 241.4
click at [899, 533] on div "To navigate, press the arrow keys." at bounding box center [784, 396] width 1156 height 643
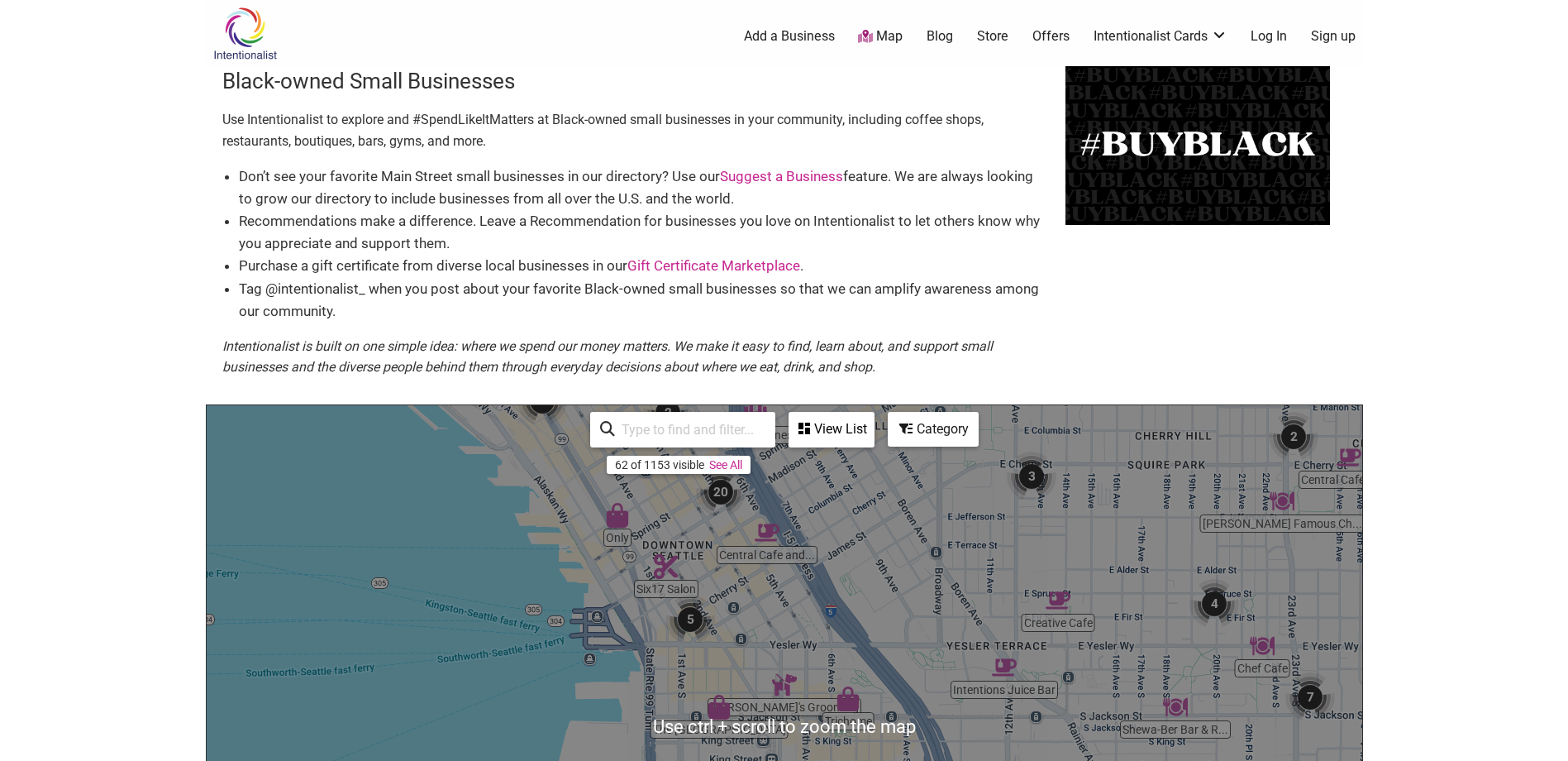
scroll to position [248, 0]
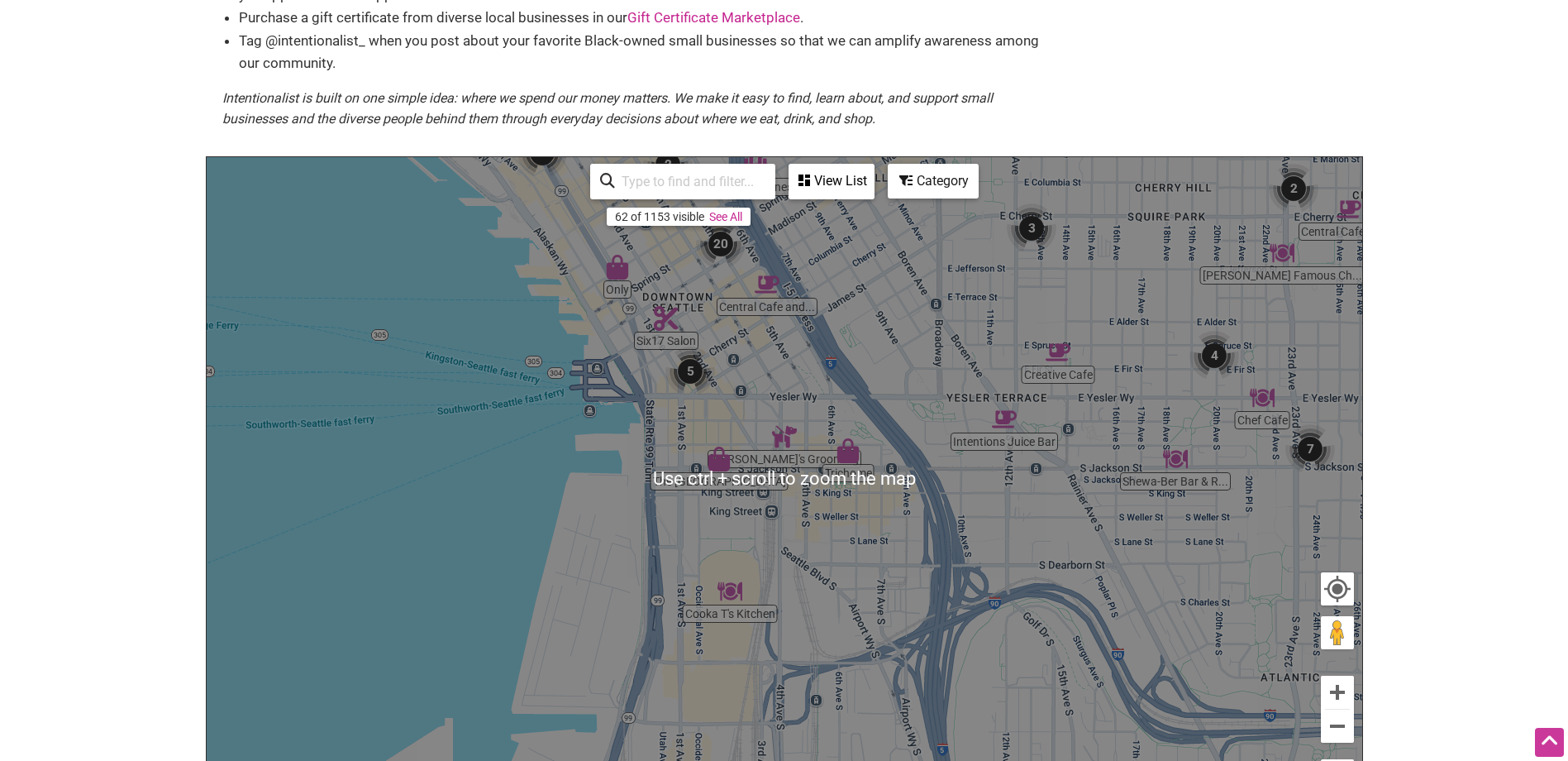
click at [1493, 388] on body "× Menu 0 Add a Business Map Blog Store Offers Intentionalist Cards Buy Black Ca…" at bounding box center [784, 132] width 1568 height 761
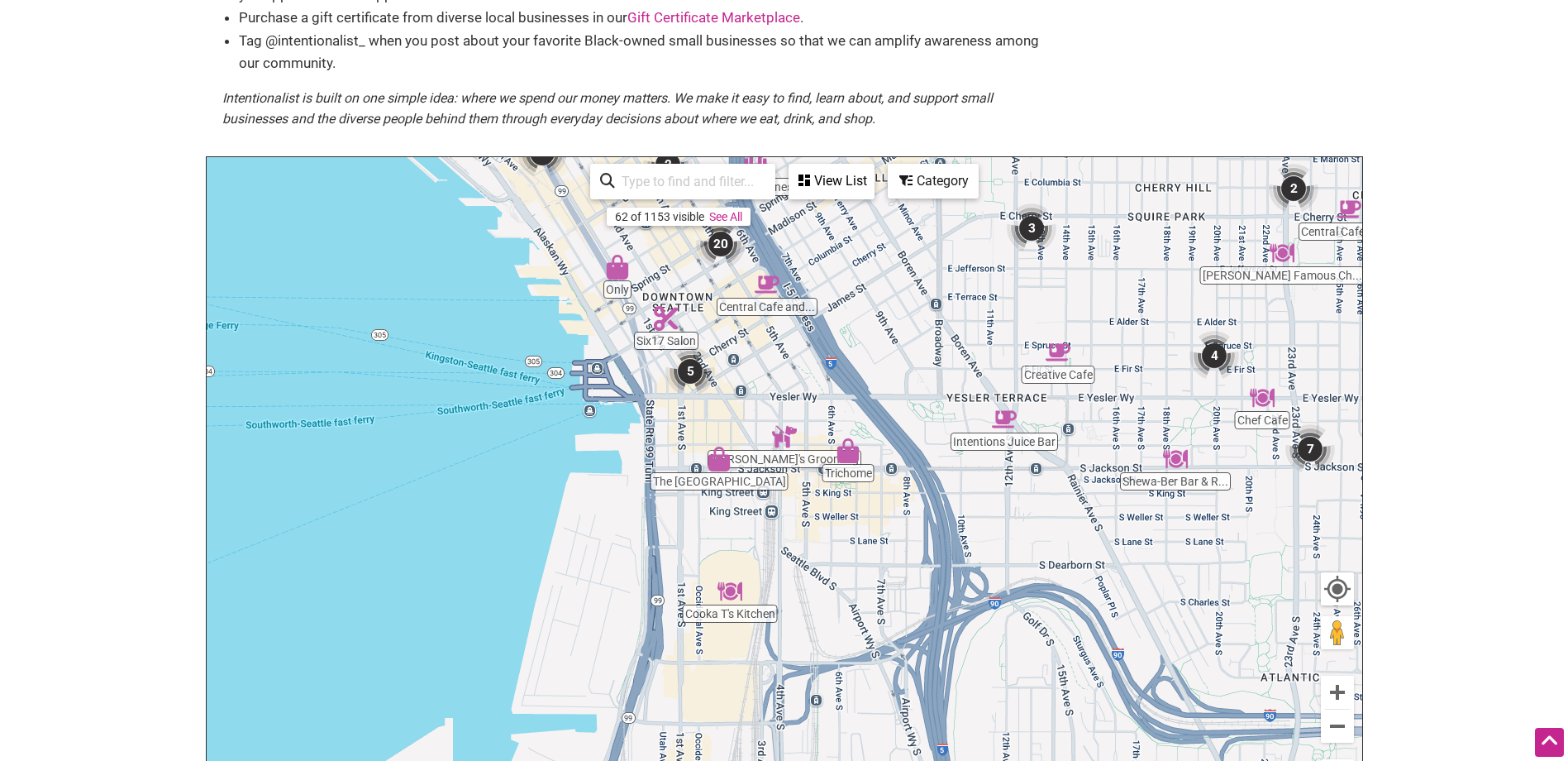
scroll to position [331, 0]
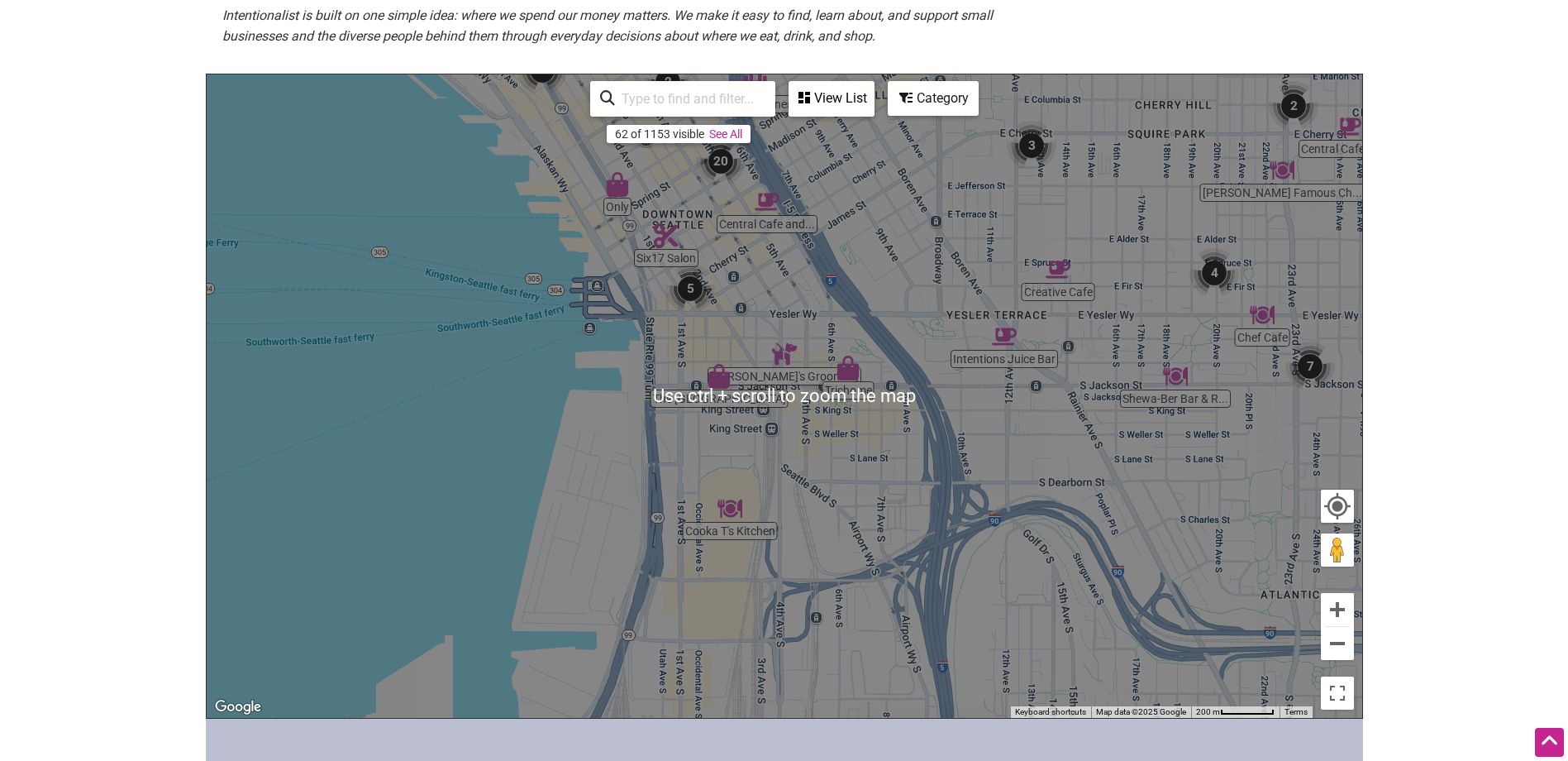
drag, startPoint x: 146, startPoint y: 218, endPoint x: 116, endPoint y: 175, distance: 52.4
drag, startPoint x: 116, startPoint y: 175, endPoint x: 105, endPoint y: 162, distance: 17.0
drag, startPoint x: 105, startPoint y: 162, endPoint x: 93, endPoint y: 148, distance: 18.4
click at [93, 148] on body "× Menu 0 Add a Business Map Blog Store Offers Intentionalist Cards Buy Black Ca…" at bounding box center [784, 49] width 1568 height 761
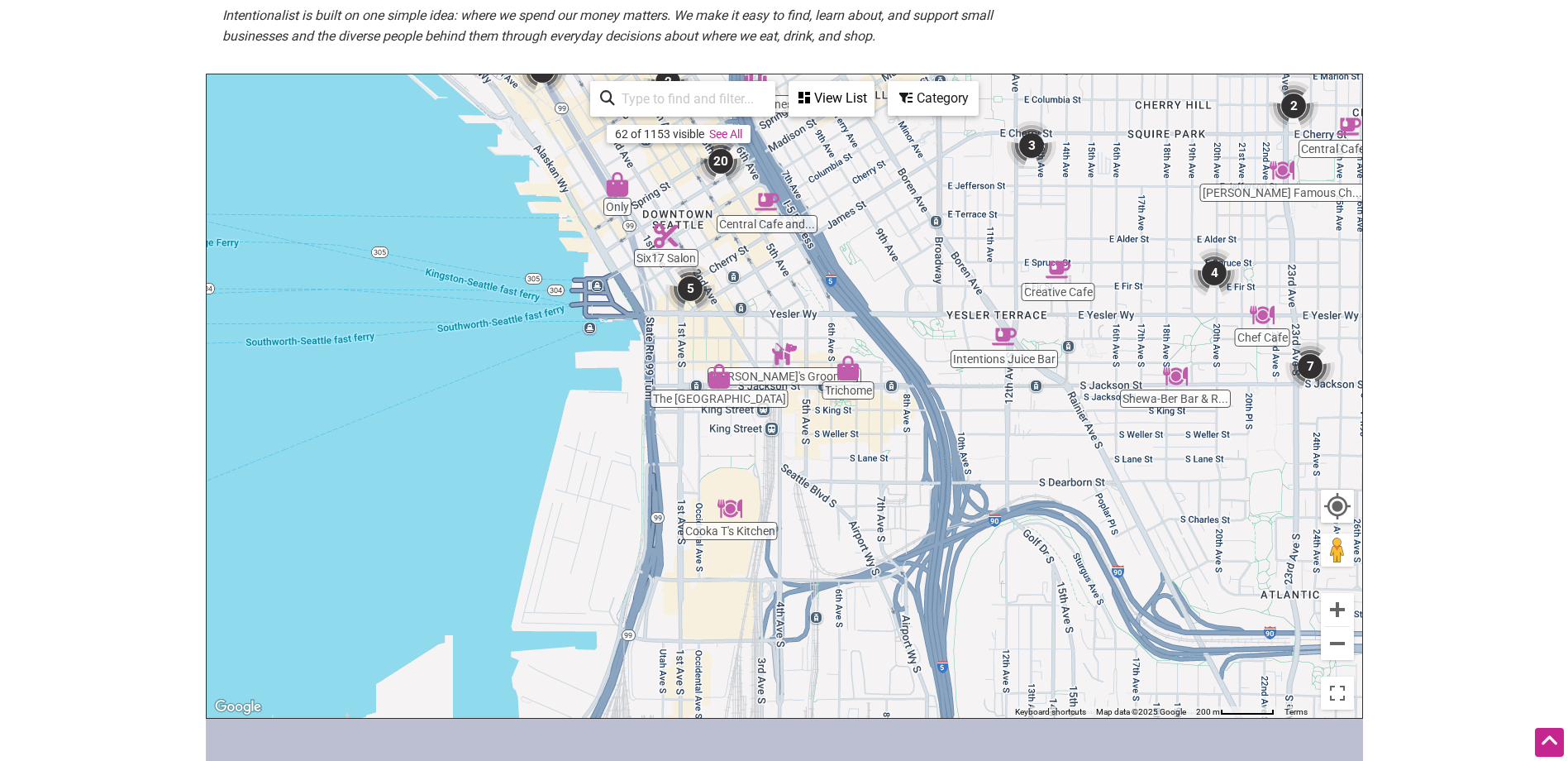
click at [402, 22] on em "Intentionalist is built on one simple idea: where we spend our money matters. W…" at bounding box center [607, 27] width 771 height 37
drag, startPoint x: 394, startPoint y: 23, endPoint x: 359, endPoint y: 33, distance: 36.4
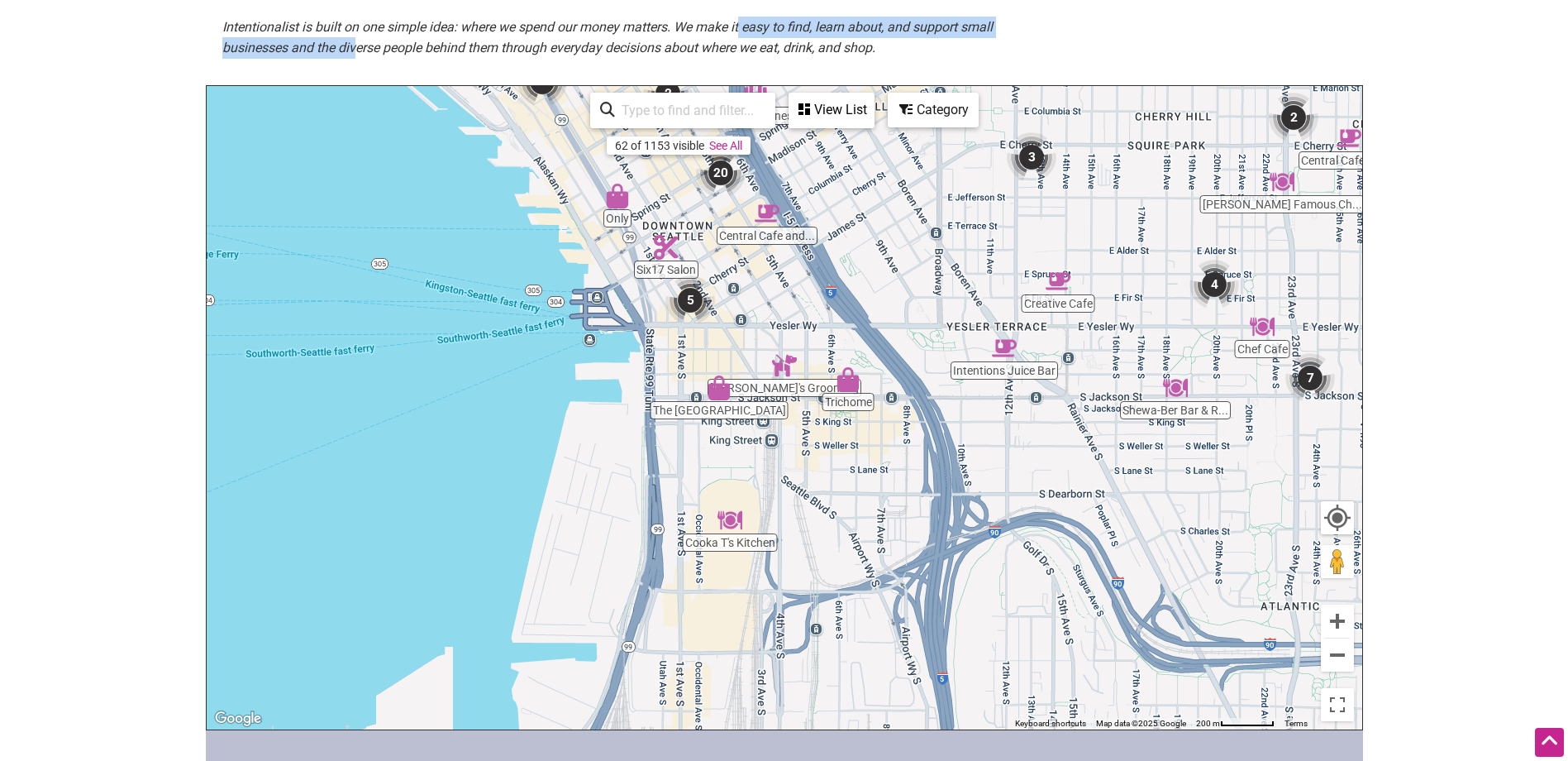
scroll to position [317, 0]
drag, startPoint x: 359, startPoint y: 33, endPoint x: 710, endPoint y: 33, distance: 351.0
click at [711, 33] on em "Intentionalist is built on one simple idea: where we spend our money matters. W…" at bounding box center [607, 39] width 771 height 37
click at [708, 33] on em "Intentionalist is built on one simple idea: where we spend our money matters. W…" at bounding box center [607, 39] width 771 height 37
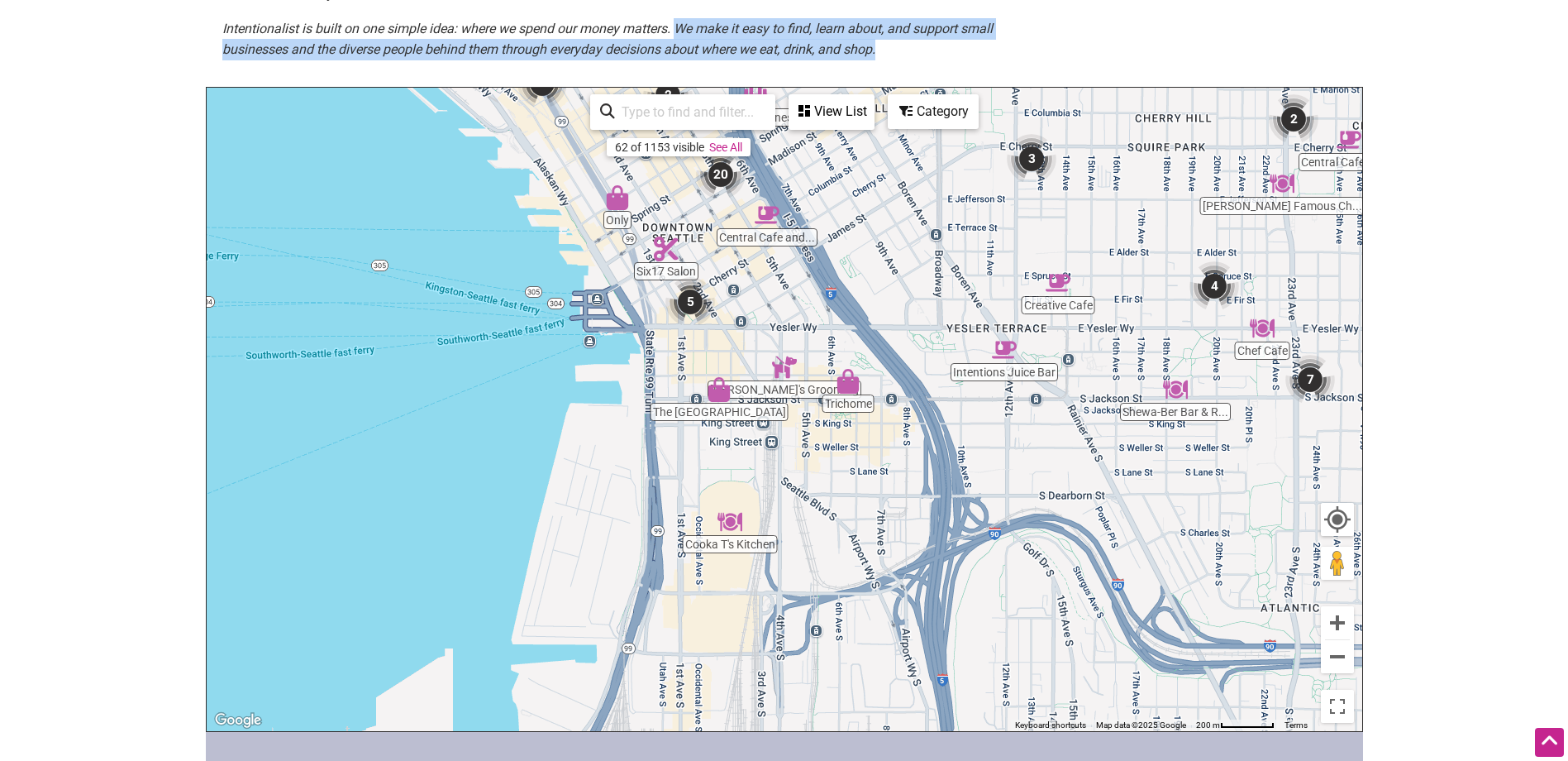
drag, startPoint x: 681, startPoint y: 25, endPoint x: 964, endPoint y: 59, distance: 285.0
click at [964, 59] on p "Intentionalist is built on one simple idea: where we spend our money matters. W…" at bounding box center [636, 38] width 827 height 42
click at [963, 59] on p "Intentionalist is built on one simple idea: where we spend our money matters. W…" at bounding box center [636, 38] width 827 height 42
click at [918, 50] on p "Intentionalist is built on one simple idea: where we spend our money matters. W…" at bounding box center [636, 38] width 827 height 42
drag, startPoint x: 895, startPoint y: 51, endPoint x: 223, endPoint y: 33, distance: 672.2
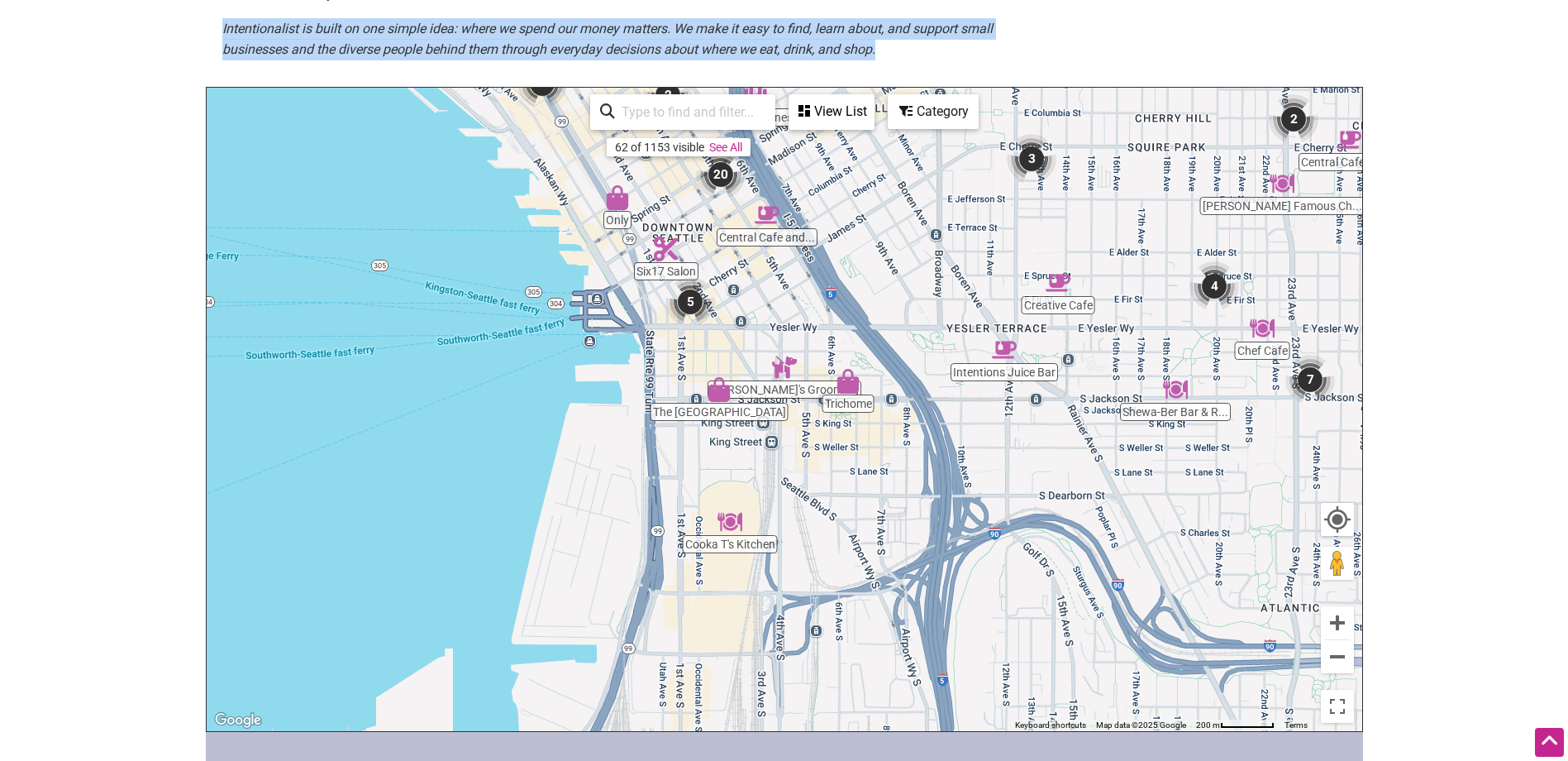
click at [223, 33] on p "Intentionalist is built on one simple idea: where we spend our money matters. W…" at bounding box center [636, 38] width 827 height 42
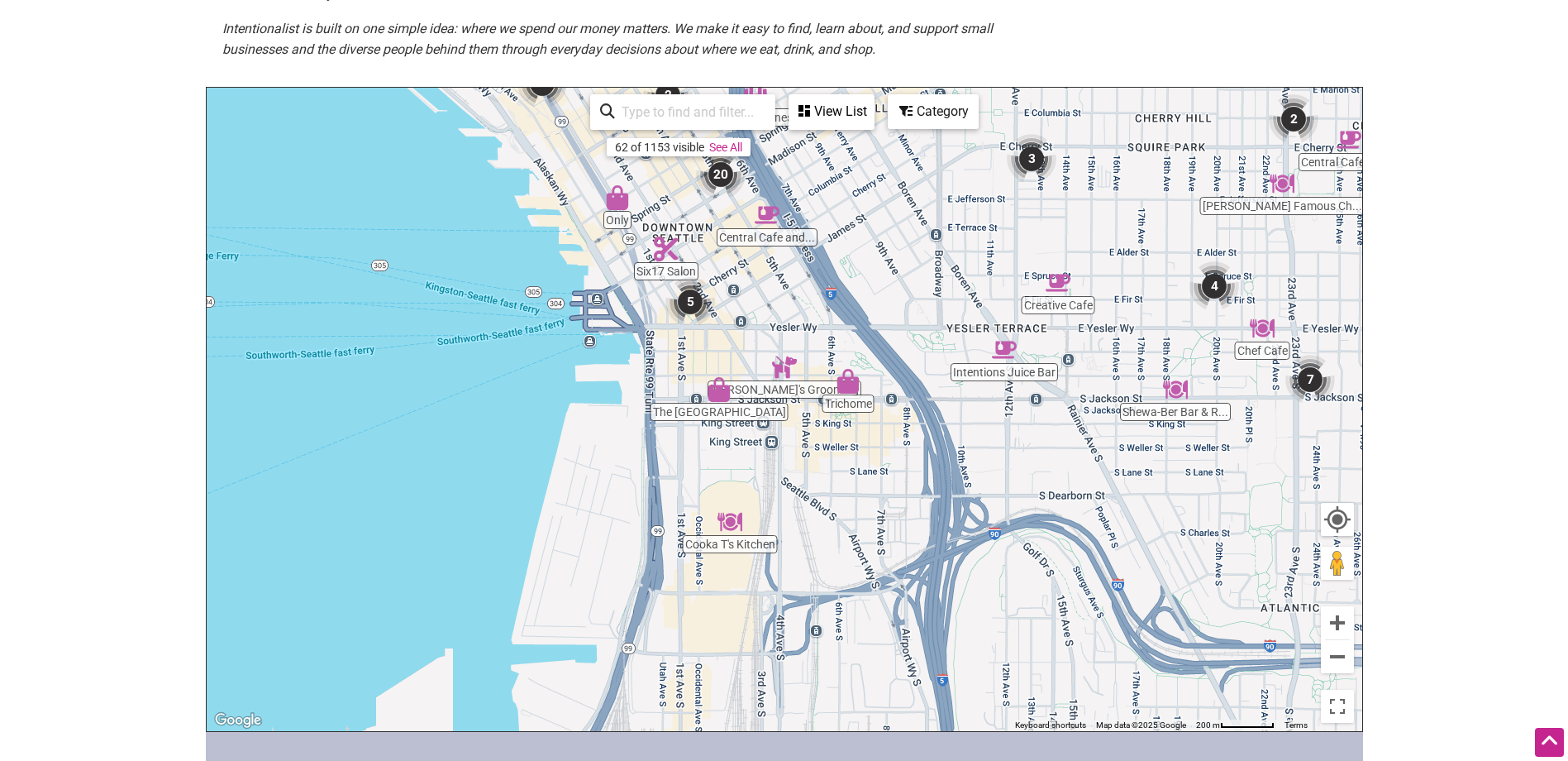
drag, startPoint x: 173, startPoint y: 42, endPoint x: 158, endPoint y: 41, distance: 15.0
drag, startPoint x: 158, startPoint y: 41, endPoint x: 124, endPoint y: 38, distance: 34.1
click at [124, 38] on body "× Menu 0 Add a Business Map Blog Store Offers Intentionalist Cards Buy Black Ca…" at bounding box center [784, 63] width 1568 height 761
drag, startPoint x: 124, startPoint y: 38, endPoint x: 96, endPoint y: 39, distance: 28.0
click at [96, 39] on body "× Menu 0 Add a Business Map Blog Store Offers Intentionalist Cards Buy Black Ca…" at bounding box center [784, 63] width 1568 height 761
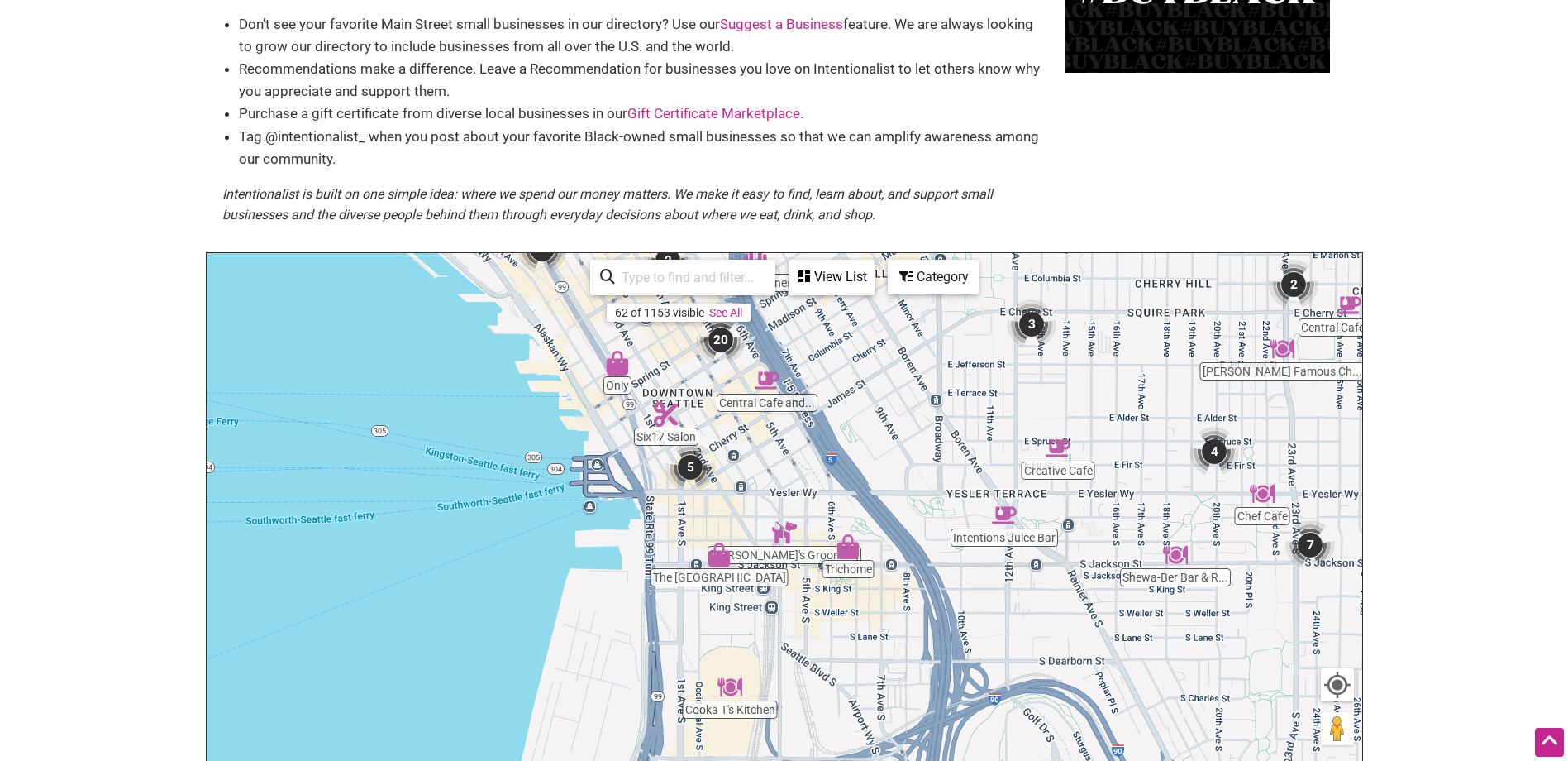
scroll to position [0, 0]
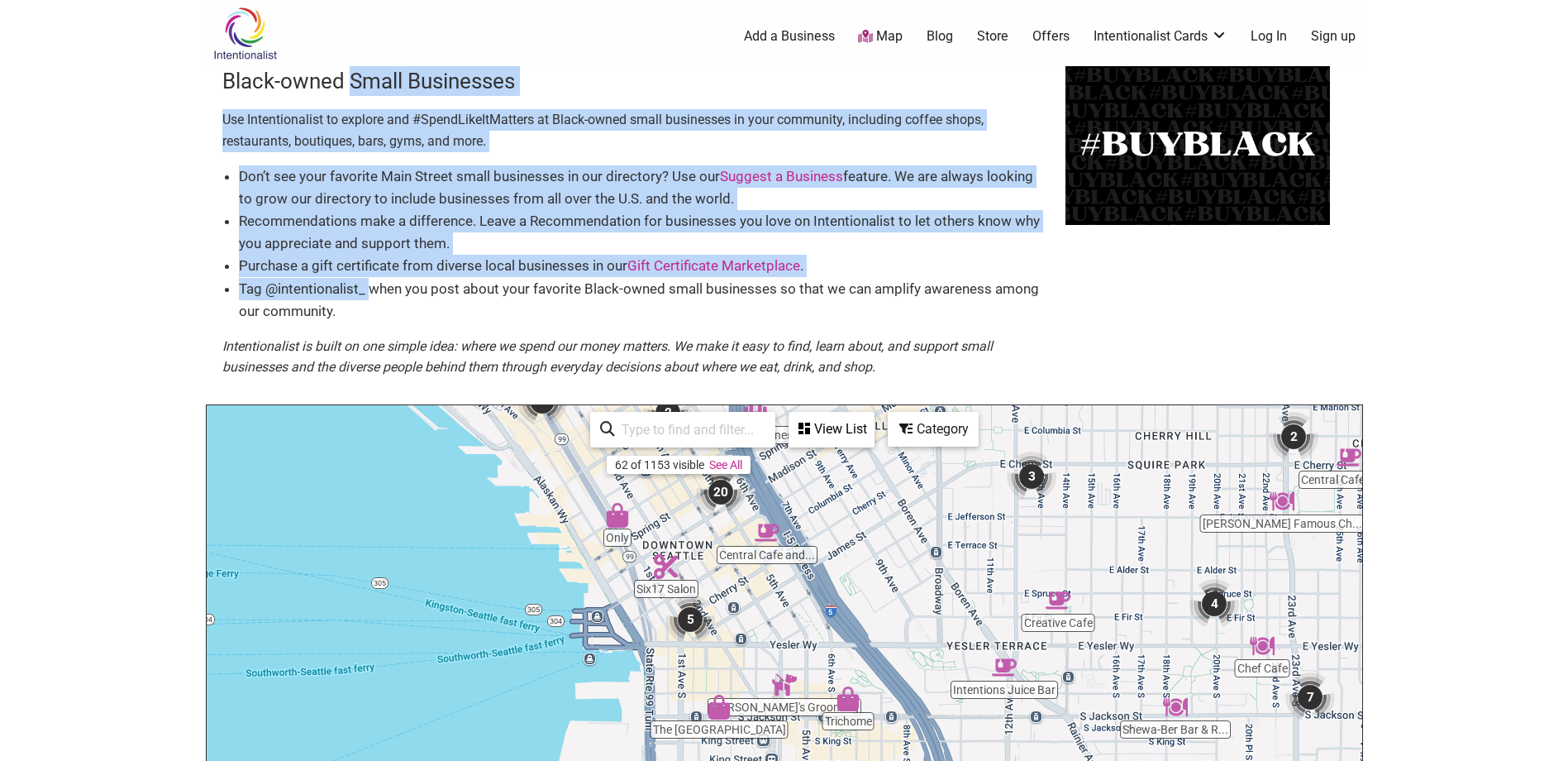
drag, startPoint x: 510, startPoint y: 223, endPoint x: 350, endPoint y: 89, distance: 208.7
click at [350, 89] on div "Black-owned Small Businesses Use Intentionalist to explore and #SpendLikeItMatt…" at bounding box center [644, 234] width 844 height 338
click at [350, 89] on h3 "Black-owned Small Businesses" at bounding box center [636, 81] width 827 height 30
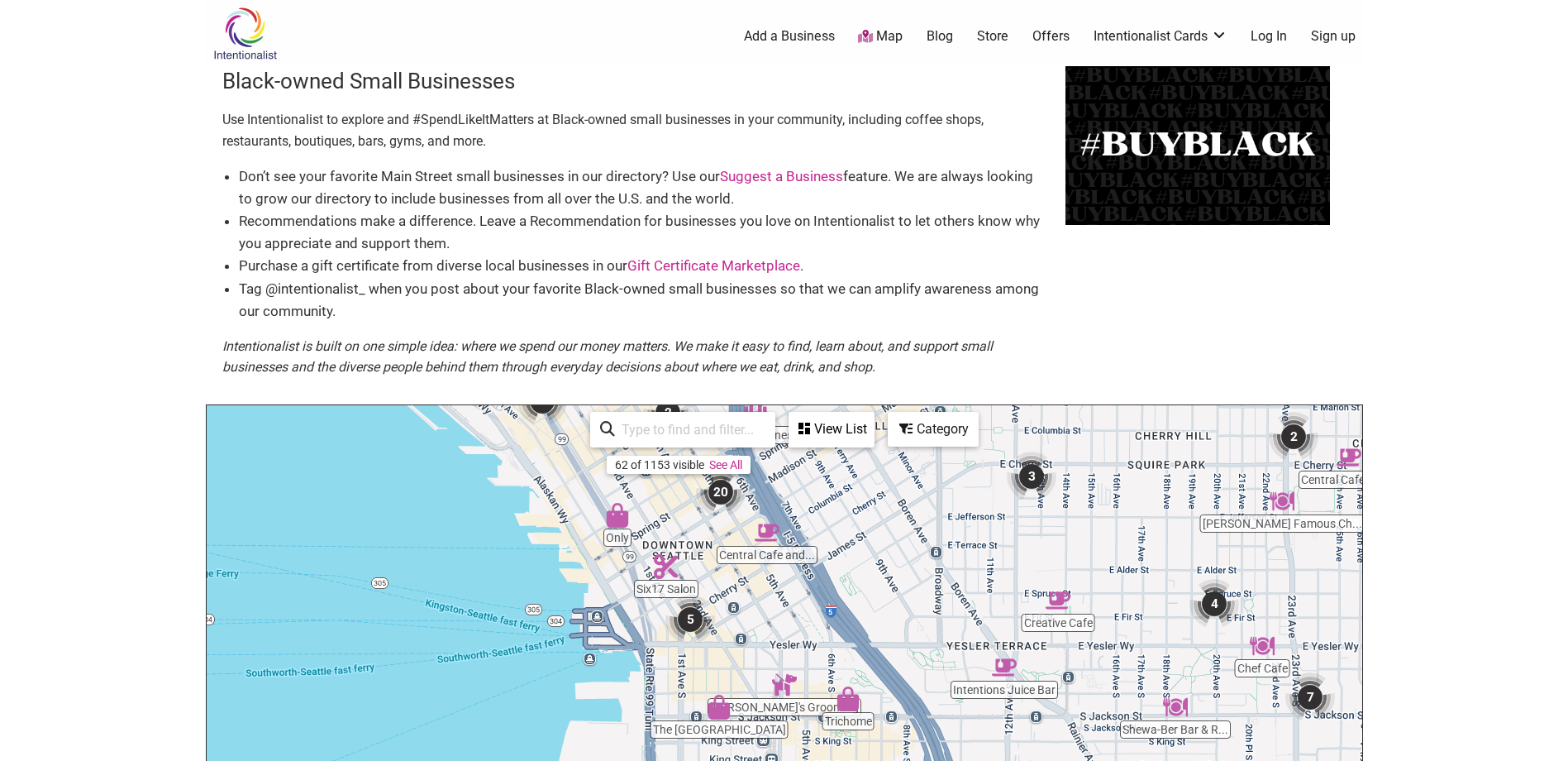
drag, startPoint x: 501, startPoint y: 240, endPoint x: 492, endPoint y: 240, distance: 9.0
drag, startPoint x: 492, startPoint y: 240, endPoint x: 455, endPoint y: 234, distance: 37.5
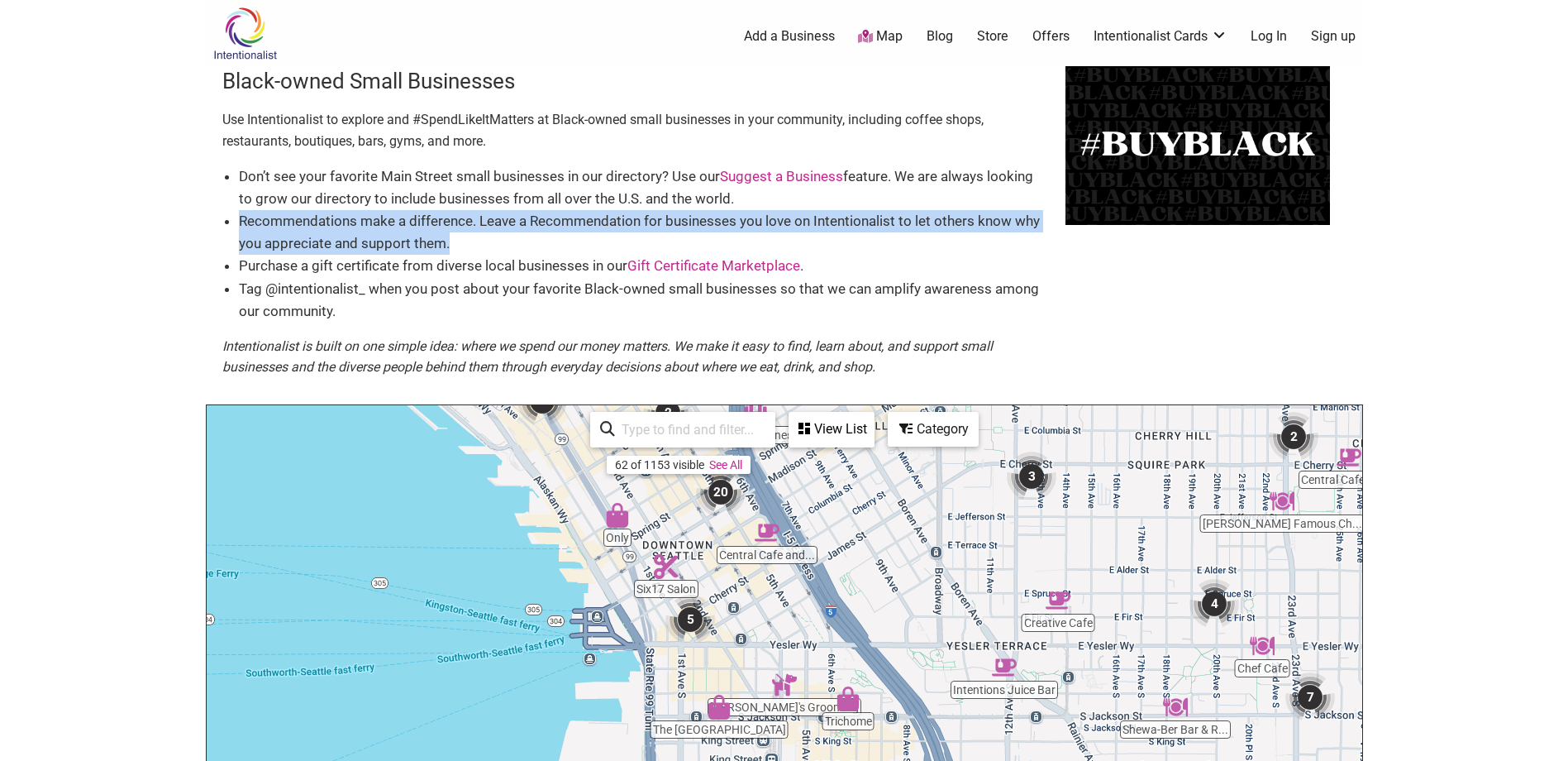
drag, startPoint x: 455, startPoint y: 234, endPoint x: 220, endPoint y: 214, distance: 235.8
click at [220, 214] on div "Black-owned Small Businesses Use Intentionalist to explore and #SpendLikeItMatt…" at bounding box center [784, 234] width 1158 height 338
click at [218, 214] on div "Black-owned Small Businesses Use Intentionalist to explore and #SpendLikeItMatt…" at bounding box center [784, 234] width 1158 height 338
click at [249, 222] on li "Recommendations make a difference. Leave a Recommendation for businesses you lo…" at bounding box center [644, 231] width 810 height 44
drag, startPoint x: 240, startPoint y: 222, endPoint x: 534, endPoint y: 240, distance: 294.6
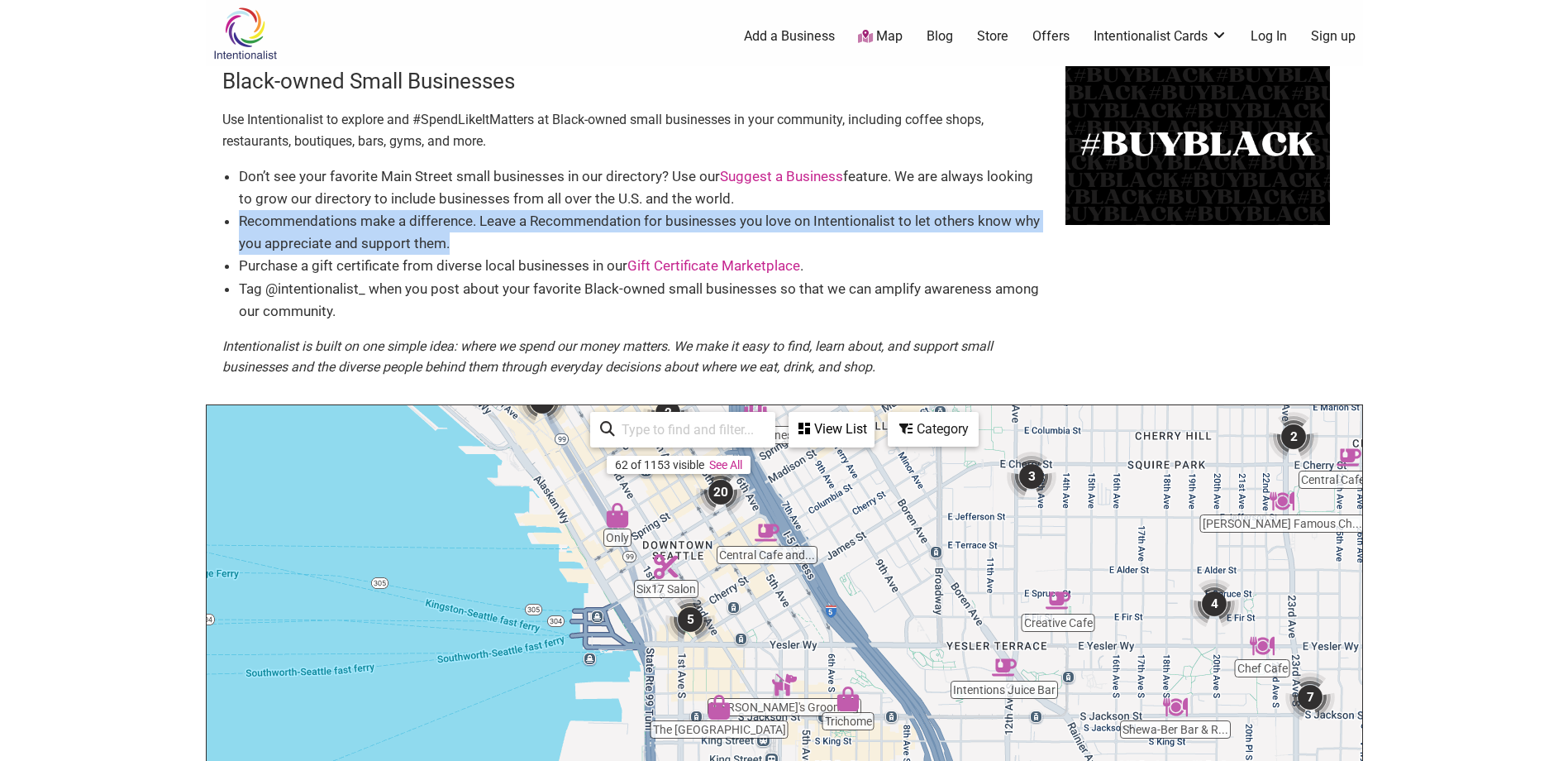
click at [534, 240] on li "Recommendations make a difference. Leave a Recommendation for businesses you lo…" at bounding box center [644, 231] width 810 height 44
drag, startPoint x: 534, startPoint y: 240, endPoint x: 384, endPoint y: 263, distance: 151.8
click at [498, 241] on li "Recommendations make a difference. Leave a Recommendation for businesses you lo…" at bounding box center [644, 231] width 810 height 44
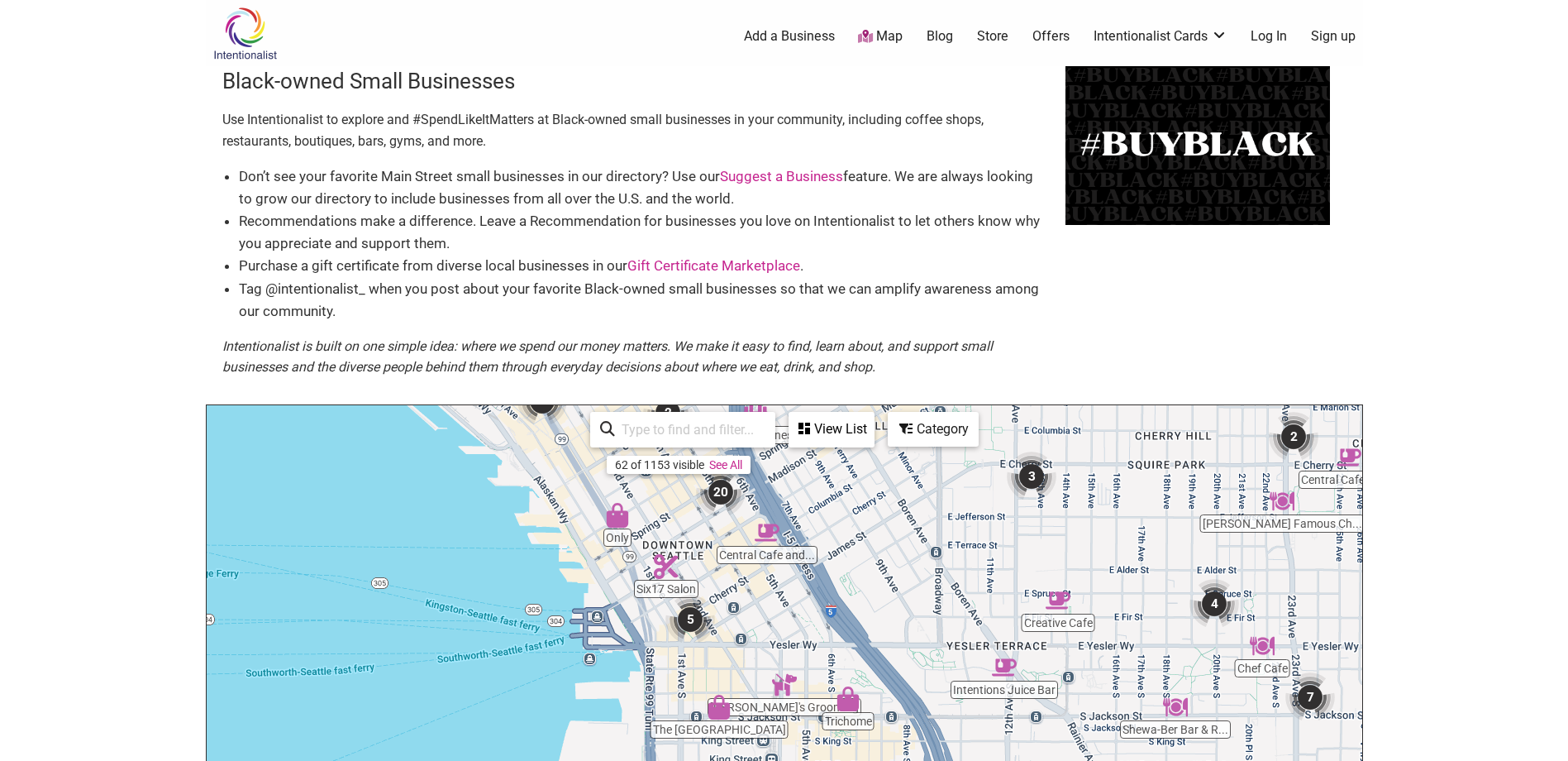
click at [252, 262] on li "Purchase a gift certificate from diverse local businesses in our Gift Certifica…" at bounding box center [644, 266] width 810 height 23
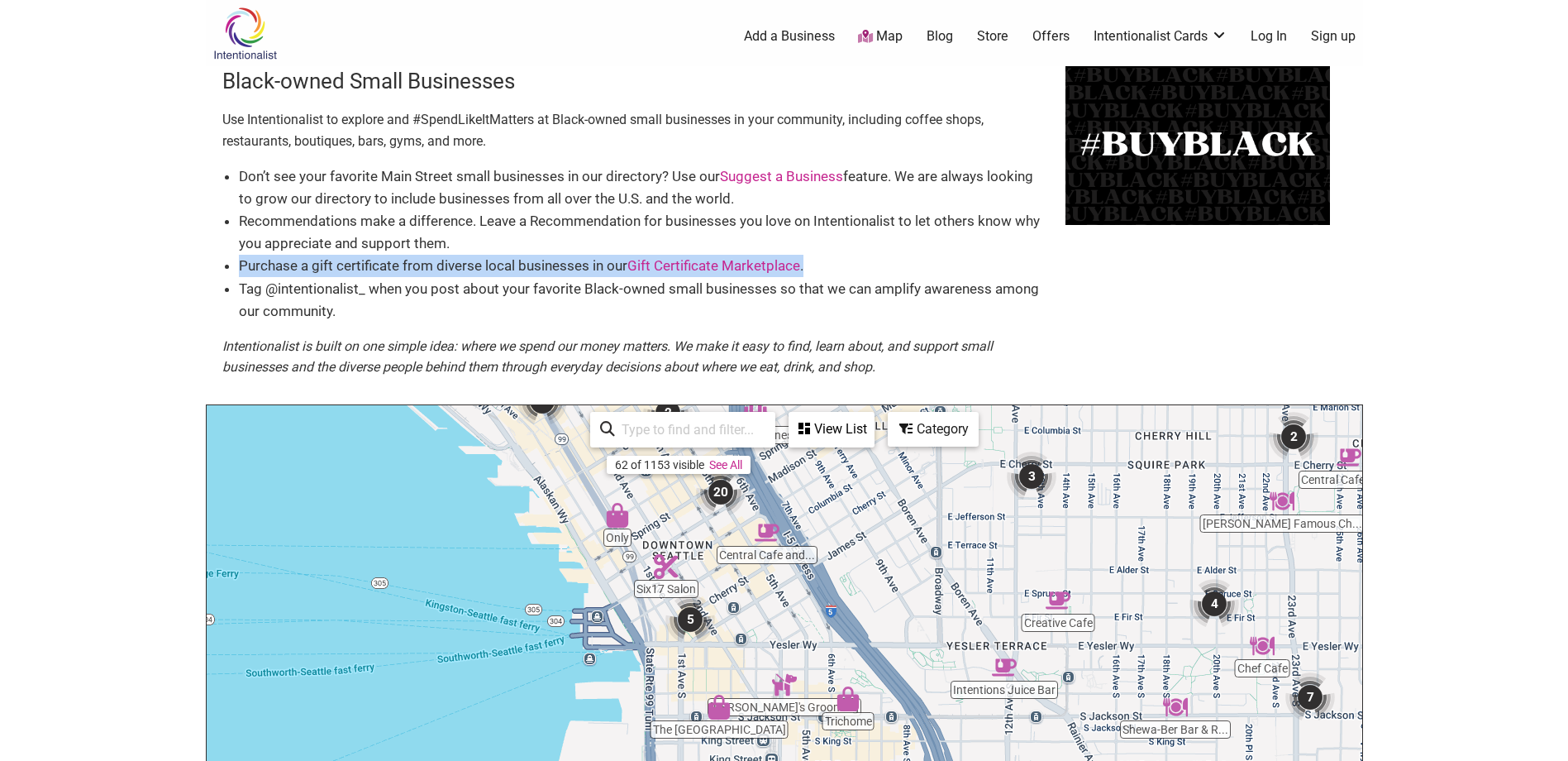
drag, startPoint x: 241, startPoint y: 262, endPoint x: 865, endPoint y: 260, distance: 624.0
click at [865, 260] on li "Purchase a gift certificate from diverse local businesses in our Gift Certifica…" at bounding box center [644, 266] width 810 height 23
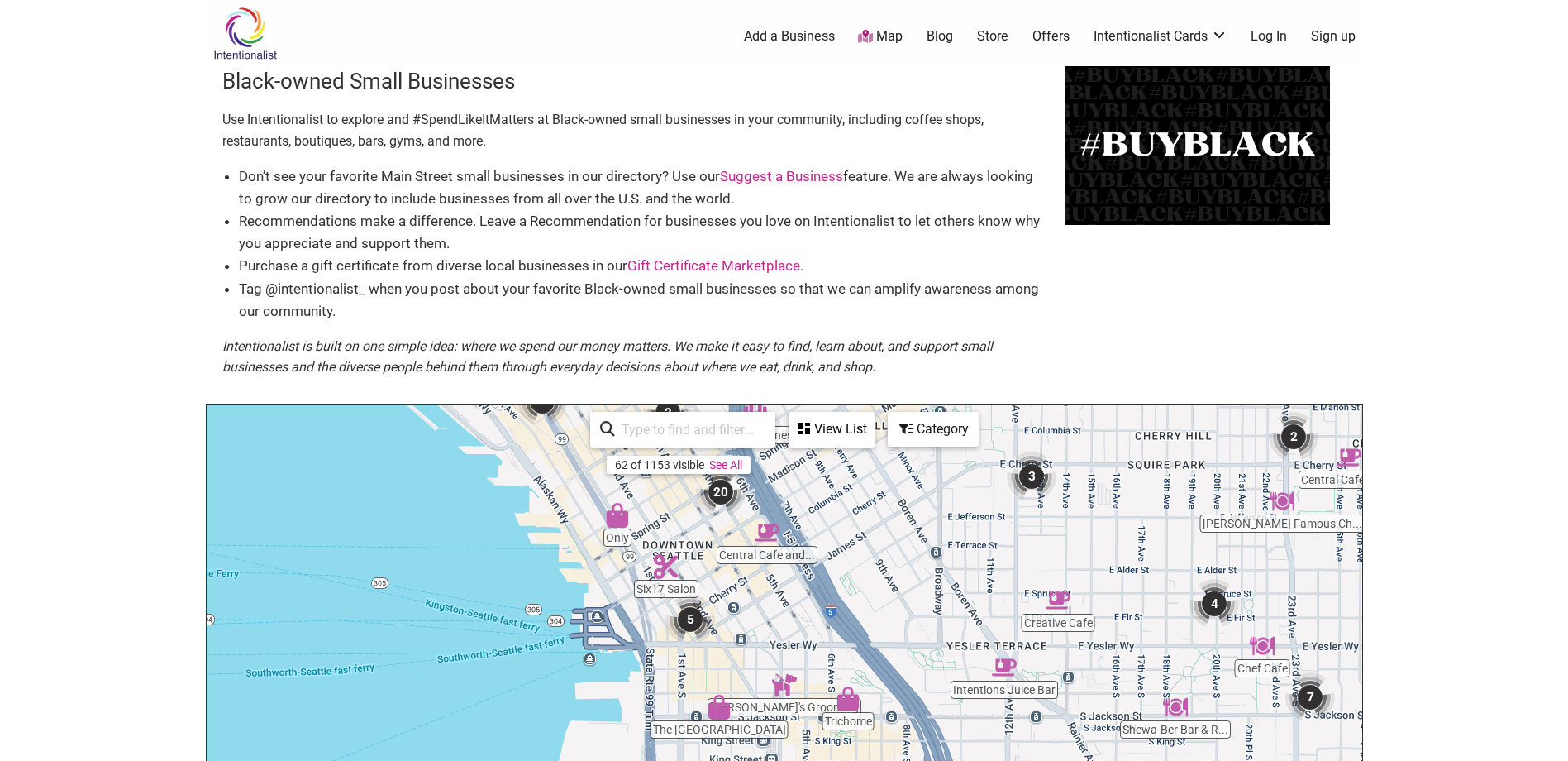
drag, startPoint x: 858, startPoint y: 262, endPoint x: 847, endPoint y: 266, distance: 11.7
click at [847, 266] on li "Purchase a gift certificate from diverse local businesses in our Gift Certifica…" at bounding box center [644, 266] width 810 height 23
click at [542, 220] on li "Recommendations make a difference. Leave a Recommendation for businesses you lo…" at bounding box center [644, 231] width 810 height 44
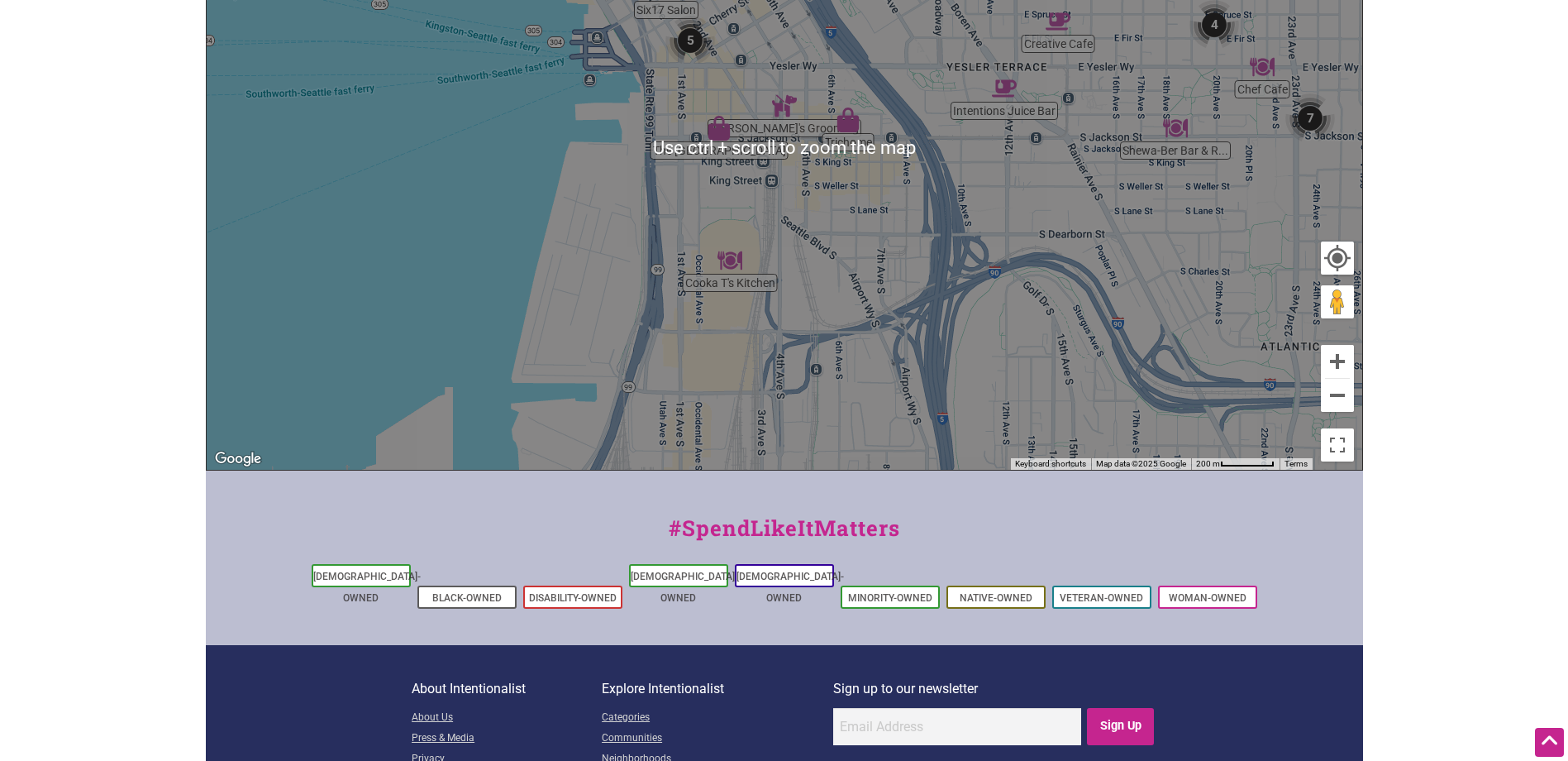
scroll to position [83, 0]
